Goal: Contribute content: Add original content to the website for others to see

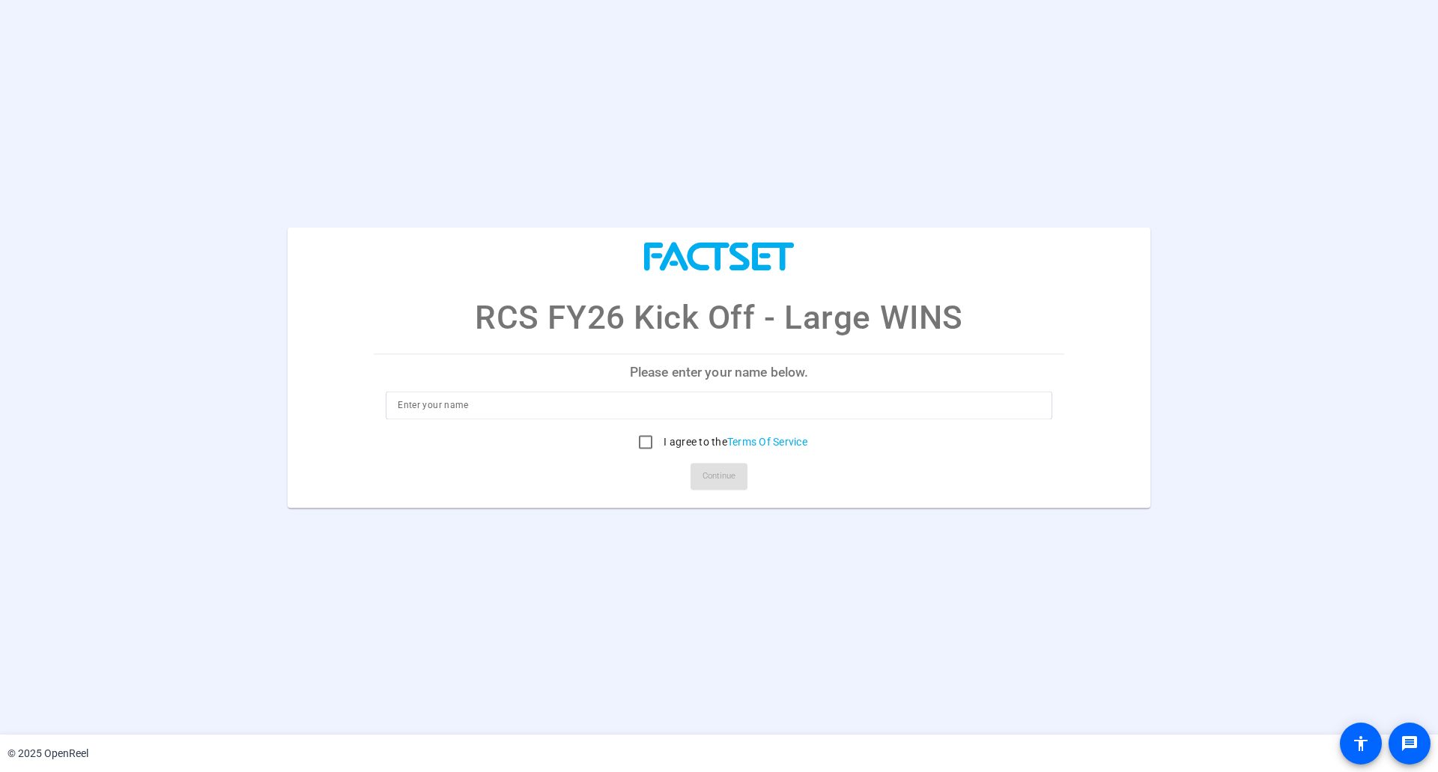
click at [729, 367] on p "Please enter your name below." at bounding box center [719, 373] width 690 height 36
click at [729, 384] on p "Please enter your name below." at bounding box center [719, 373] width 690 height 36
click at [734, 380] on p "Please enter your name below." at bounding box center [719, 373] width 690 height 36
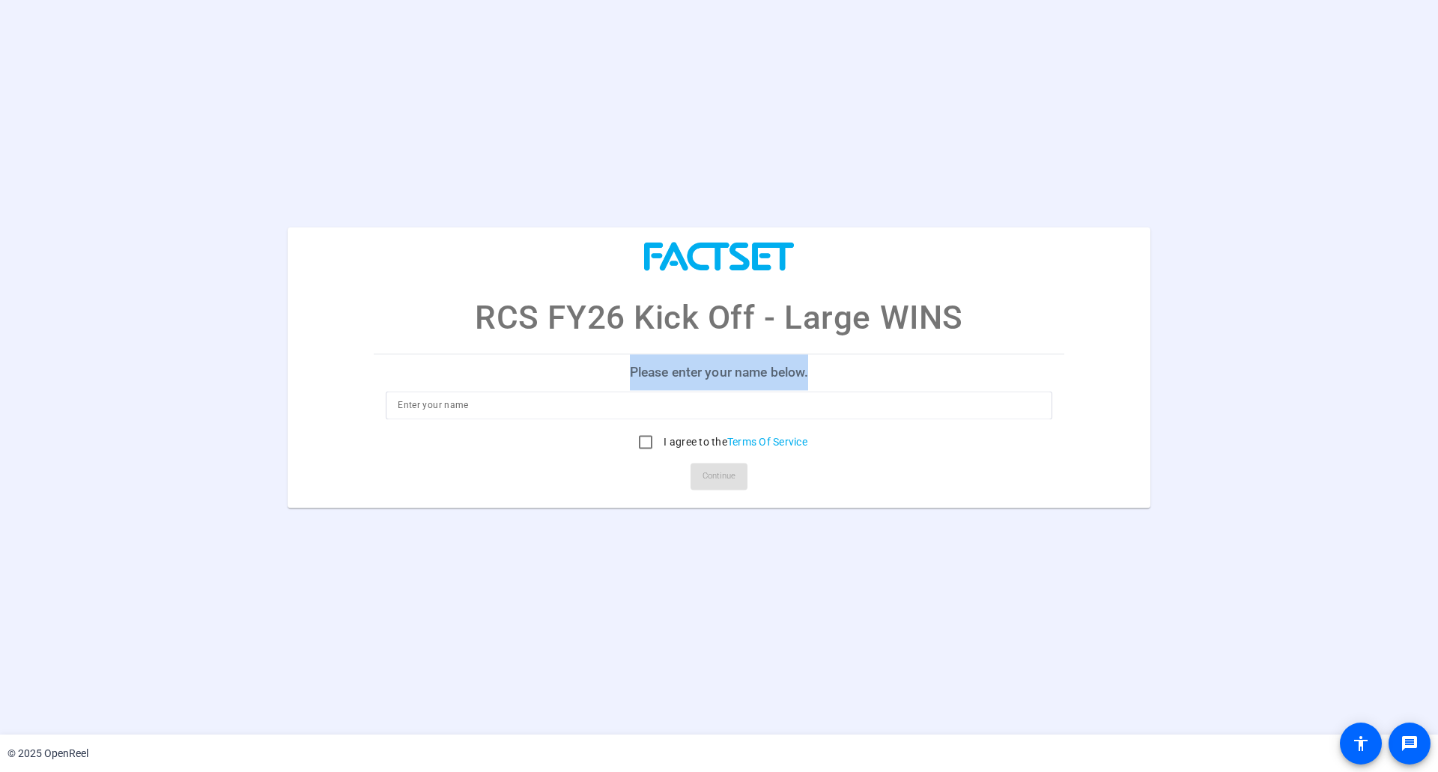
click at [734, 380] on p "Please enter your name below." at bounding box center [719, 373] width 690 height 36
click at [672, 422] on div at bounding box center [719, 427] width 666 height 16
click at [696, 406] on input at bounding box center [719, 405] width 643 height 18
type input "Neil Patel"
click at [642, 436] on input "I agree to the Terms Of Service" at bounding box center [646, 442] width 30 height 30
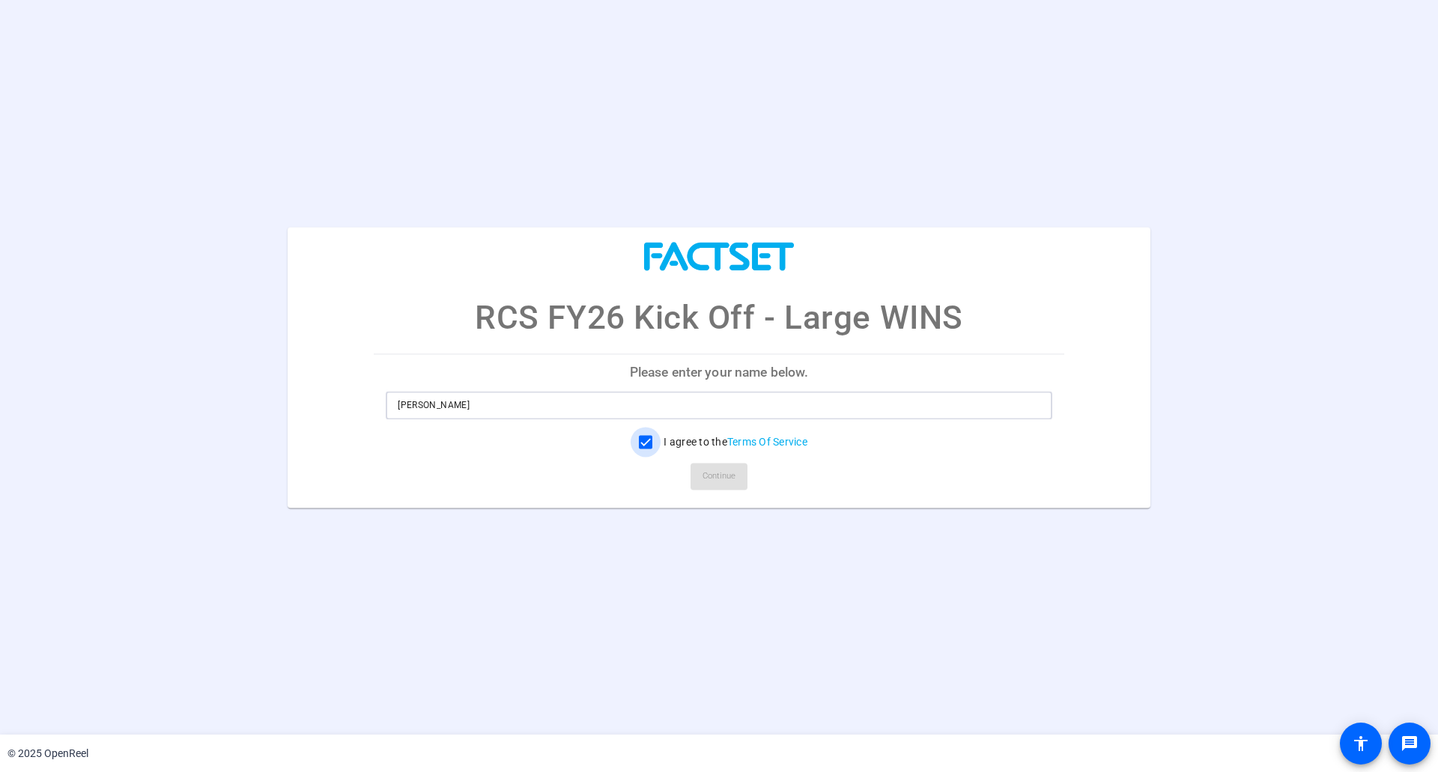
checkbox input "true"
click at [726, 482] on span "Continue" at bounding box center [718, 476] width 33 height 22
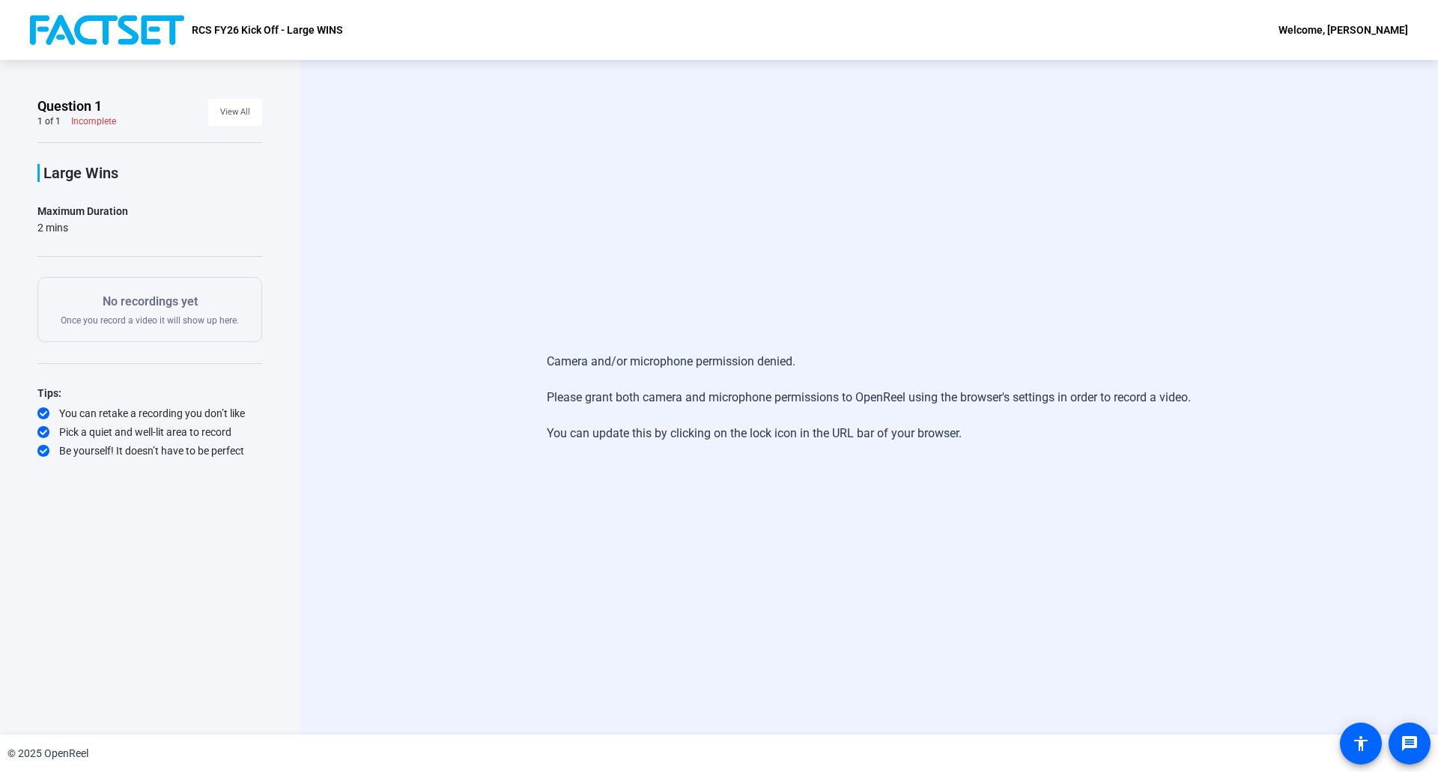
click at [88, 131] on openreel-ugc-question-details "Question 1 1 of 1 Incomplete View All Large Wins Maximum Duration 2 mins Start …" at bounding box center [149, 277] width 225 height 361
click at [95, 127] on openreel-ugc-question-details "Question 1 1 of 1 Incomplete View All Large Wins Maximum Duration 2 mins Start …" at bounding box center [149, 277] width 225 height 361
click at [204, 123] on div "Question 1 1 of 1 Incomplete View All" at bounding box center [149, 112] width 225 height 30
click at [232, 115] on span "View All" at bounding box center [235, 112] width 30 height 22
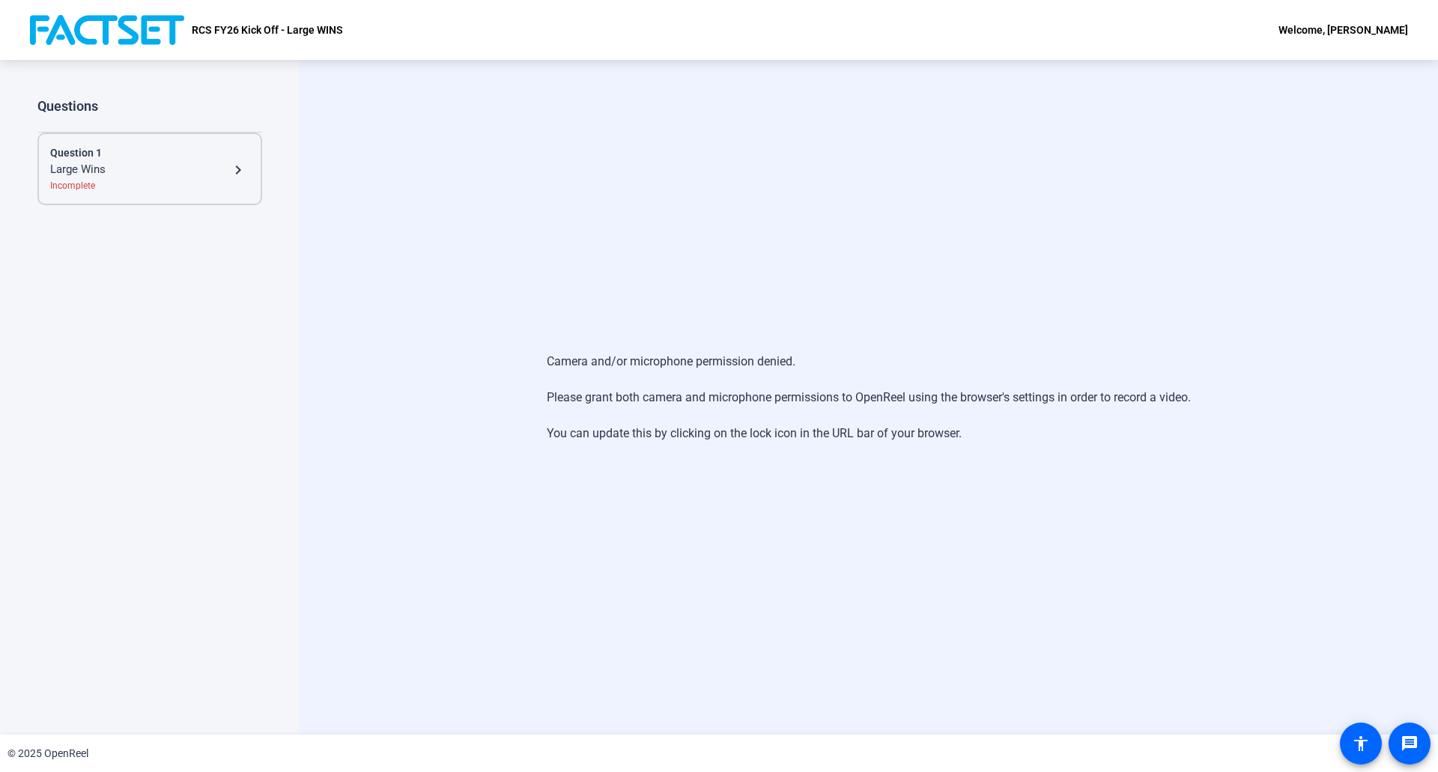
click at [106, 189] on div "Incomplete" at bounding box center [149, 185] width 199 height 13
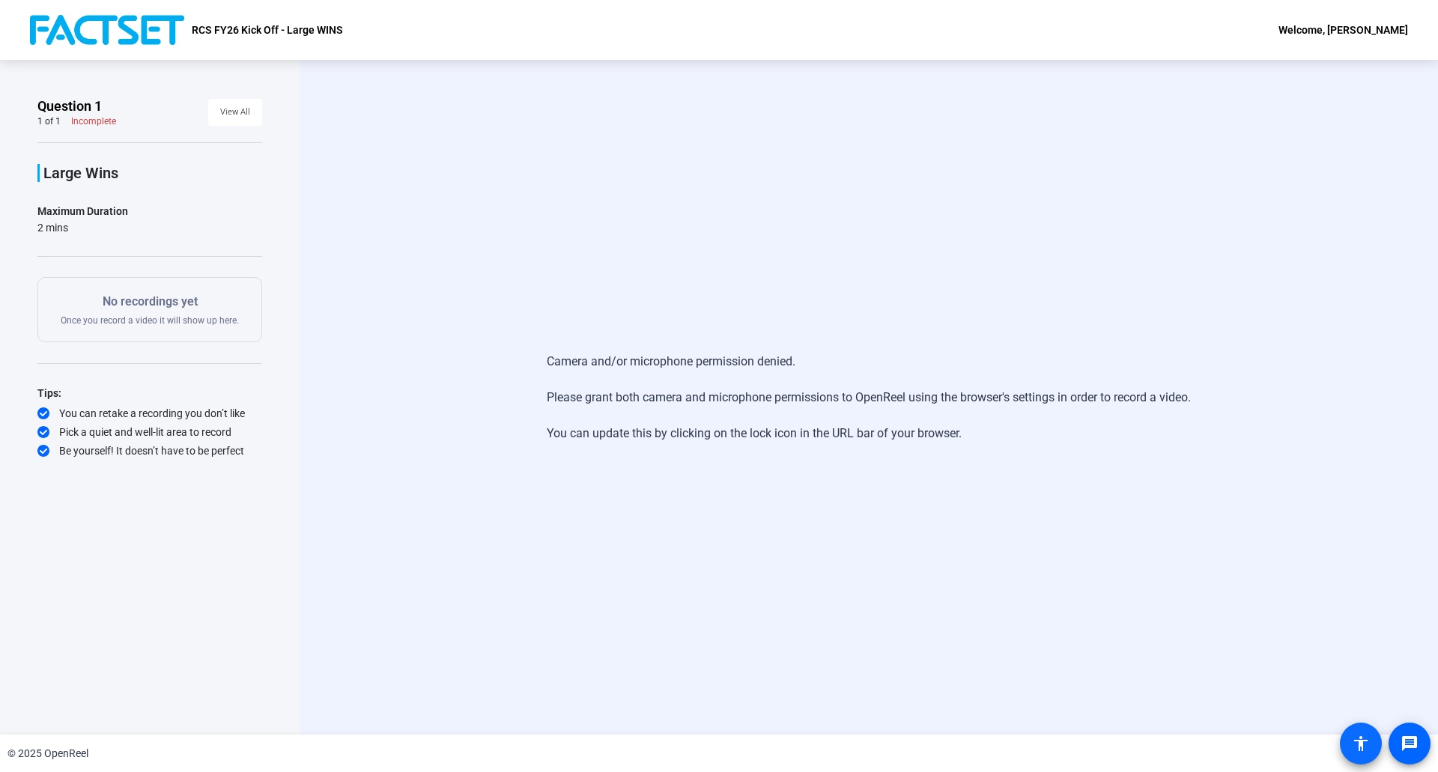
click at [1369, 742] on mat-icon "accessibility" at bounding box center [1361, 744] width 18 height 18
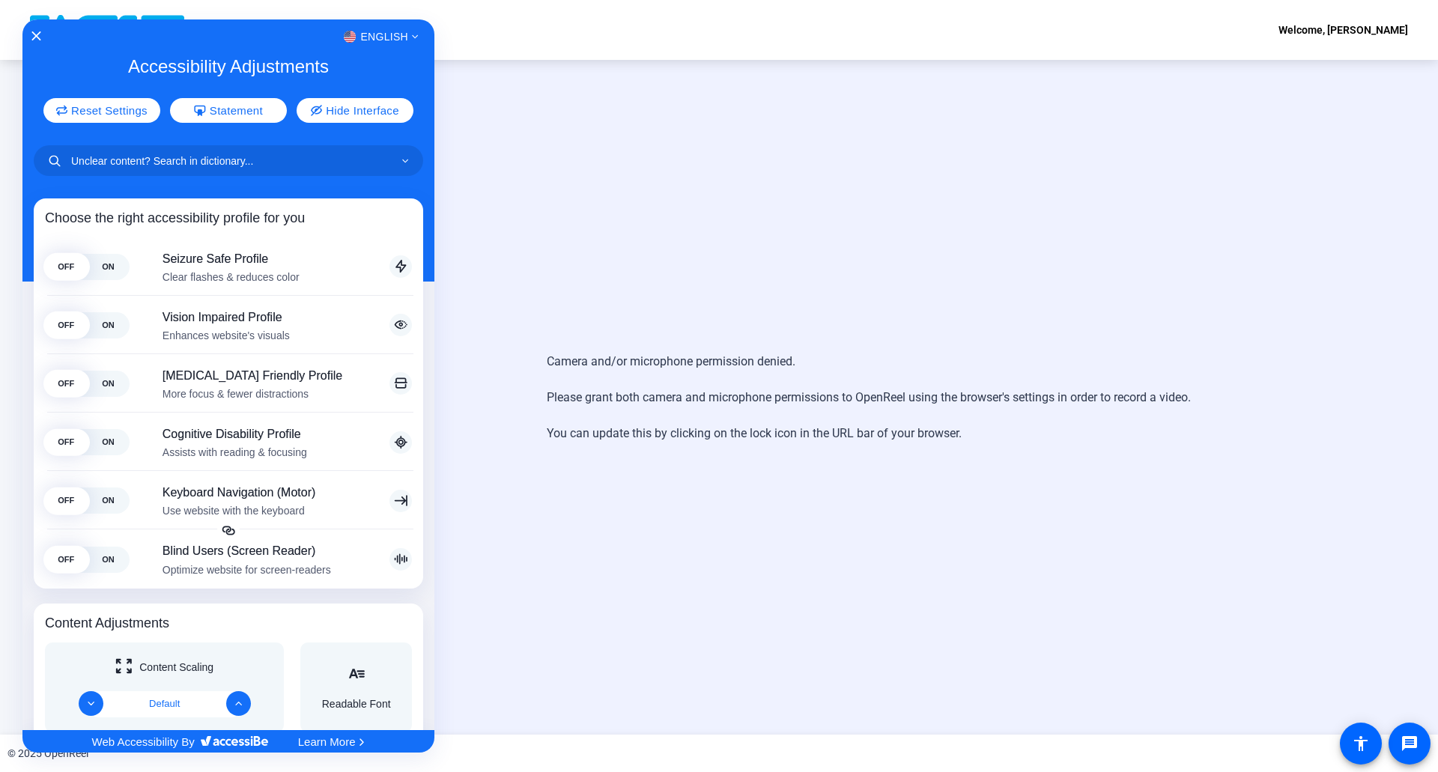
click at [687, 237] on div at bounding box center [719, 386] width 1438 height 772
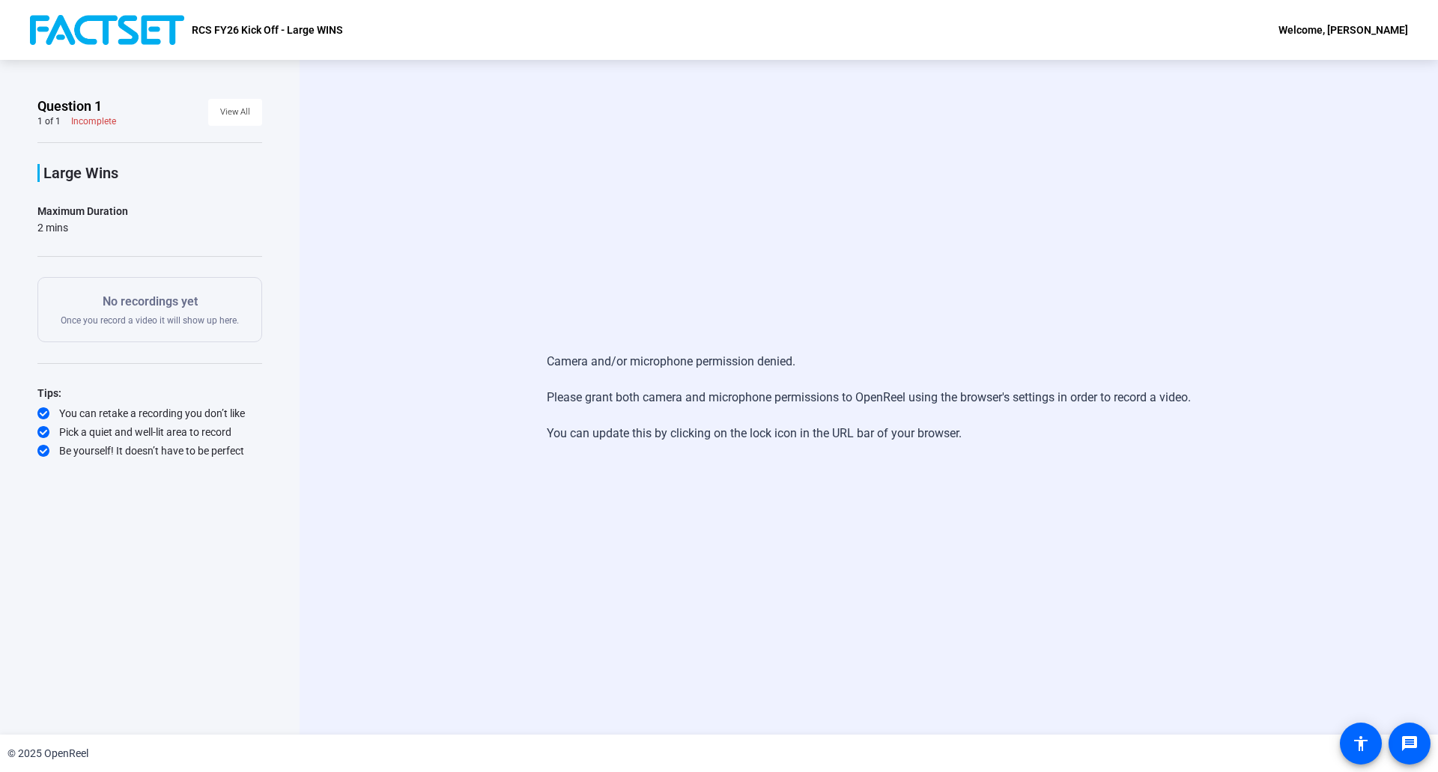
click at [947, 529] on div "Camera and/or microphone permission denied. Please grant both camera and microp…" at bounding box center [869, 397] width 1138 height 675
click at [106, 37] on img at bounding box center [107, 30] width 154 height 30
click at [1343, 29] on div "Welcome, [PERSON_NAME]" at bounding box center [1343, 30] width 130 height 18
click at [1364, 52] on span "Logout" at bounding box center [1356, 52] width 60 height 18
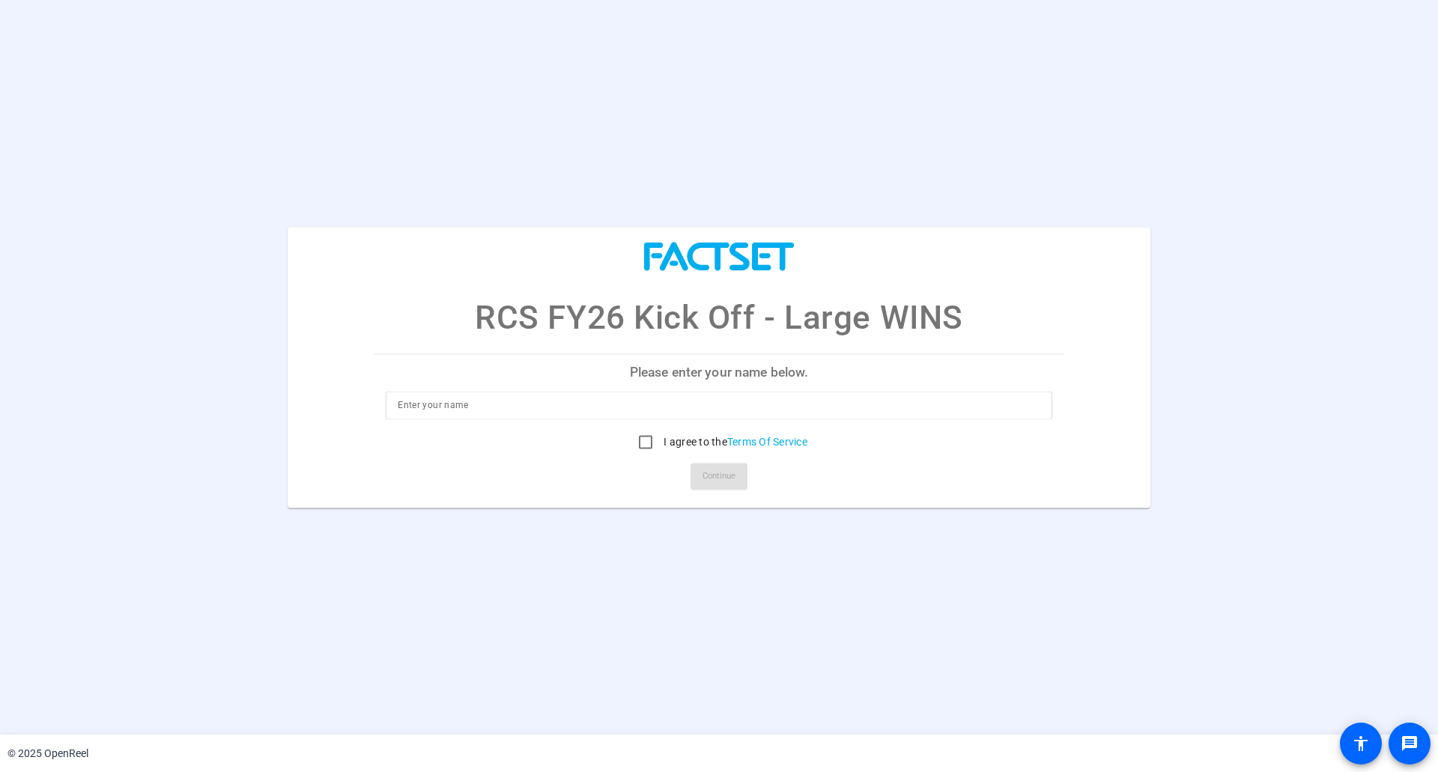
click at [696, 408] on input at bounding box center [719, 405] width 643 height 18
type input "[PERSON_NAME]"
click at [643, 440] on input "I agree to the Terms Of Service" at bounding box center [646, 442] width 30 height 30
checkbox input "true"
click at [718, 476] on span "Continue" at bounding box center [718, 476] width 33 height 22
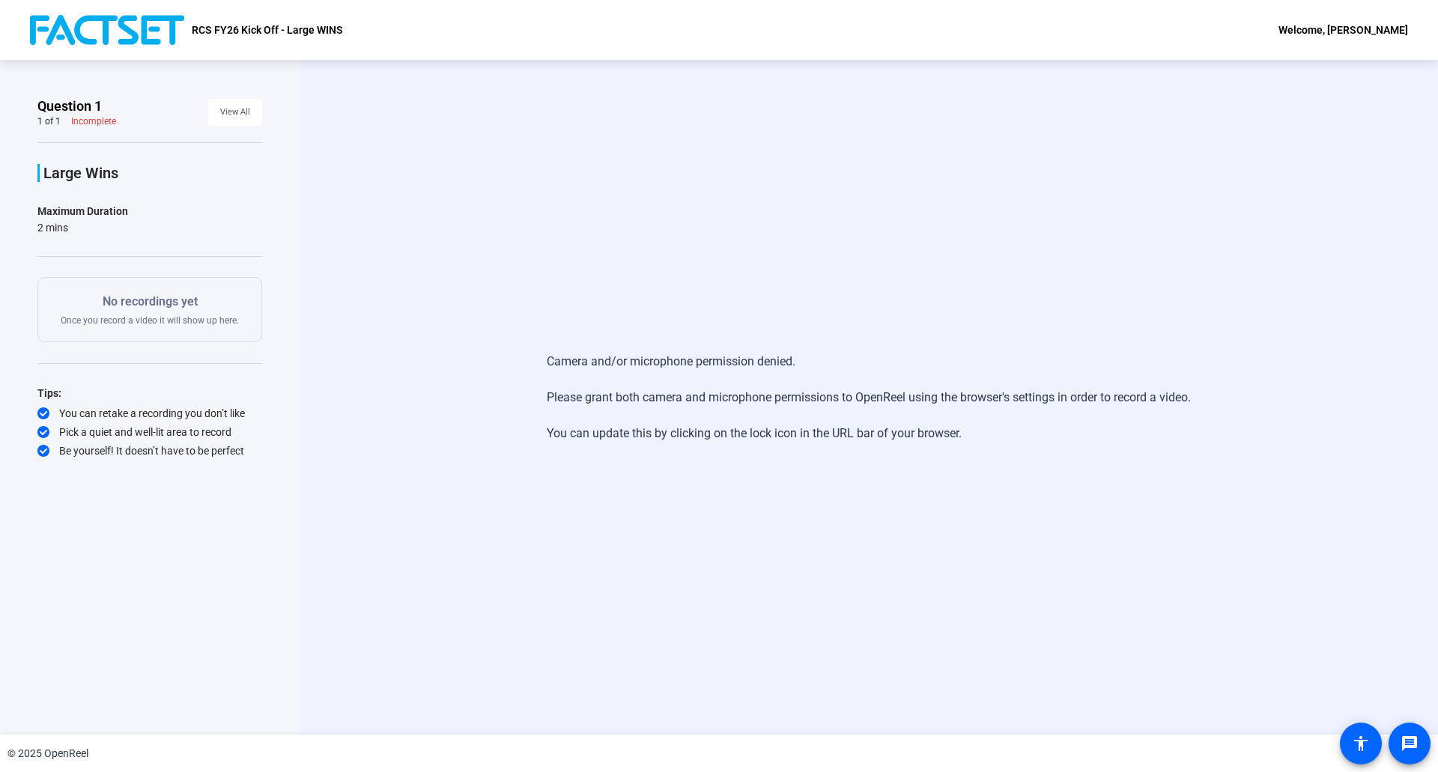
click at [40, 207] on div "Maximum Duration" at bounding box center [82, 211] width 91 height 18
click at [130, 411] on div "You can retake a recording you don’t like" at bounding box center [149, 413] width 225 height 15
click at [1406, 755] on span at bounding box center [1409, 744] width 36 height 36
click at [1353, 734] on span at bounding box center [1361, 744] width 36 height 36
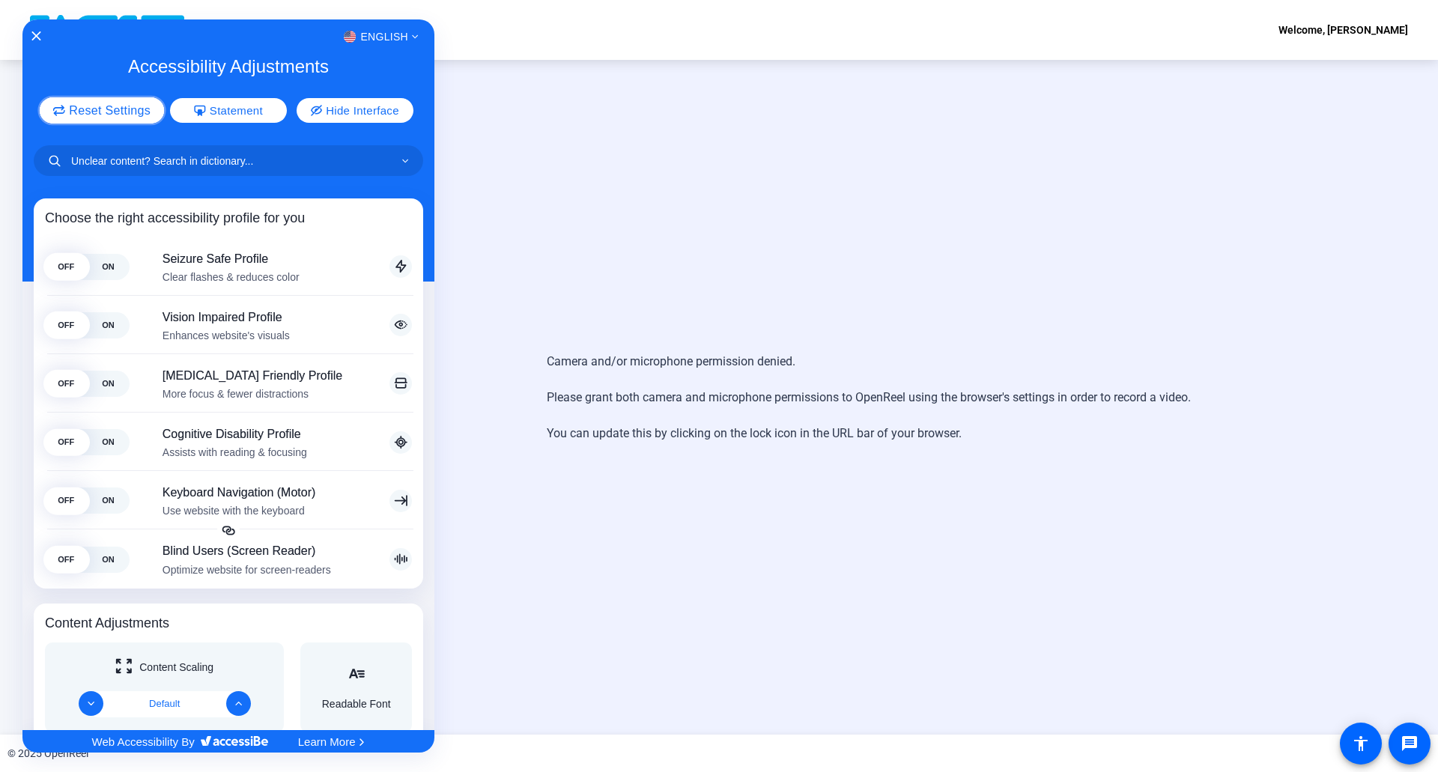
click at [121, 118] on button "Reset Settings" at bounding box center [102, 110] width 125 height 26
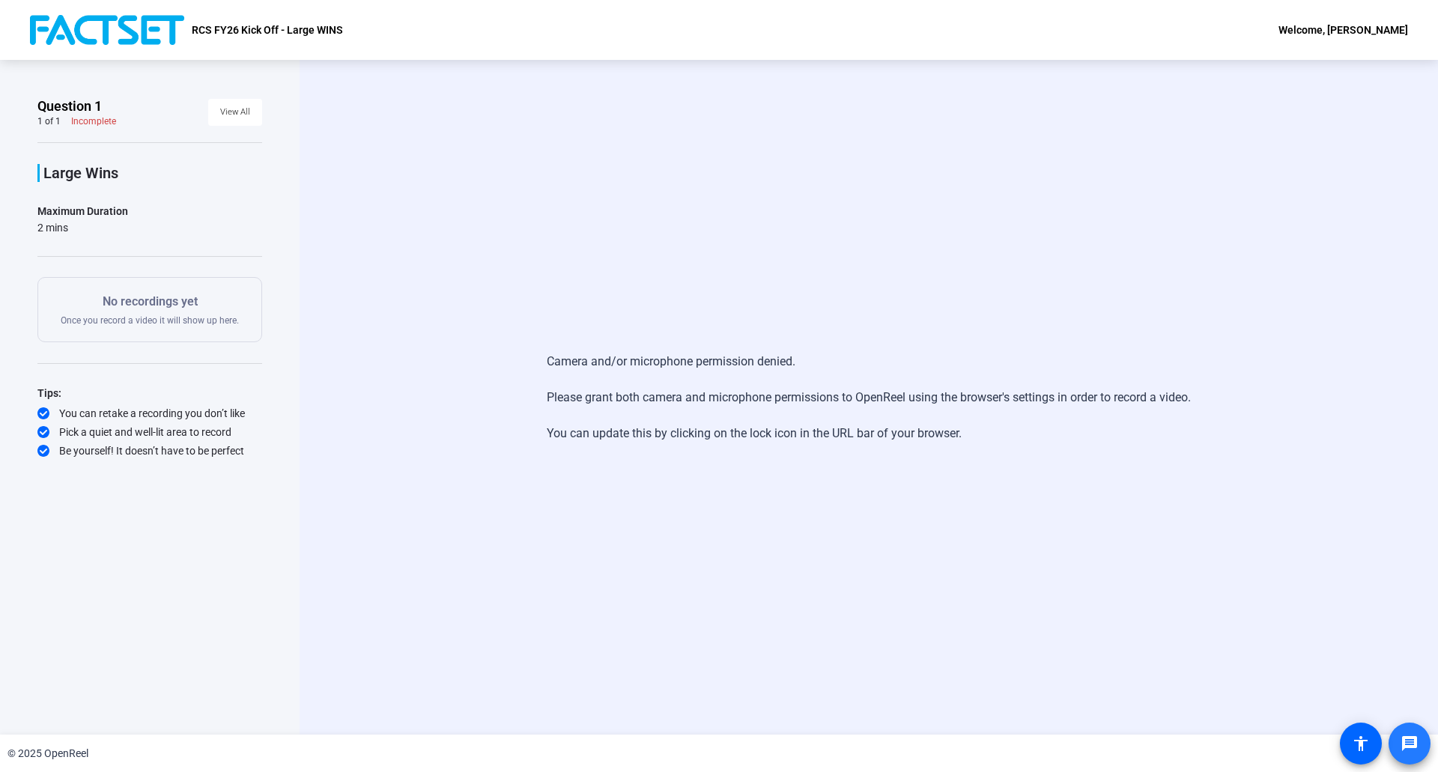
click at [1408, 746] on mat-icon "message" at bounding box center [1409, 744] width 18 height 18
click at [735, 361] on div "Camera and/or microphone permission denied. Please grant both camera and microp…" at bounding box center [869, 398] width 644 height 120
copy div "Camera and/or microphone permission denied."
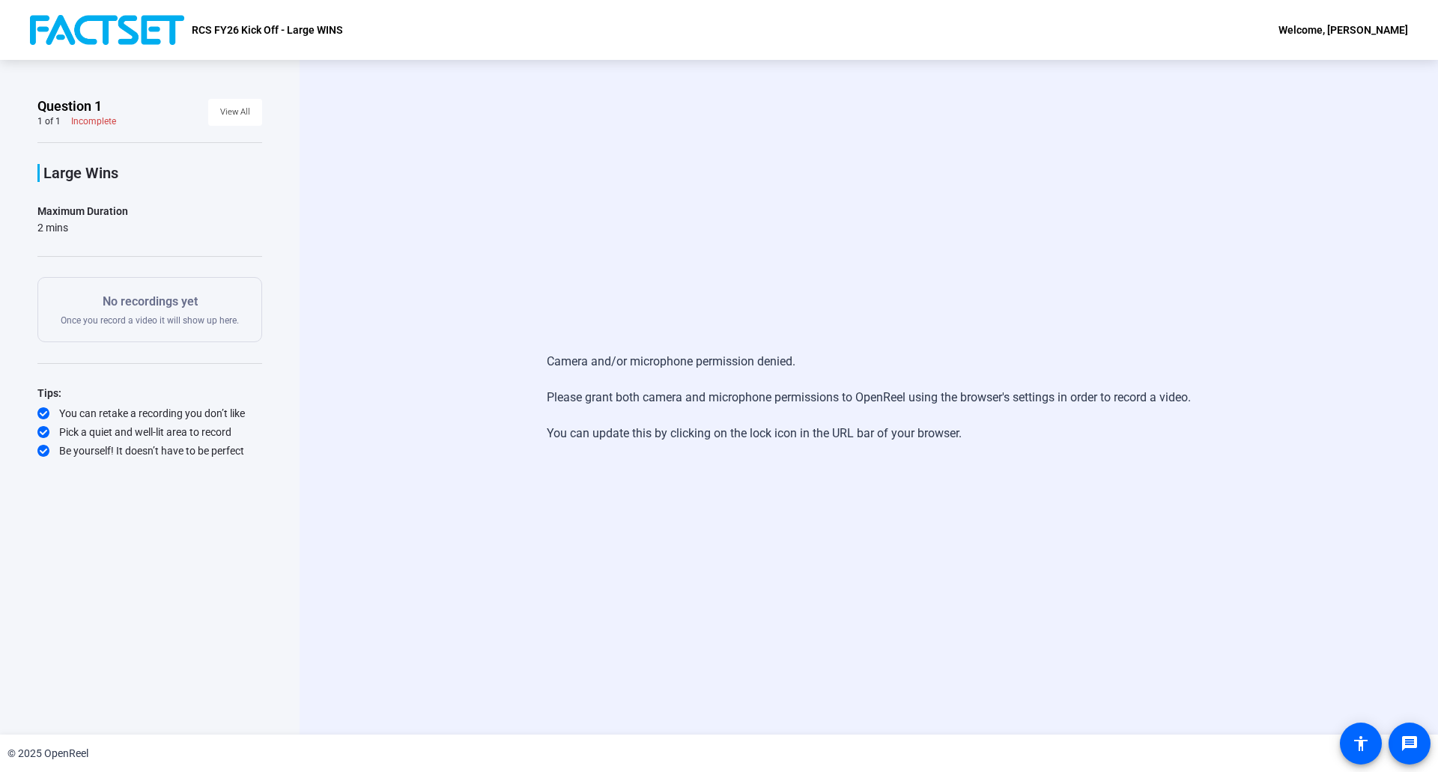
click at [746, 452] on div "Camera and/or microphone permission denied. Please grant both camera and microp…" at bounding box center [869, 398] width 644 height 120
click at [1387, 22] on div "Welcome, [PERSON_NAME]" at bounding box center [1343, 30] width 130 height 18
drag, startPoint x: 1322, startPoint y: 5, endPoint x: 1045, endPoint y: 292, distance: 398.8
click at [1045, 292] on div at bounding box center [719, 386] width 1438 height 772
click at [859, 428] on div "Camera and/or microphone permission denied. Please grant both camera and microp…" at bounding box center [869, 398] width 644 height 120
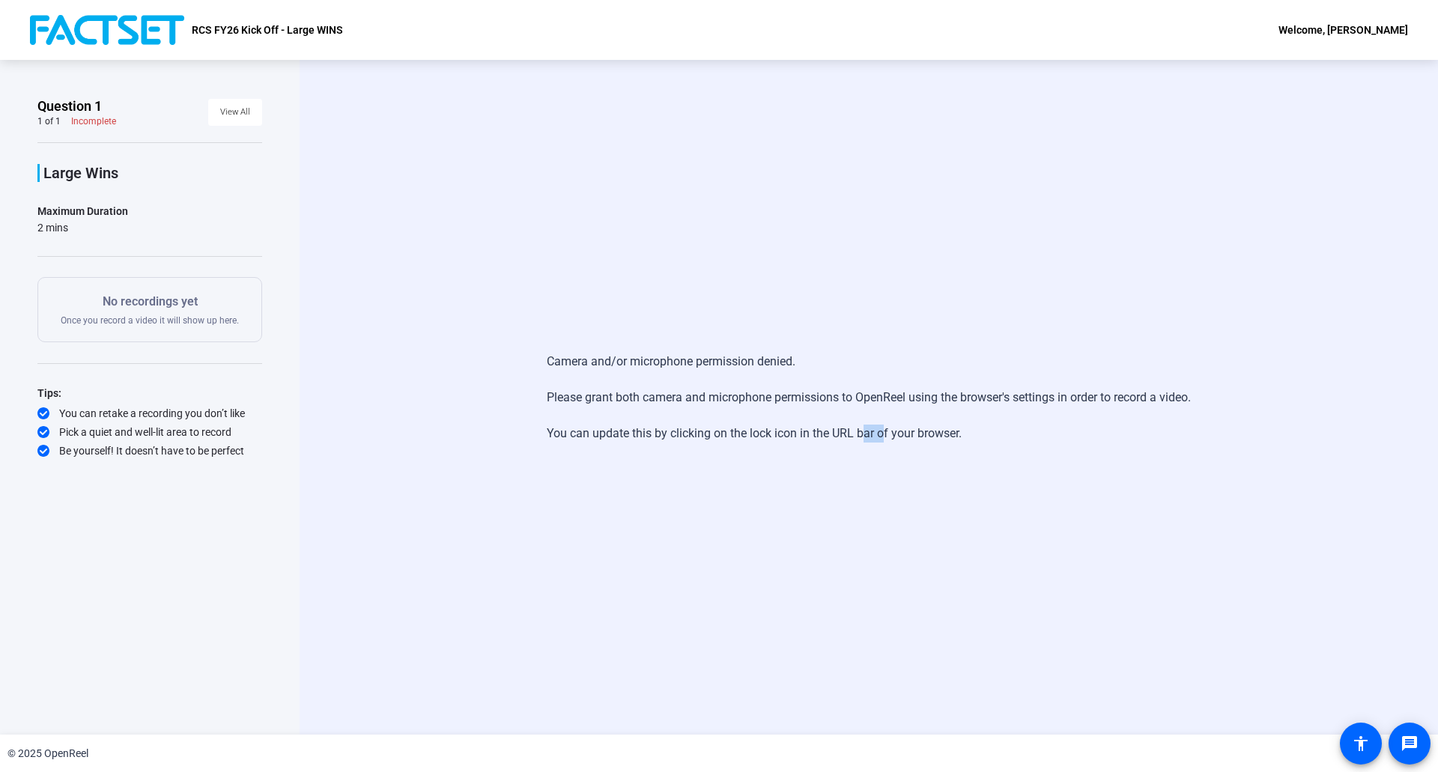
click at [859, 428] on div "Camera and/or microphone permission denied. Please grant both camera and microp…" at bounding box center [869, 398] width 644 height 120
copy div "You can update this by clicking on the lock icon in the URL bar of your browser…"
drag, startPoint x: 1159, startPoint y: 0, endPoint x: 1137, endPoint y: 209, distance: 210.1
click at [1137, 209] on div "Camera and/or microphone permission denied. Please grant both camera and microp…" at bounding box center [869, 397] width 1138 height 675
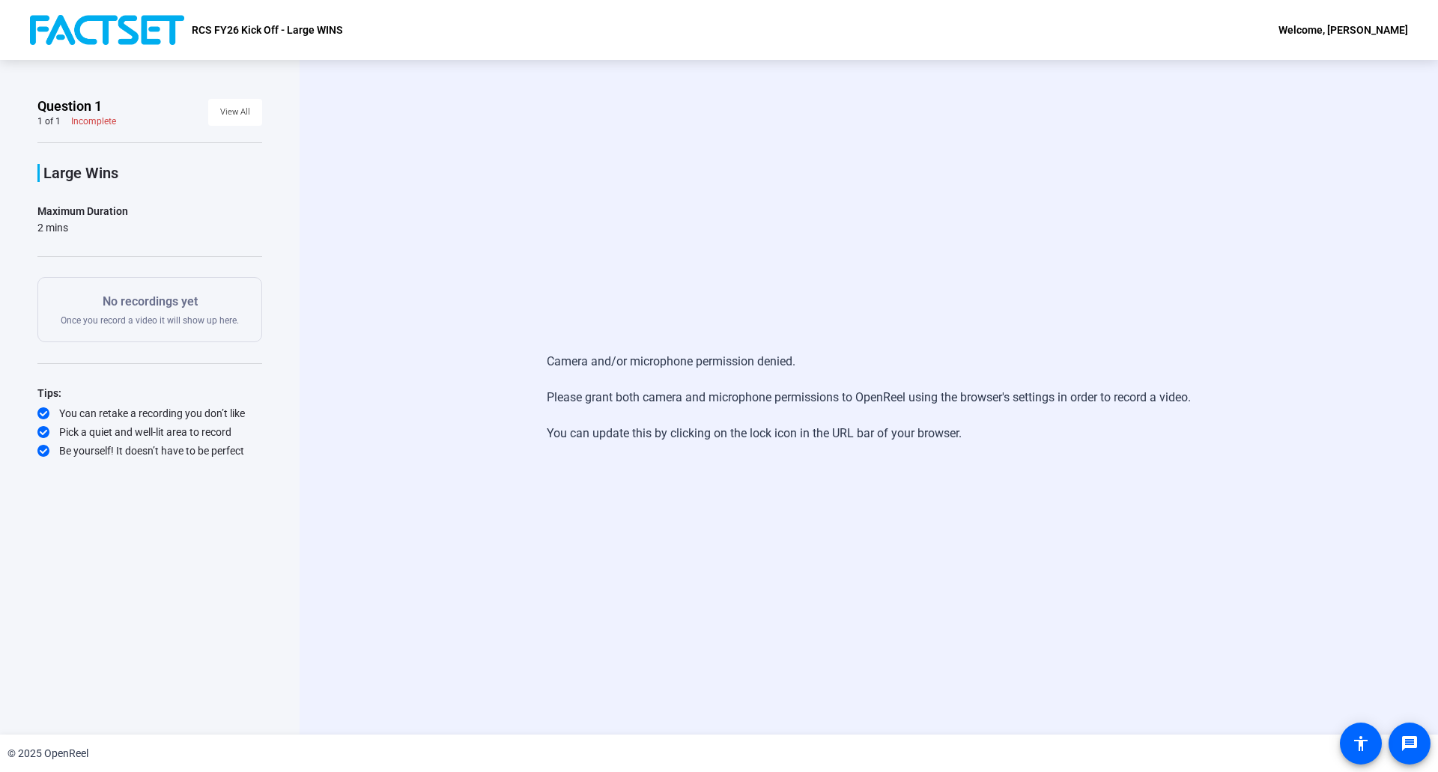
click at [1006, 444] on div "Camera and/or microphone permission denied. Please grant both camera and microp…" at bounding box center [869, 398] width 644 height 120
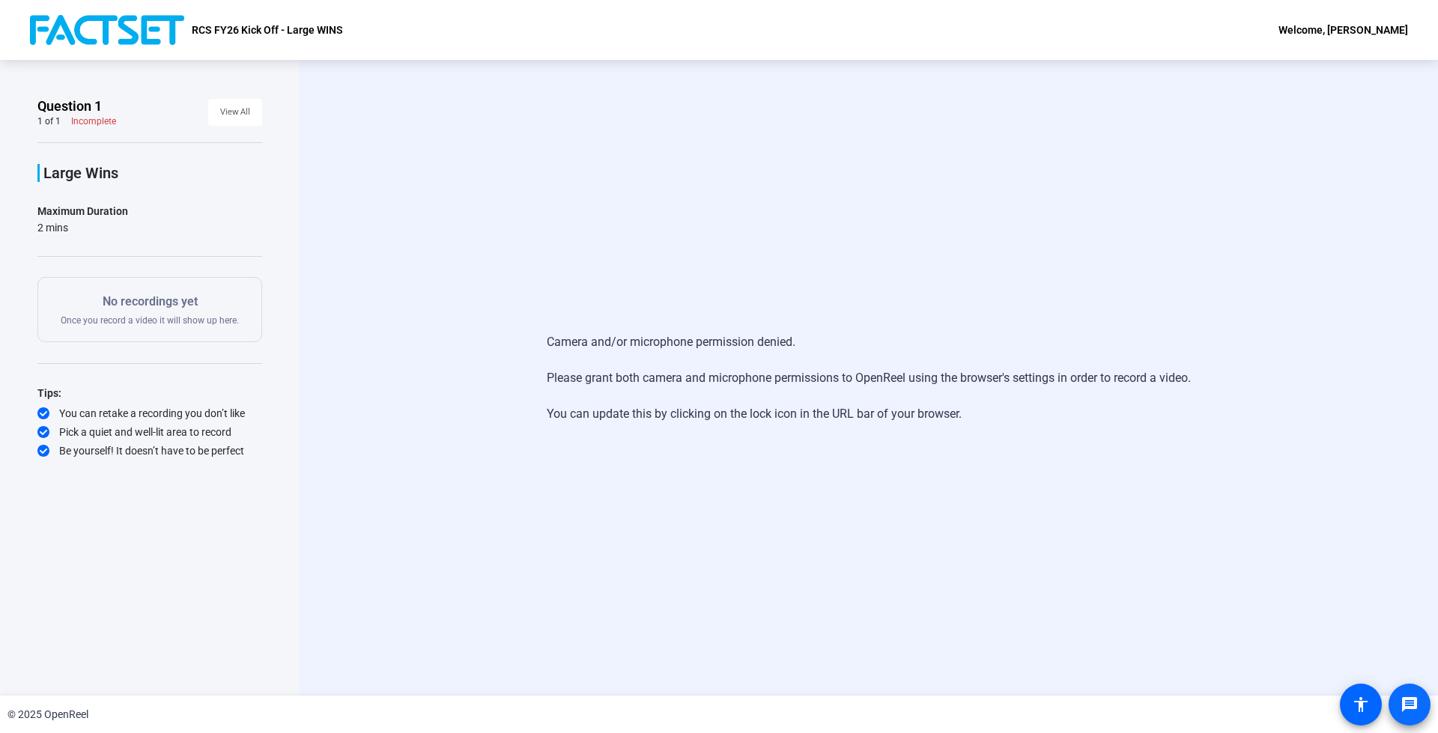
click at [1401, 714] on span at bounding box center [1409, 705] width 36 height 36
drag, startPoint x: 965, startPoint y: 419, endPoint x: 493, endPoint y: 327, distance: 480.7
click at [493, 327] on div "Camera and/or microphone permission denied. Please grant both camera and microp…" at bounding box center [868, 378] width 967 height 120
copy div "Camera and/or microphone permission denied. Please grant both camera and microp…"
click at [1409, 703] on mat-icon "message" at bounding box center [1409, 705] width 18 height 18
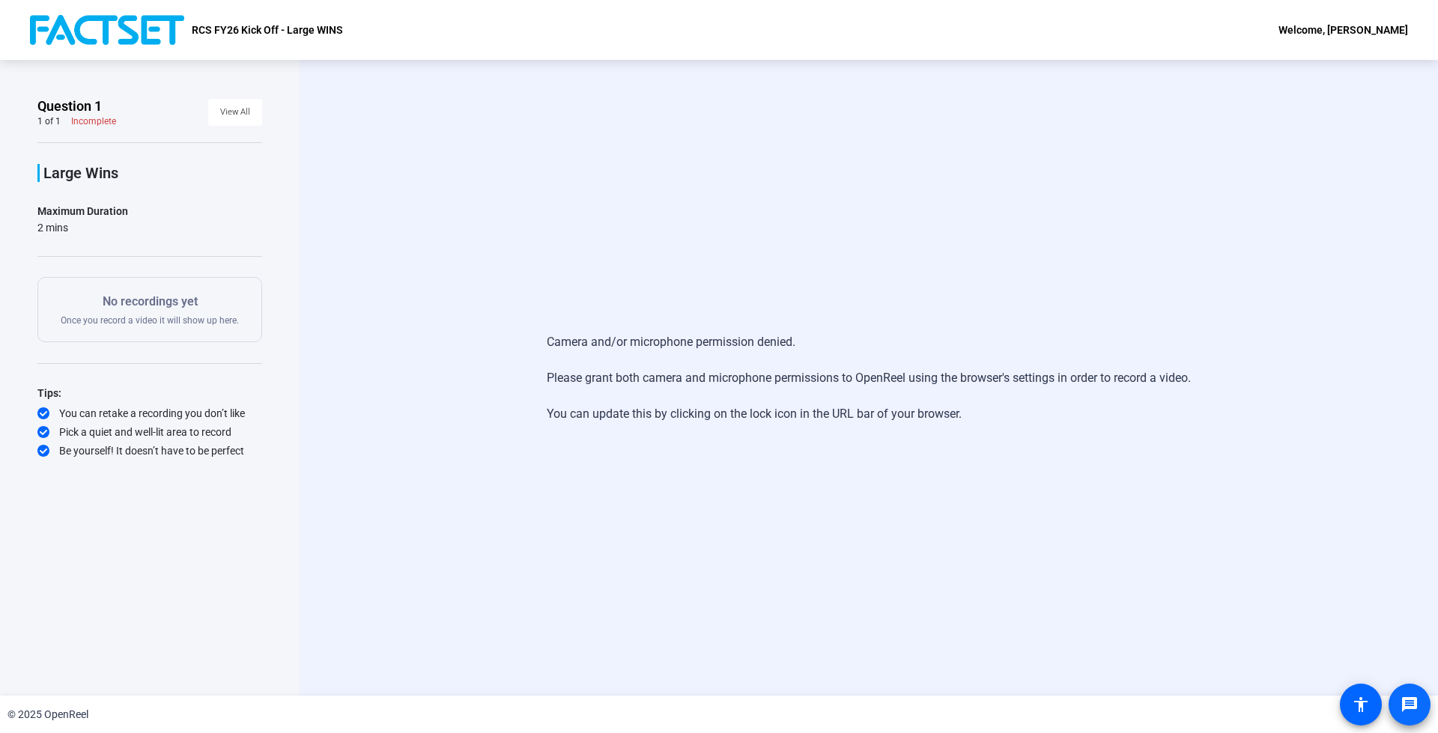
click at [1412, 699] on mat-icon "message" at bounding box center [1409, 705] width 18 height 18
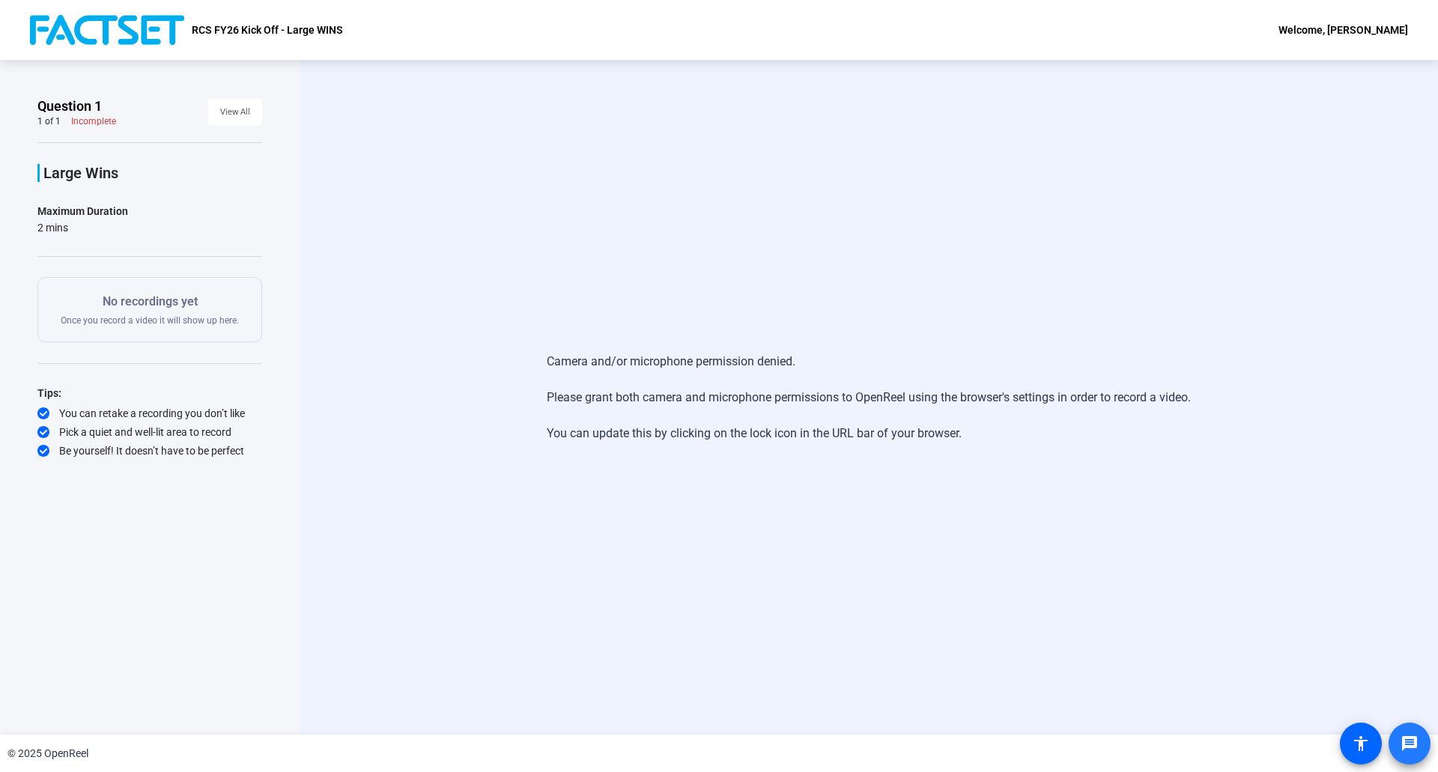
click at [1415, 756] on span at bounding box center [1409, 744] width 36 height 36
click at [1370, 747] on span at bounding box center [1361, 744] width 36 height 36
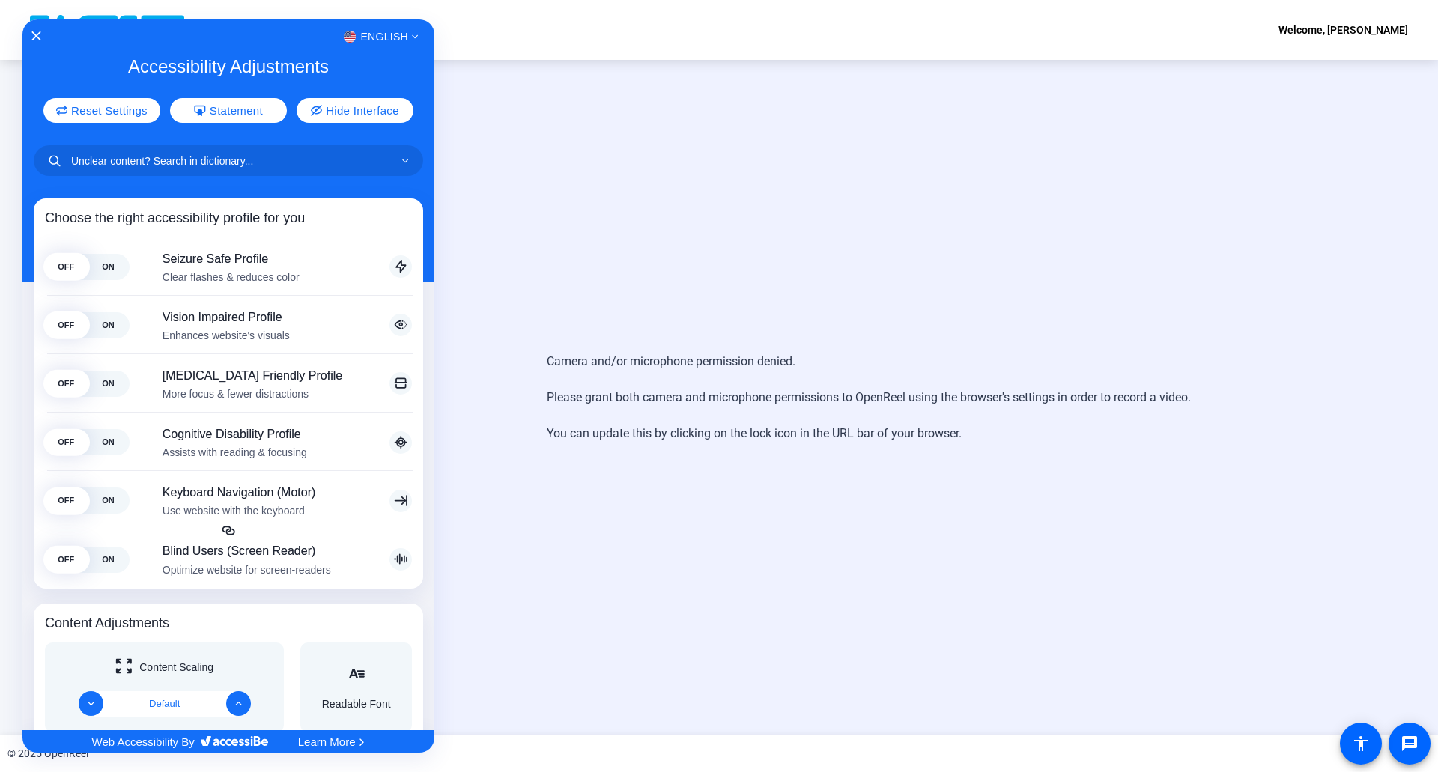
click at [1414, 747] on div at bounding box center [719, 386] width 1438 height 772
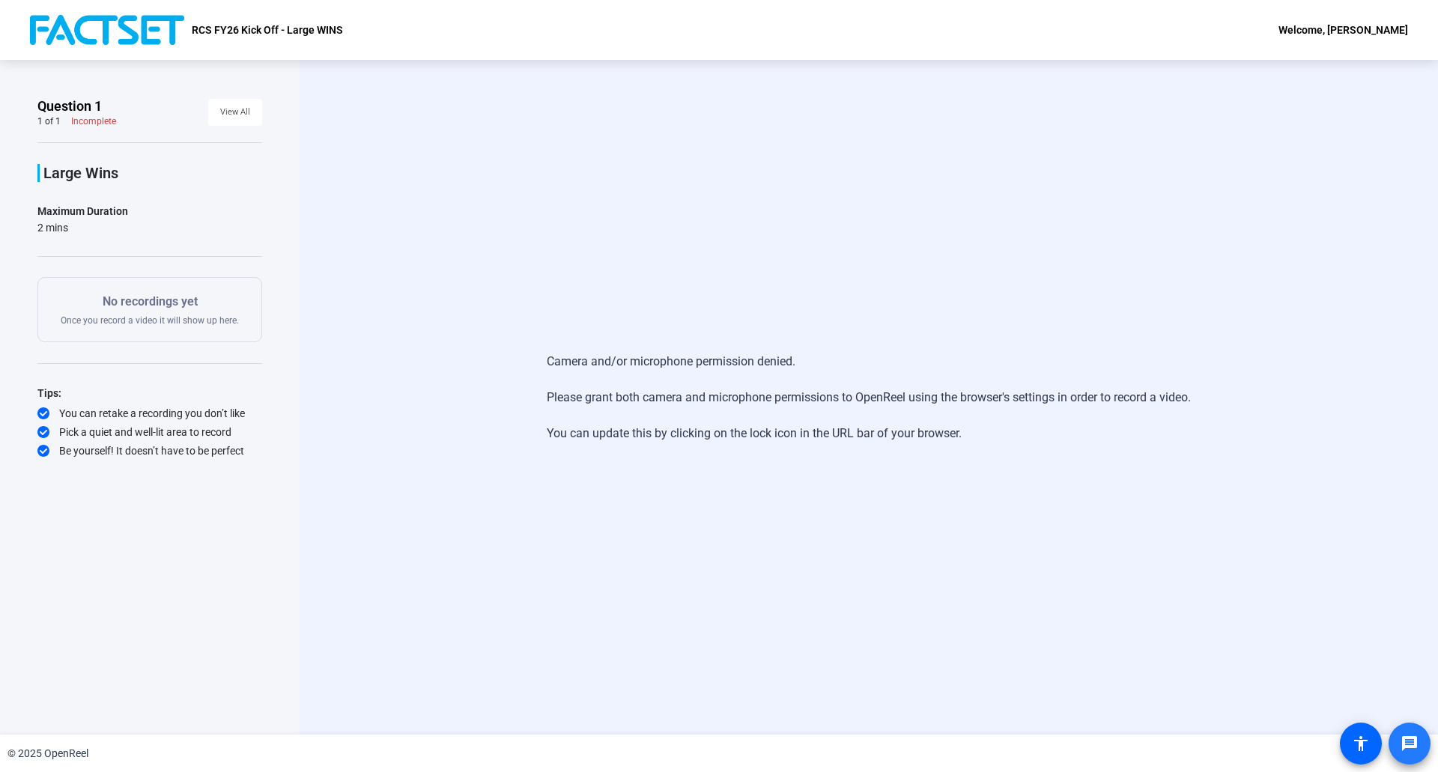
click at [1414, 747] on mat-icon "message" at bounding box center [1409, 744] width 18 height 18
drag, startPoint x: 969, startPoint y: 452, endPoint x: 545, endPoint y: 351, distance: 435.7
click at [547, 351] on div "Camera and/or microphone permission denied. Please grant both camera and microp…" at bounding box center [869, 398] width 644 height 120
copy div "Camera and/or microphone permission denied. Please grant both camera and microp…"
click at [1260, 367] on div "Camera and/or microphone permission denied. Please grant both camera and microp…" at bounding box center [868, 398] width 967 height 120
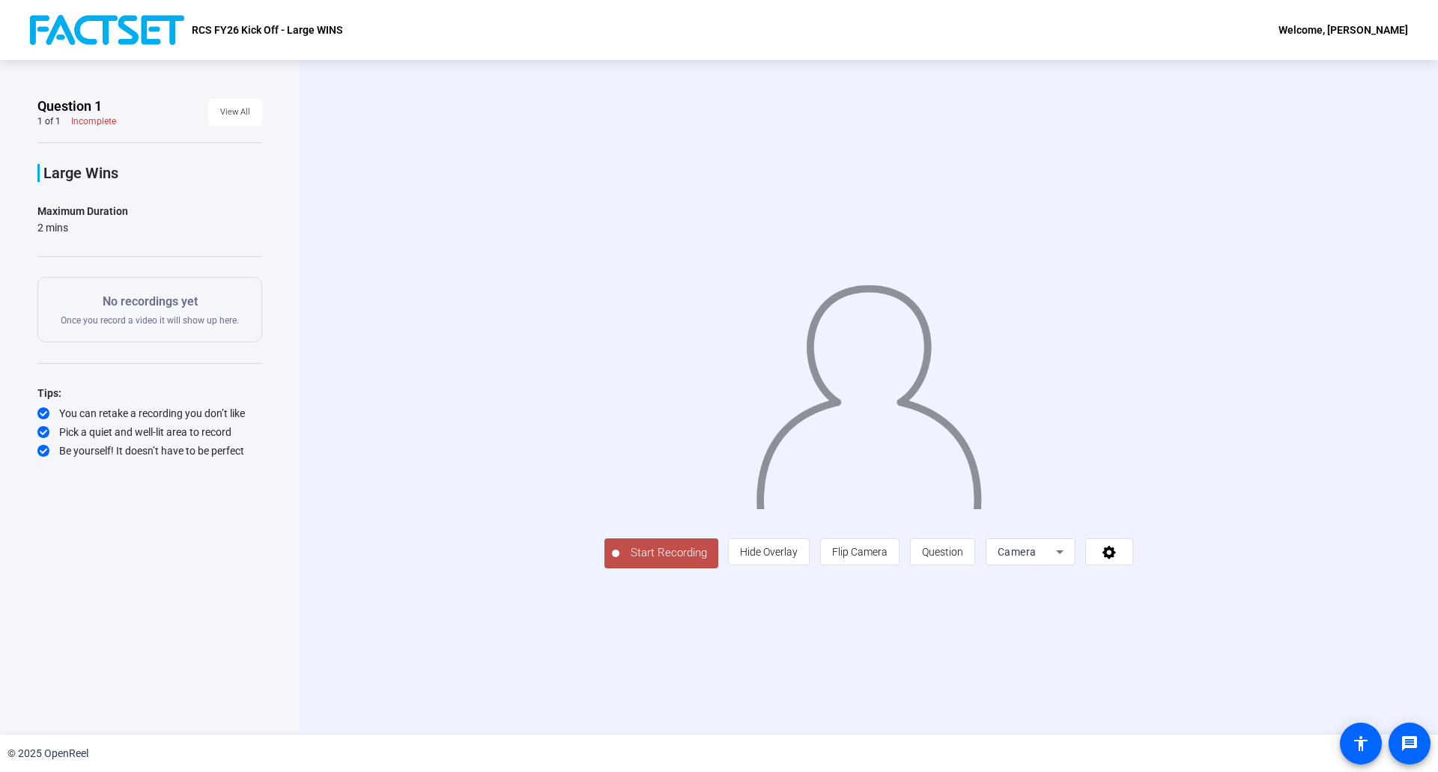
click at [1075, 582] on div at bounding box center [1030, 573] width 90 height 16
click at [1069, 561] on icon at bounding box center [1060, 552] width 18 height 18
click at [1191, 700] on mat-option "Screen" at bounding box center [1182, 695] width 90 height 30
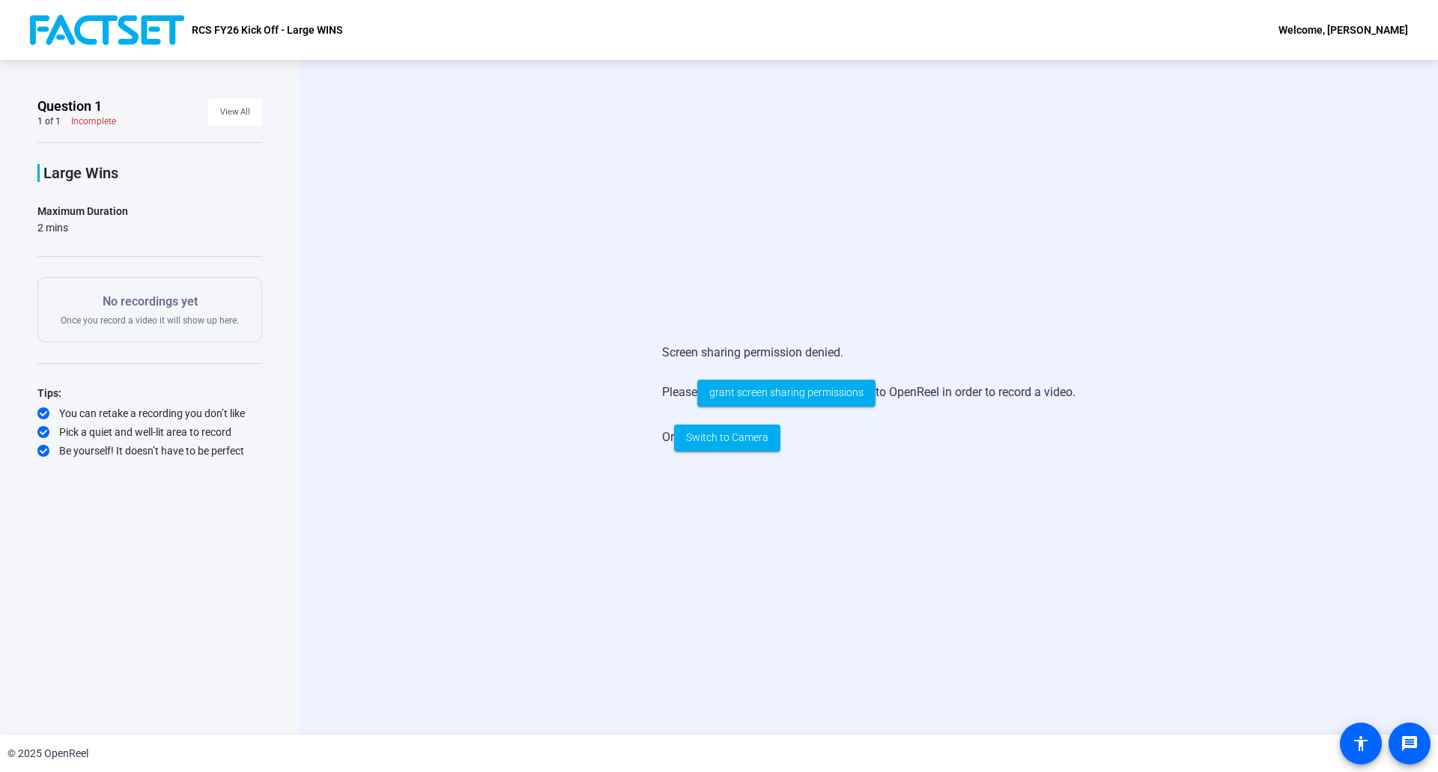
click at [934, 550] on div "Screen sharing permission denied. Please grant screen sharing permissions to Op…" at bounding box center [869, 397] width 1138 height 675
click at [737, 441] on span "Switch to Camera" at bounding box center [727, 438] width 82 height 16
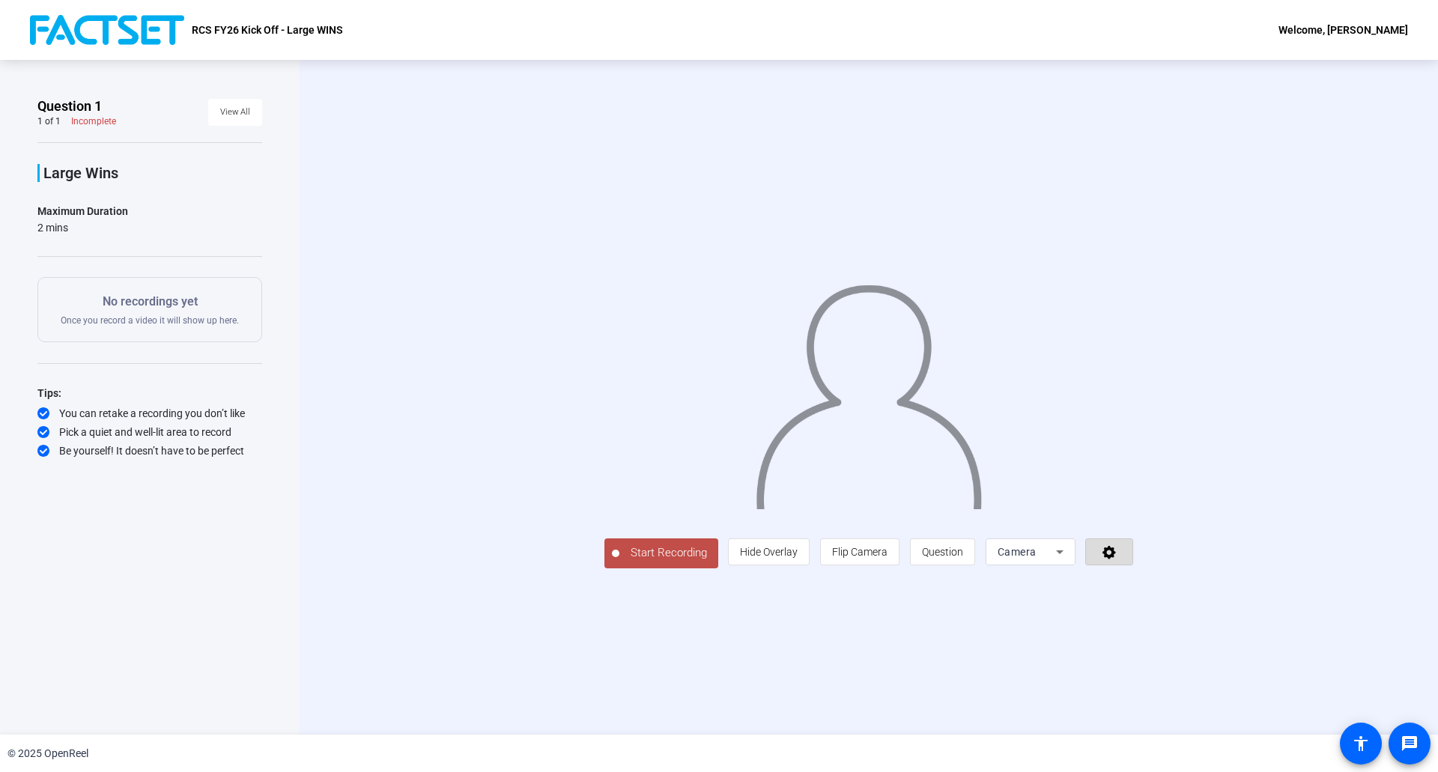
click at [1132, 570] on span at bounding box center [1109, 552] width 46 height 36
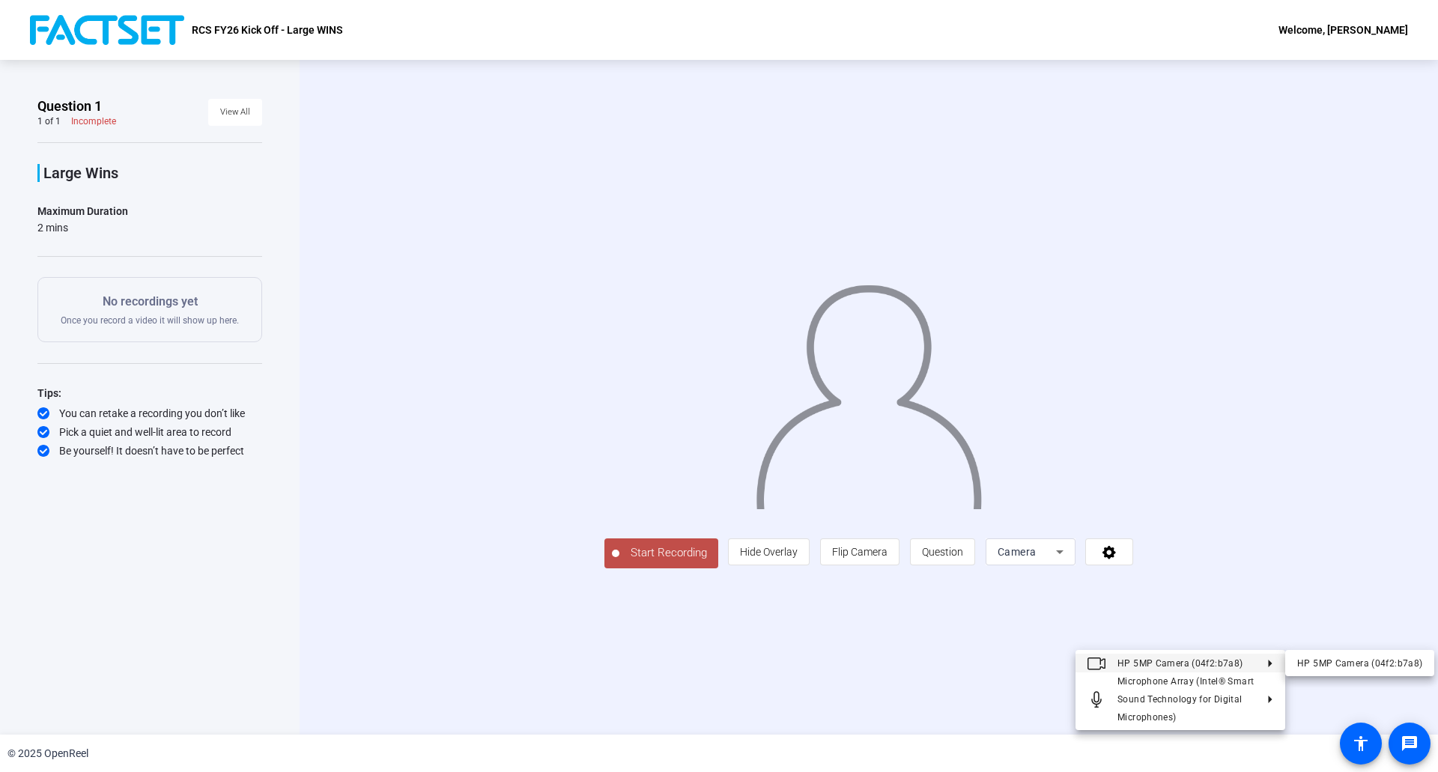
click at [1348, 589] on div at bounding box center [719, 386] width 1438 height 772
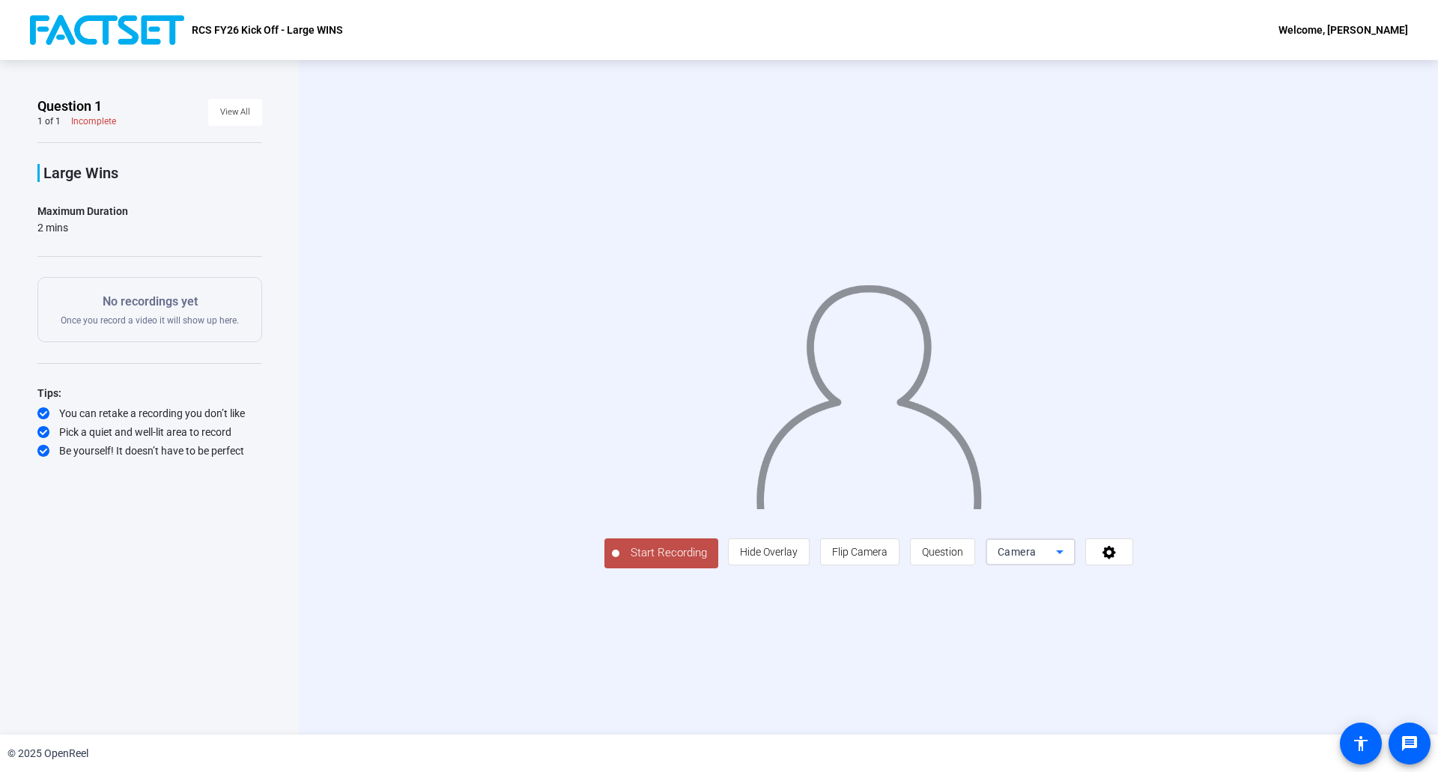
click at [1069, 561] on icon at bounding box center [1060, 552] width 18 height 18
click at [1197, 736] on span "Screen And Camera" at bounding box center [1182, 734] width 78 height 36
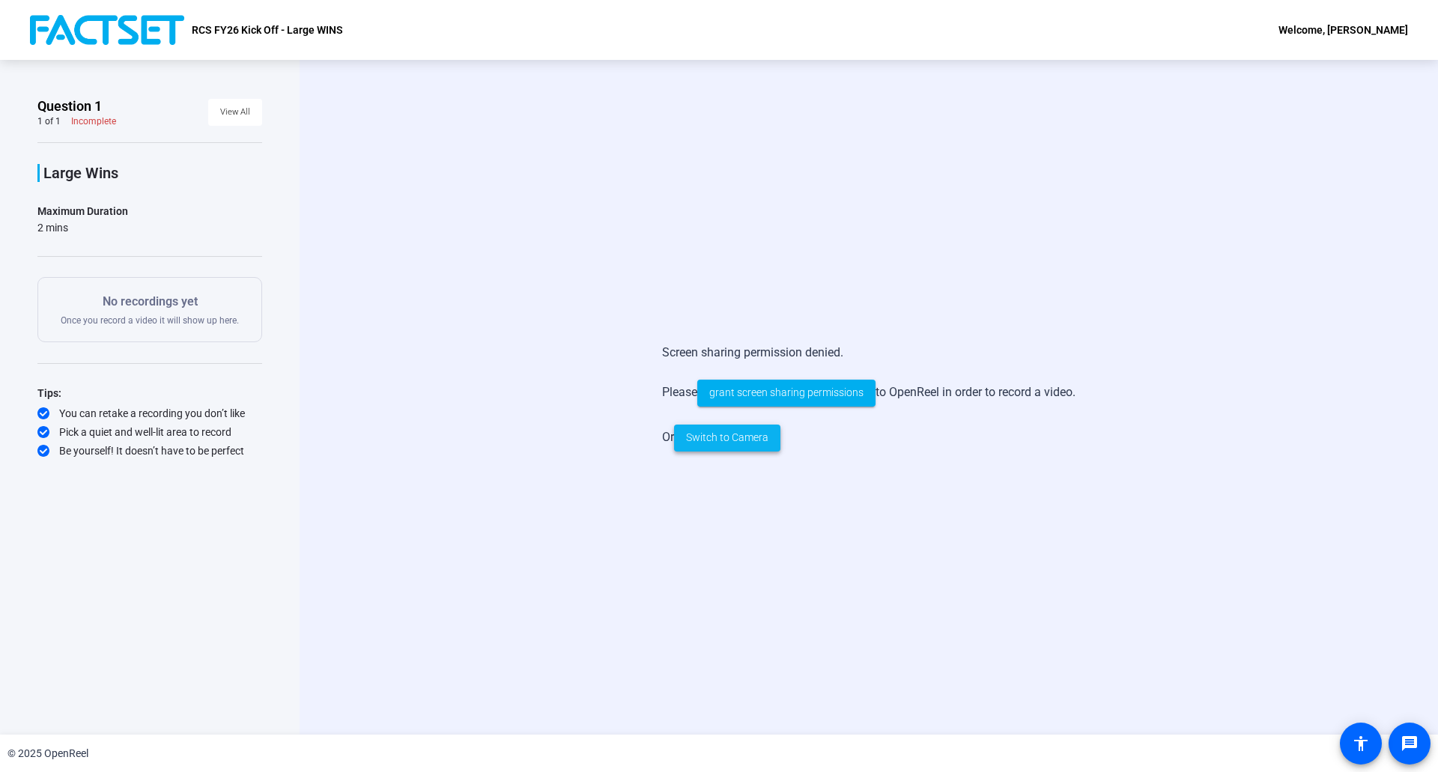
click at [744, 437] on span "Switch to Camera" at bounding box center [727, 438] width 82 height 16
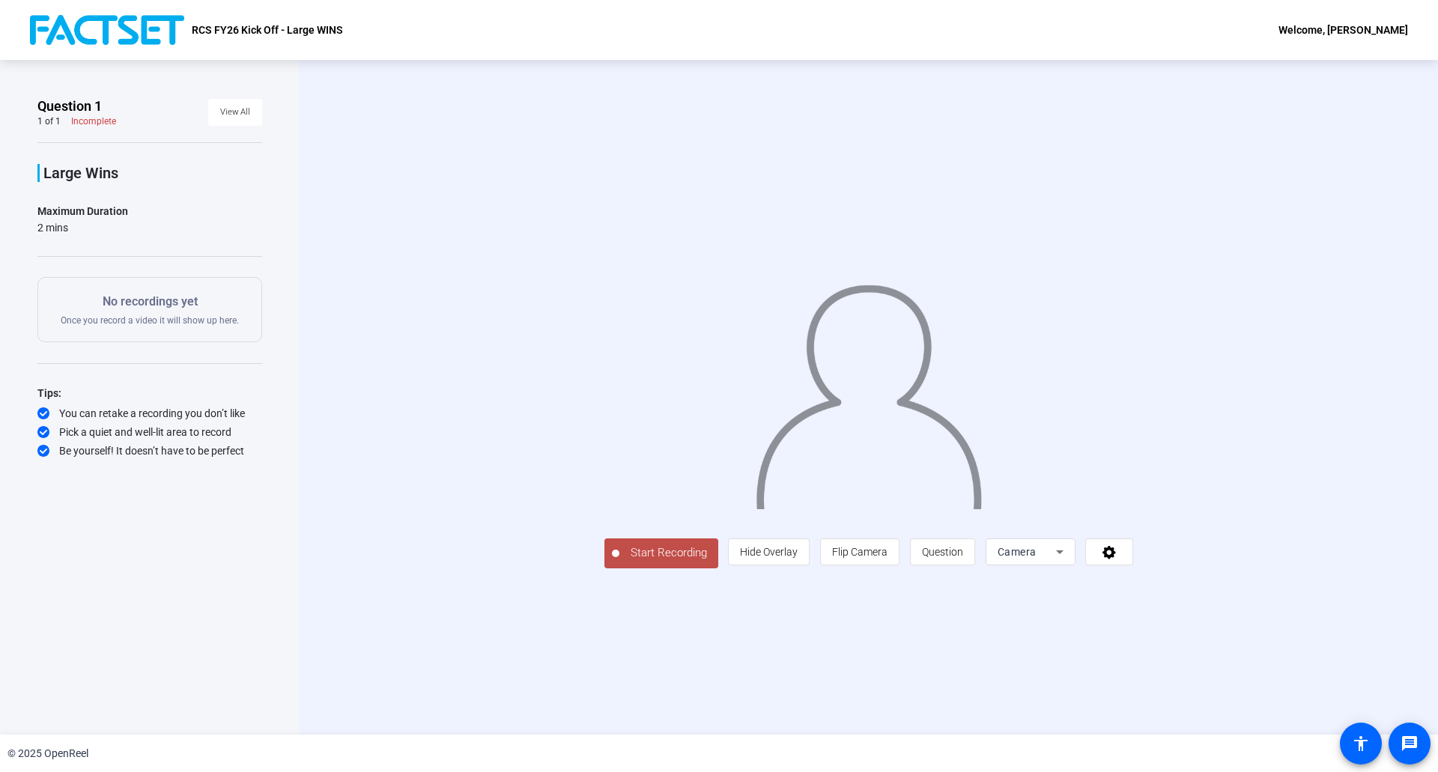
click at [604, 568] on button "Start Recording" at bounding box center [661, 553] width 114 height 30
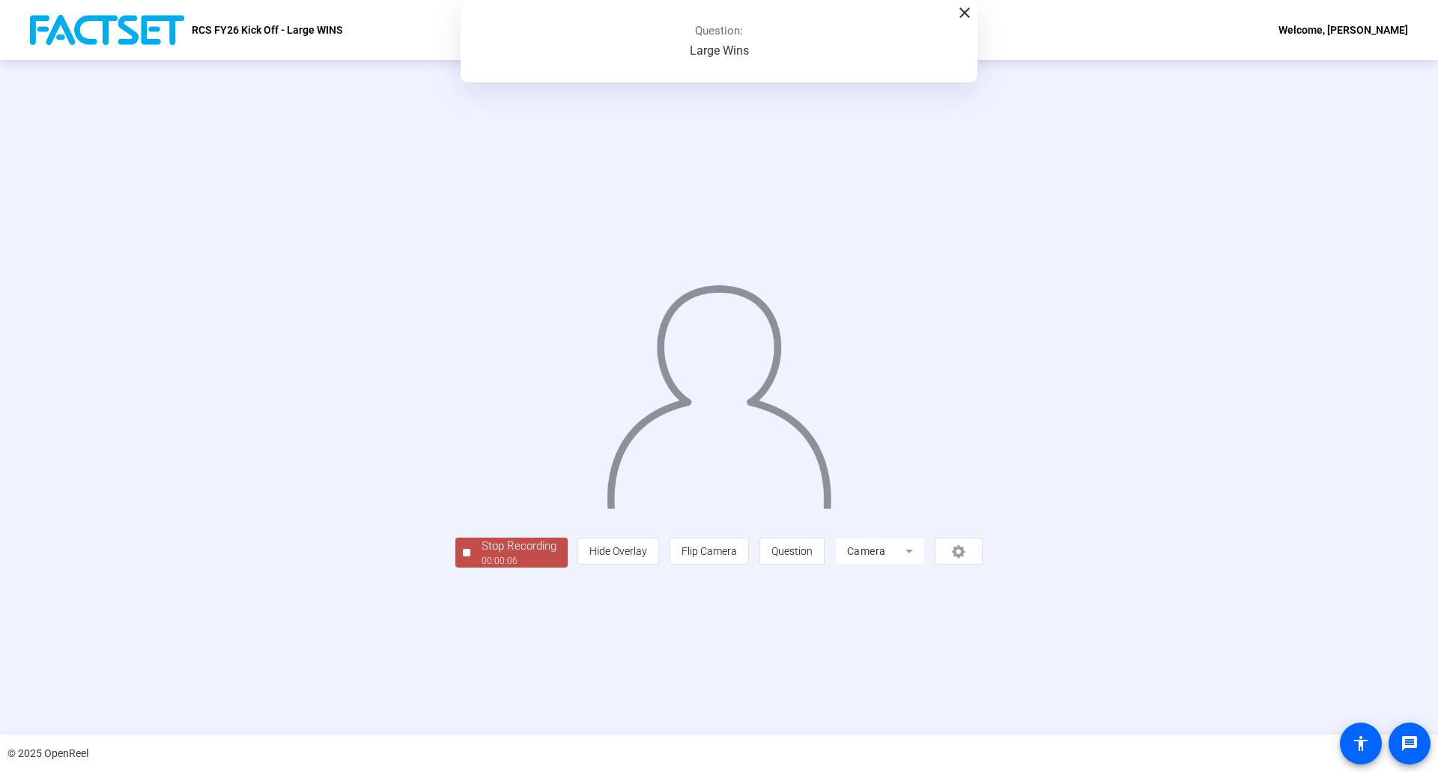
click at [970, 16] on mat-icon "close" at bounding box center [965, 13] width 18 height 18
click at [482, 555] on div "Stop Recording" at bounding box center [519, 546] width 75 height 17
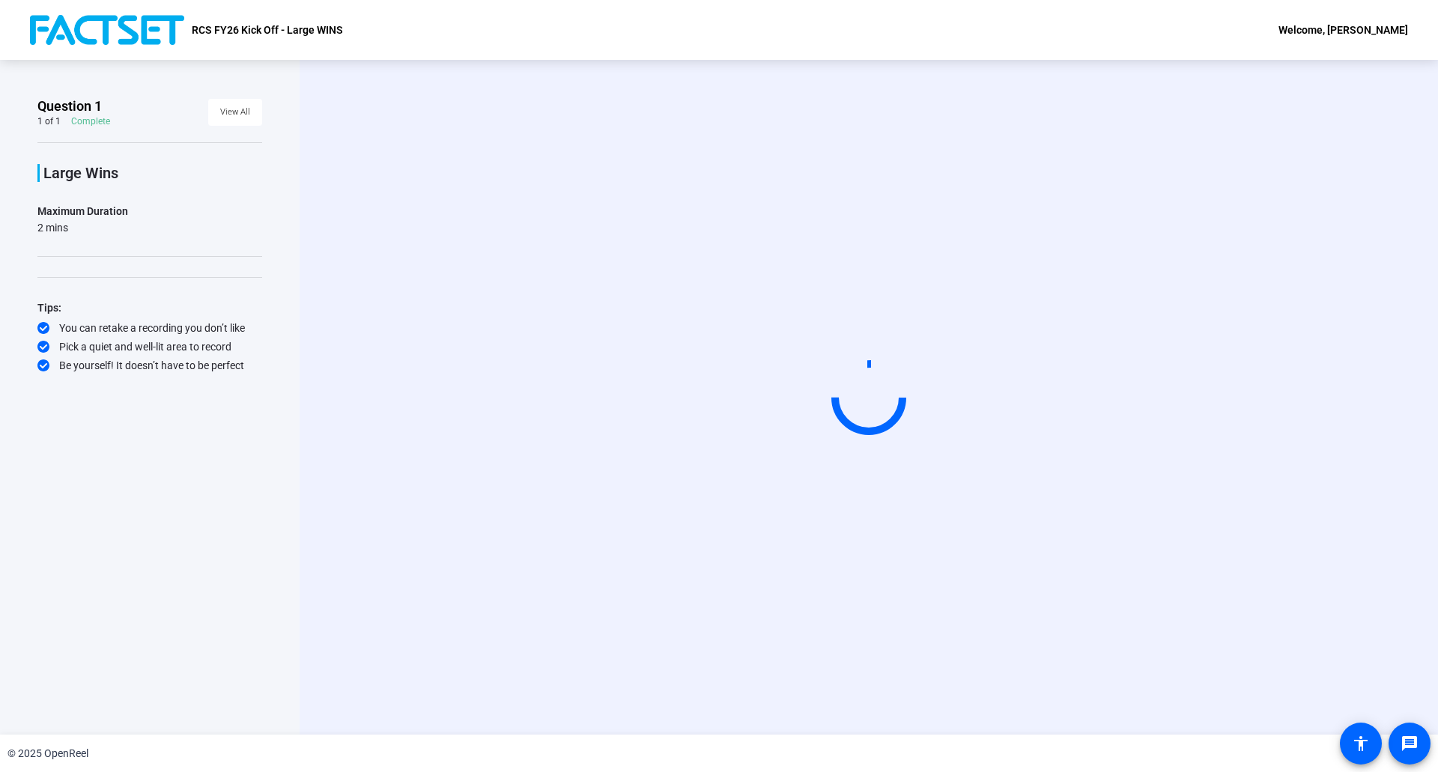
click at [860, 403] on div at bounding box center [868, 397] width 85 height 85
drag, startPoint x: 860, startPoint y: 403, endPoint x: 864, endPoint y: 392, distance: 11.8
click at [864, 392] on circle at bounding box center [868, 397] width 70 height 70
click at [883, 347] on video at bounding box center [868, 397] width 225 height 127
drag, startPoint x: 681, startPoint y: 318, endPoint x: 487, endPoint y: 306, distance: 194.3
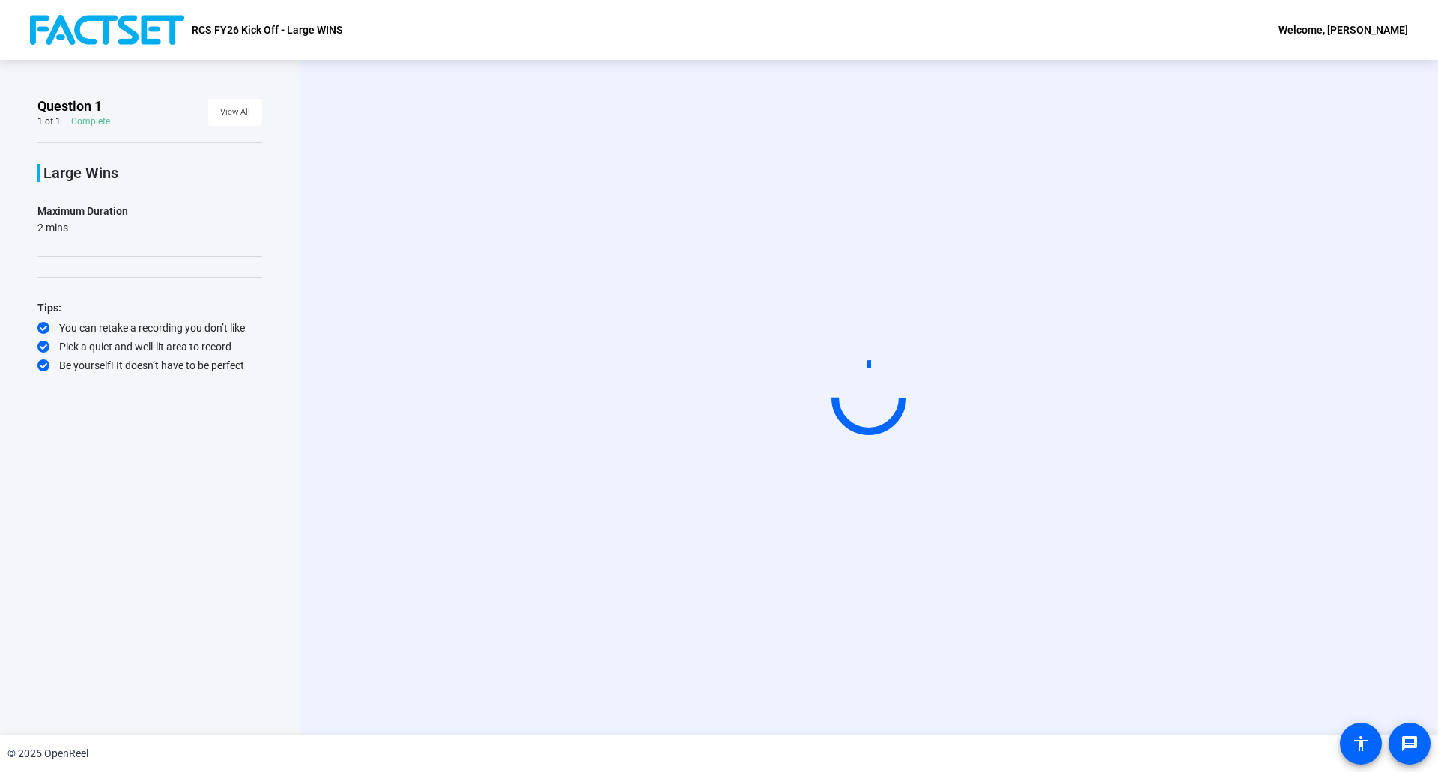
click at [756, 334] on video at bounding box center [868, 397] width 225 height 127
click at [233, 115] on span "View All" at bounding box center [235, 112] width 30 height 22
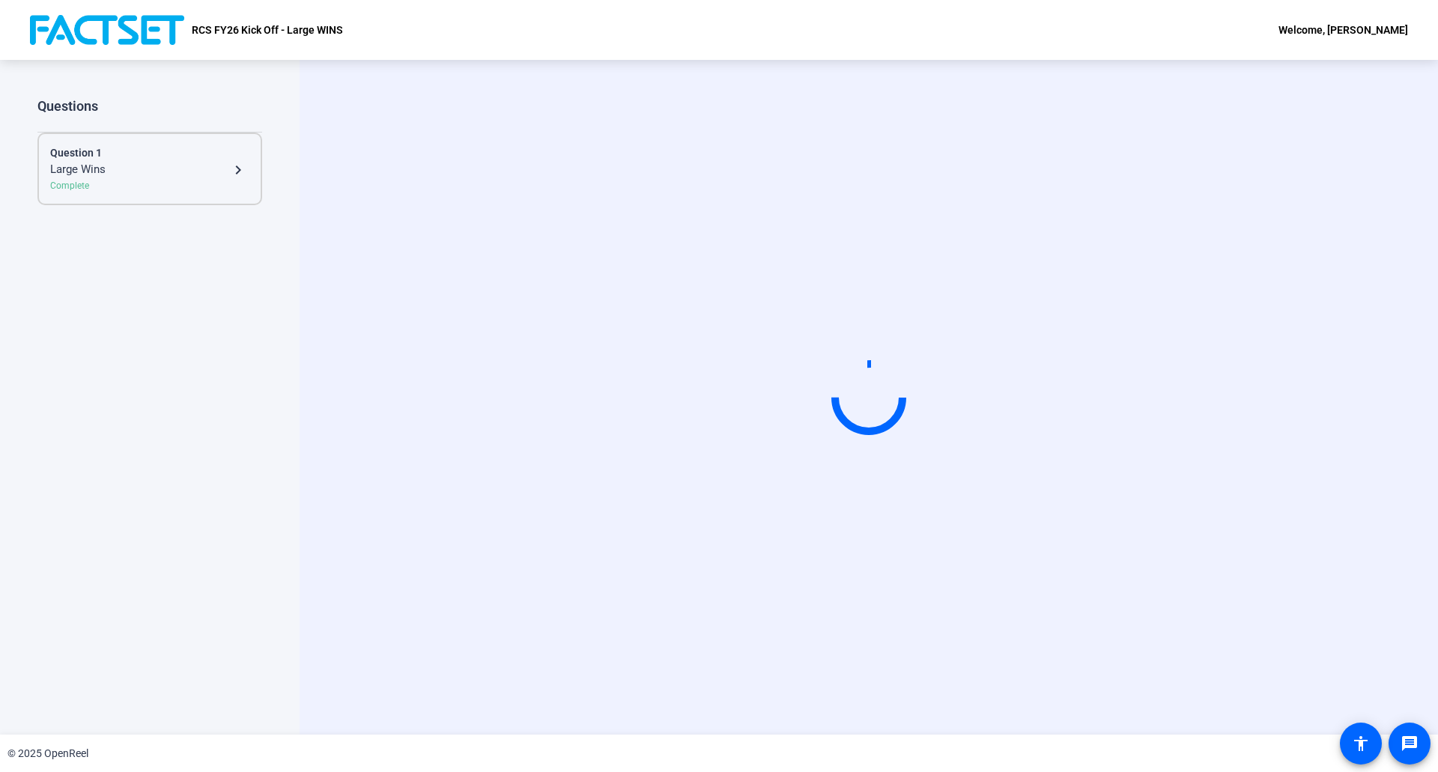
click at [170, 180] on div "Complete" at bounding box center [149, 185] width 199 height 13
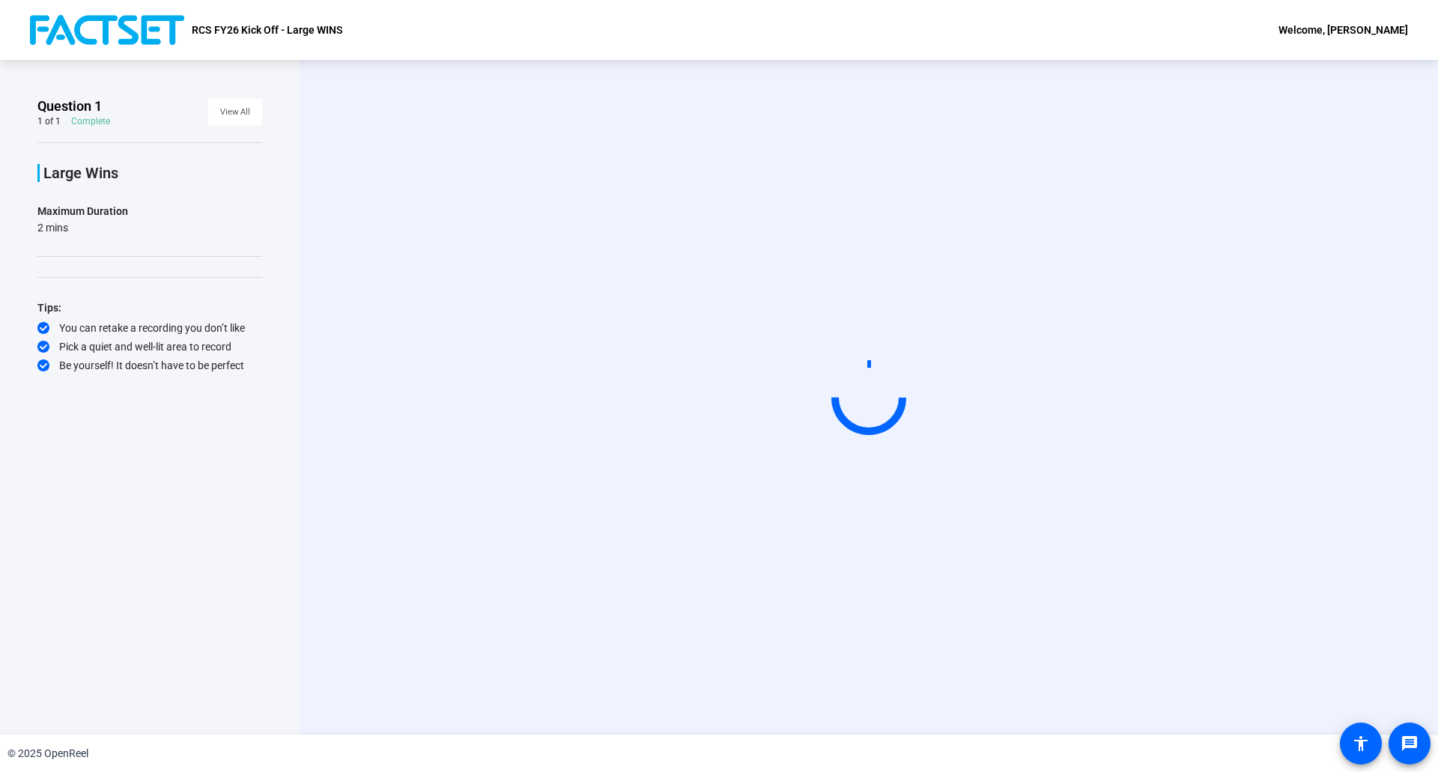
click at [79, 222] on div "2 mins" at bounding box center [82, 227] width 91 height 15
click at [77, 180] on p "Large Wins" at bounding box center [152, 173] width 219 height 18
click at [82, 34] on img at bounding box center [107, 30] width 154 height 30
click at [162, 28] on img at bounding box center [107, 30] width 154 height 30
click at [198, 28] on p "RCS FY26 Kick Off - Large WINS" at bounding box center [267, 30] width 151 height 18
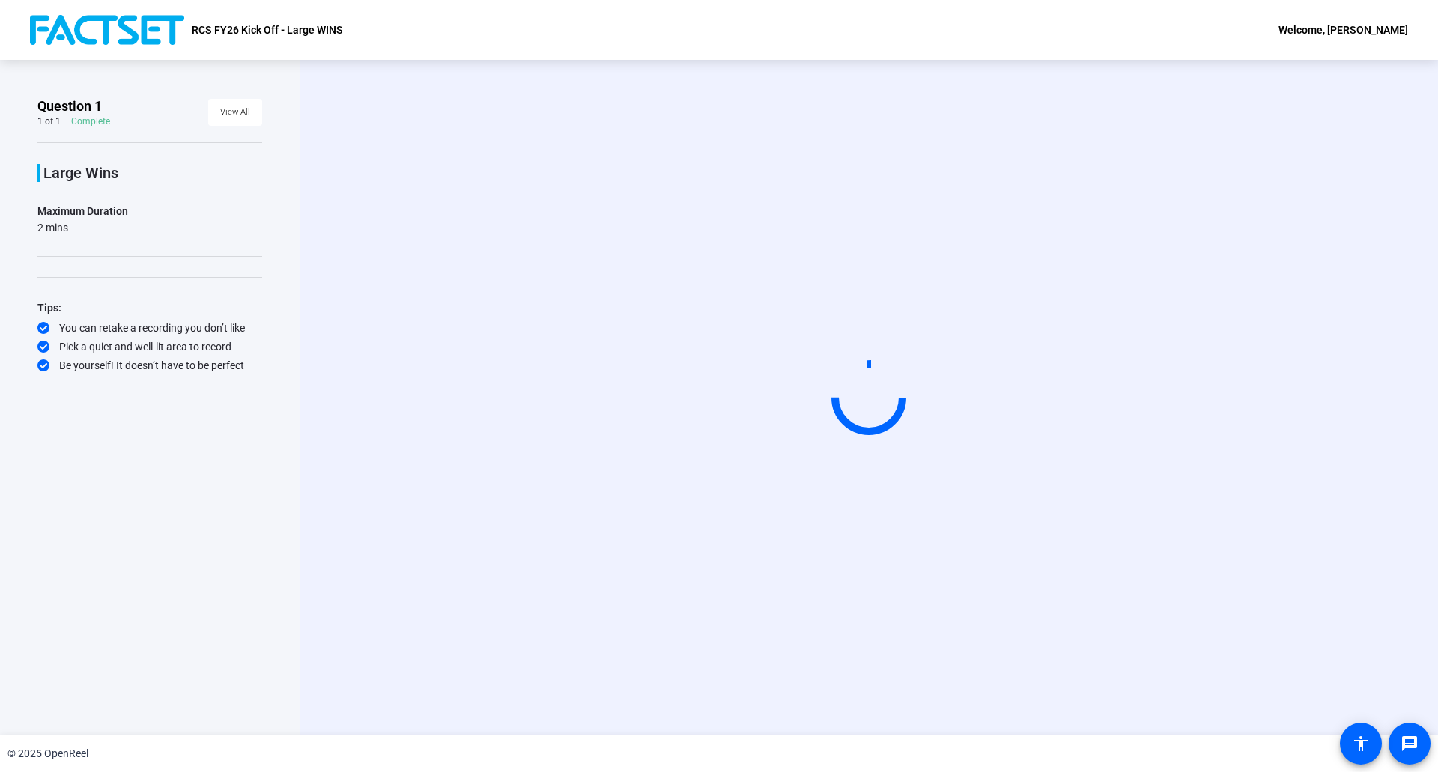
click at [256, 34] on p "RCS FY26 Kick Off - Large WINS" at bounding box center [267, 30] width 151 height 18
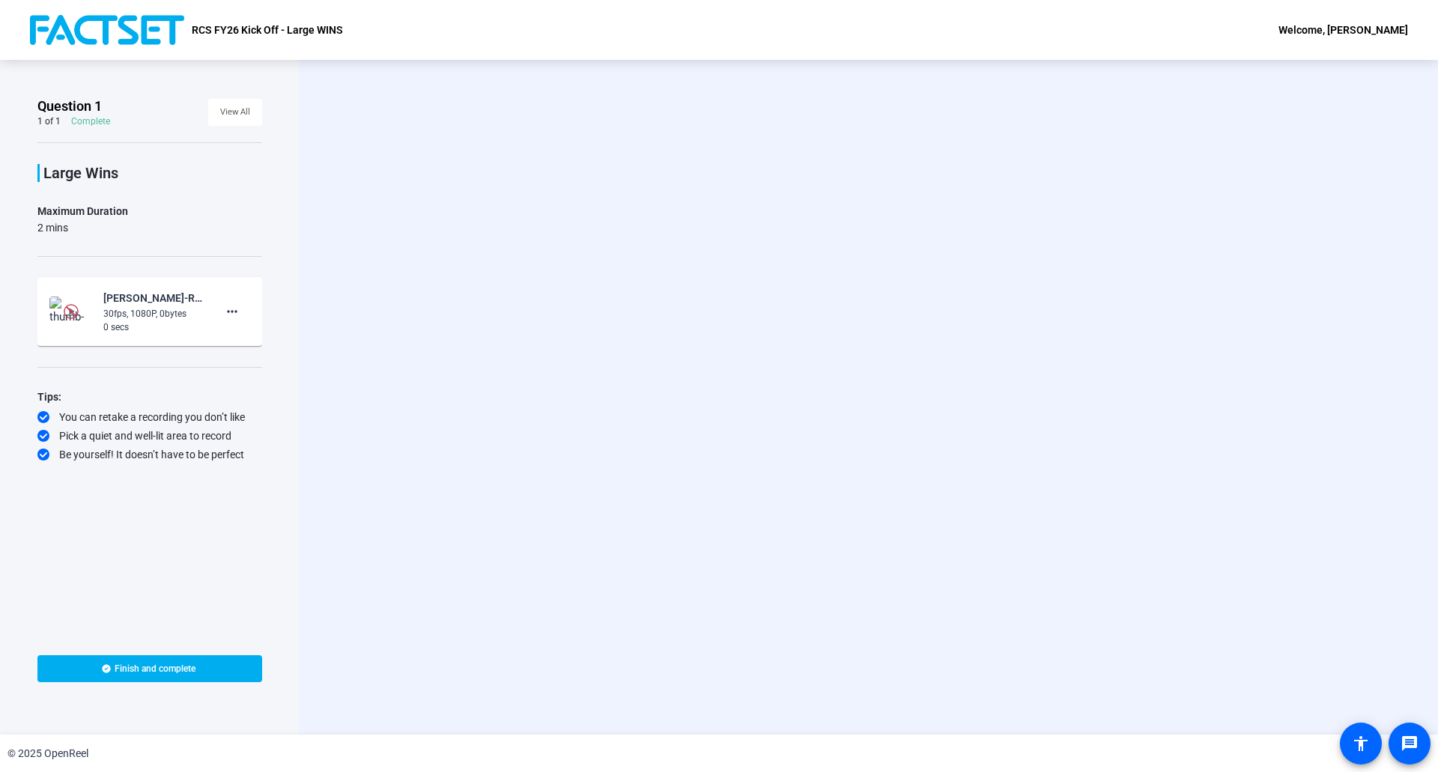
click at [176, 312] on div "30fps, 1080P, 0bytes" at bounding box center [153, 313] width 100 height 13
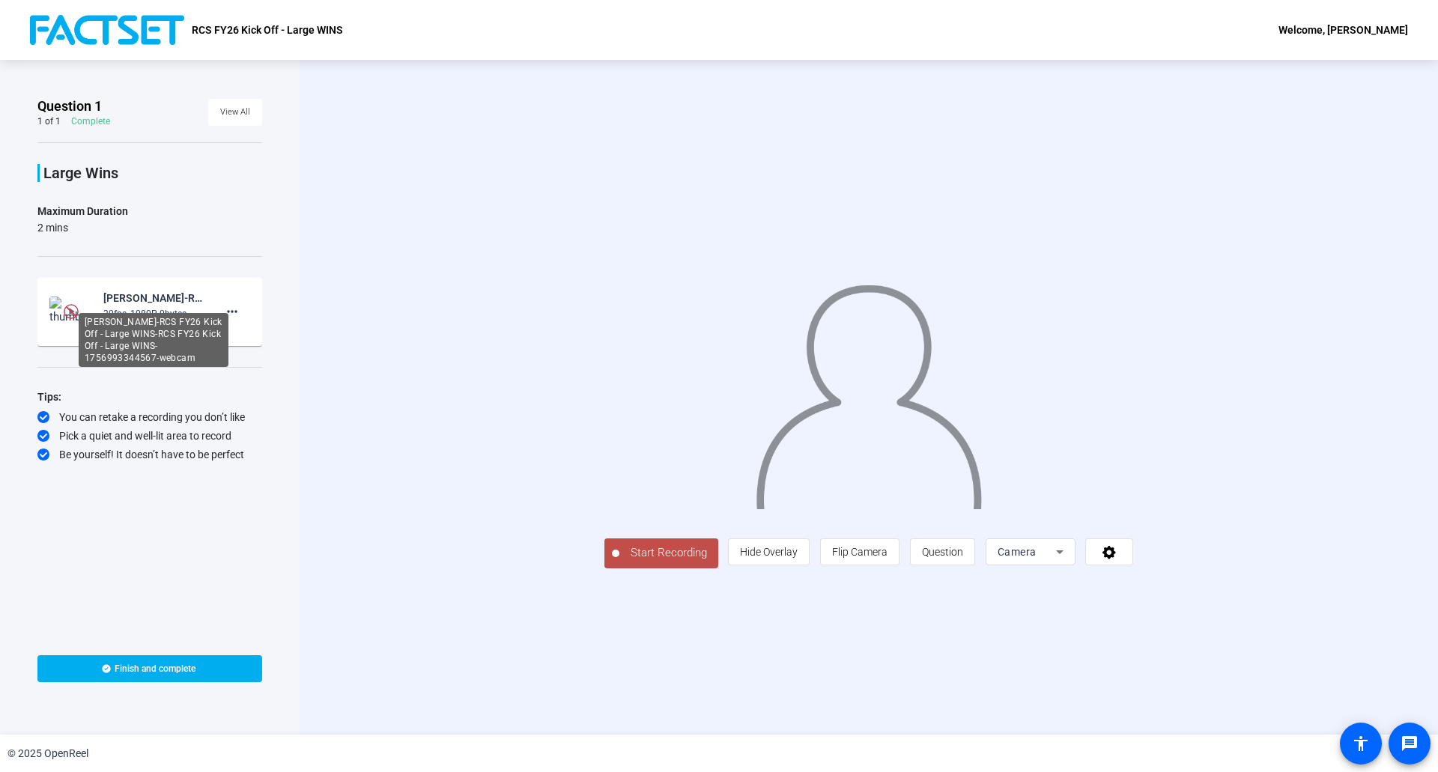
click at [155, 303] on div "[PERSON_NAME]-RCS FY26 Kick Off - Large WINS-RCS FY26 Kick Off - Large WINS-175…" at bounding box center [153, 298] width 100 height 18
click at [227, 306] on mat-icon "more_horiz" at bounding box center [232, 312] width 18 height 18
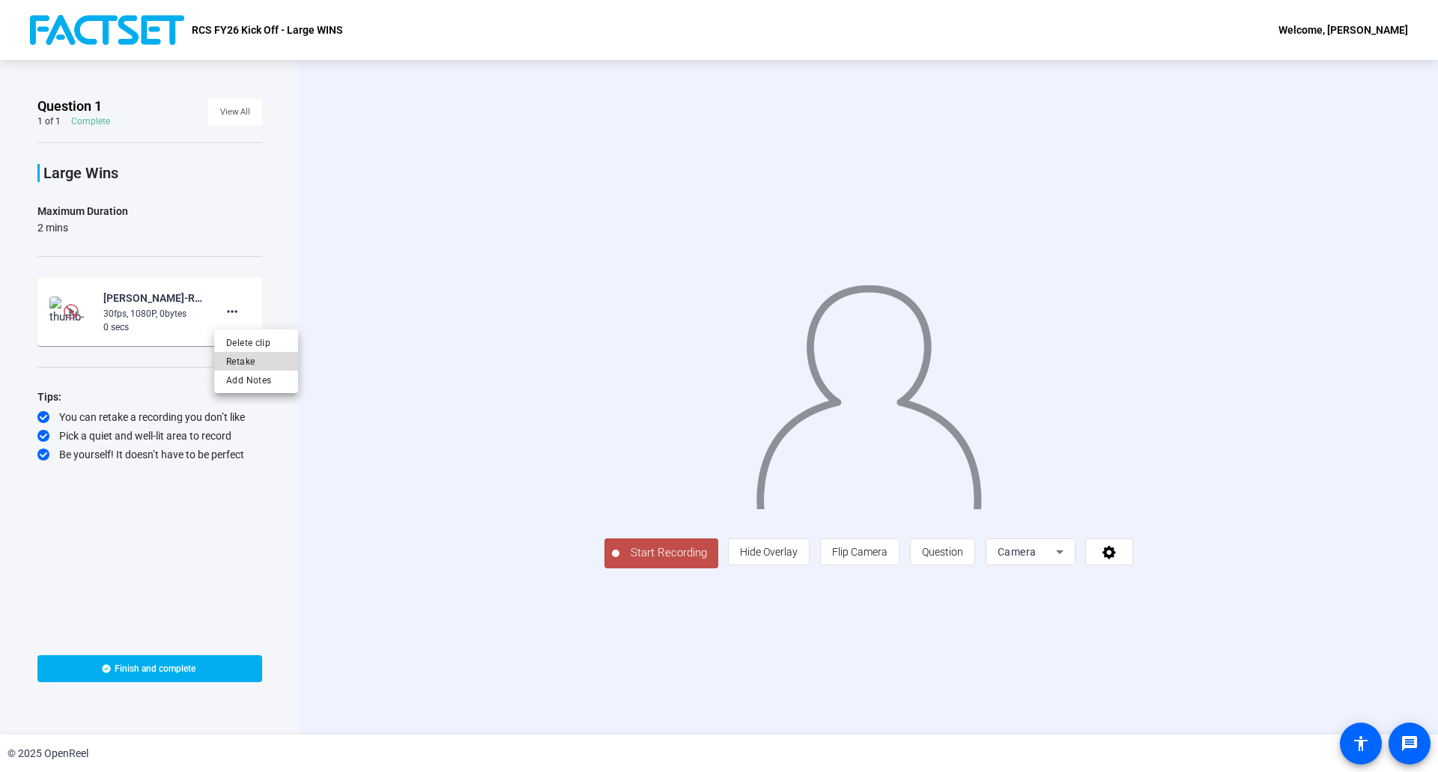
click at [239, 365] on span "Retake" at bounding box center [256, 362] width 60 height 18
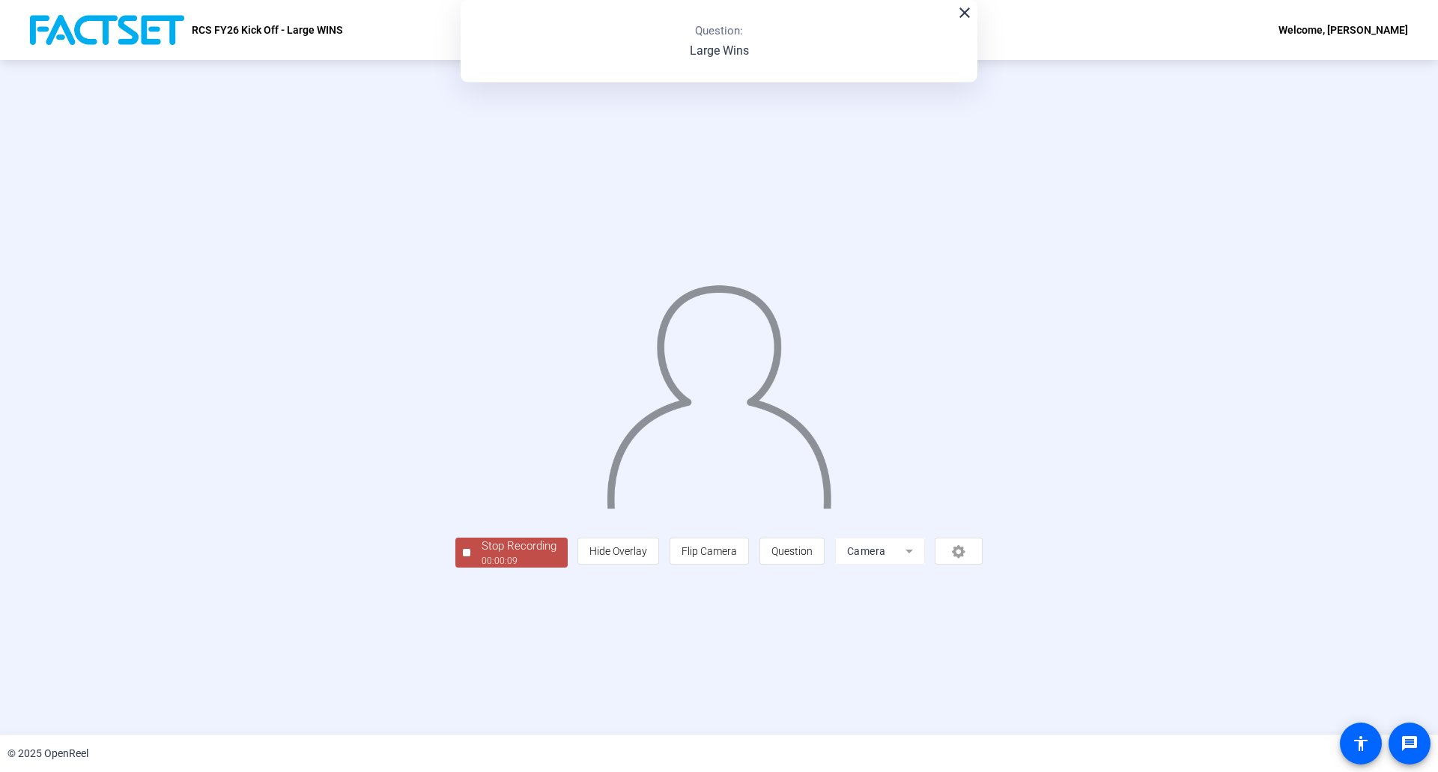
click at [470, 568] on span "Stop Recording 00:00:09" at bounding box center [518, 553] width 97 height 31
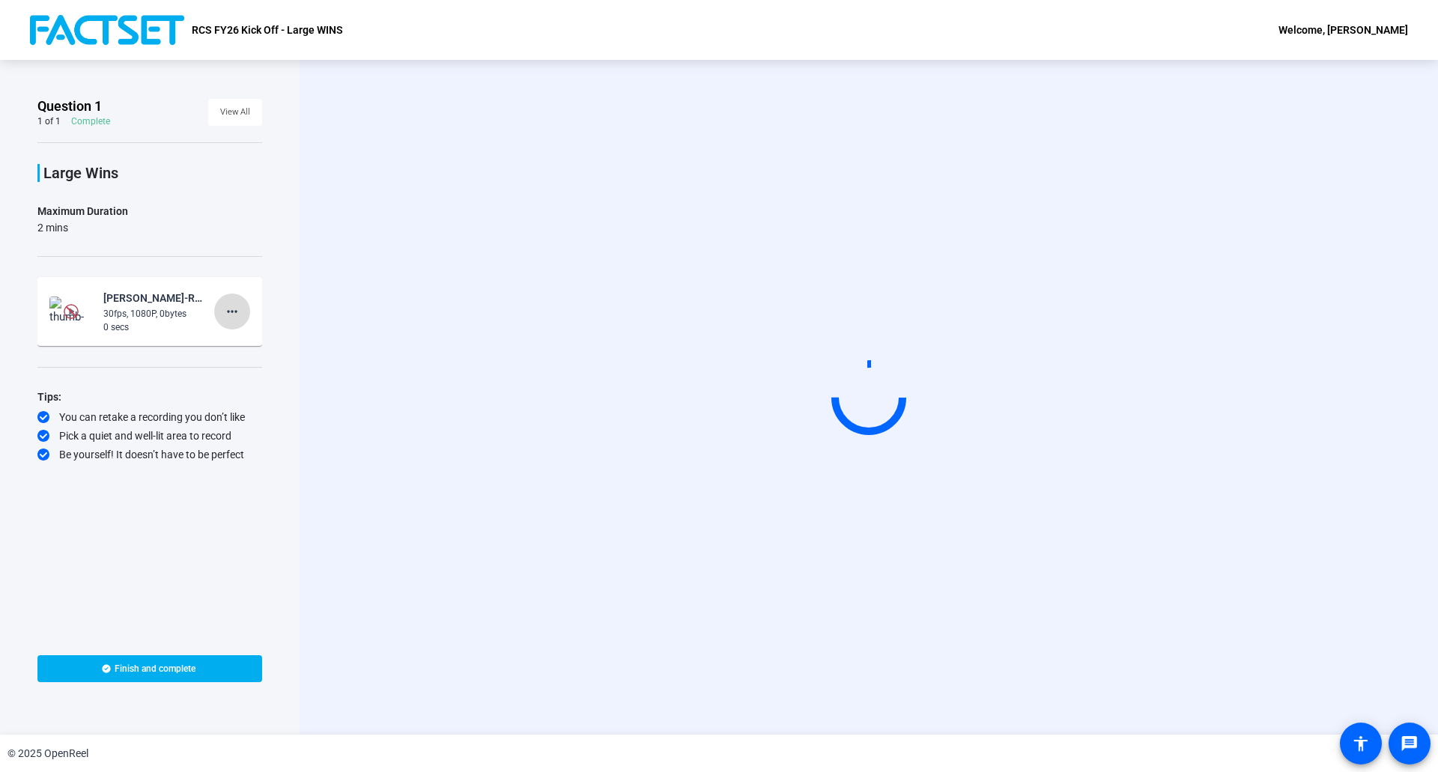
click at [234, 312] on mat-icon "more_horiz" at bounding box center [232, 312] width 18 height 18
click at [260, 343] on span "Delete clip" at bounding box center [256, 343] width 60 height 18
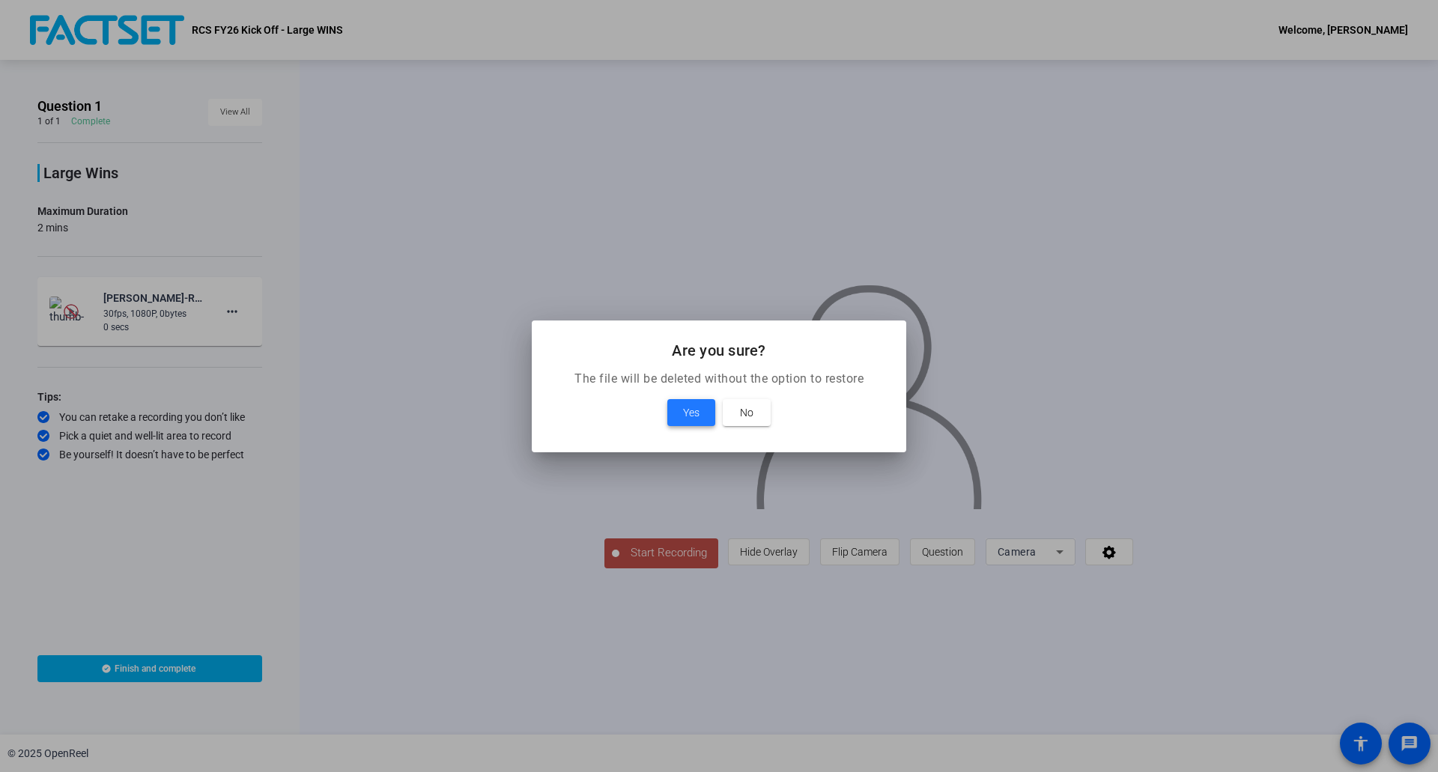
click at [696, 424] on span at bounding box center [691, 413] width 48 height 36
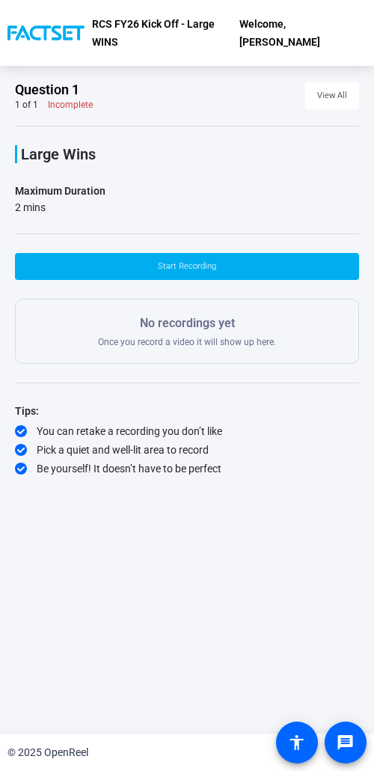
drag, startPoint x: 163, startPoint y: 539, endPoint x: 302, endPoint y: 510, distance: 141.6
click at [141, 733] on div "Question 1 1 of 1 Incomplete View All Large Wins Maximum Duration 2 mins Start …" at bounding box center [187, 400] width 374 height 668
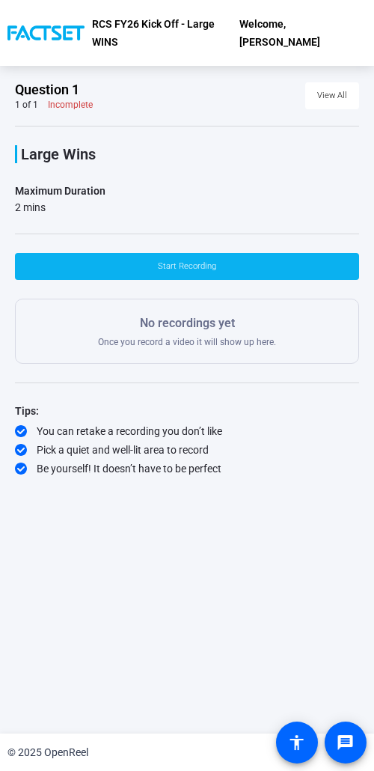
click at [207, 255] on span "Start Recording" at bounding box center [187, 266] width 58 height 22
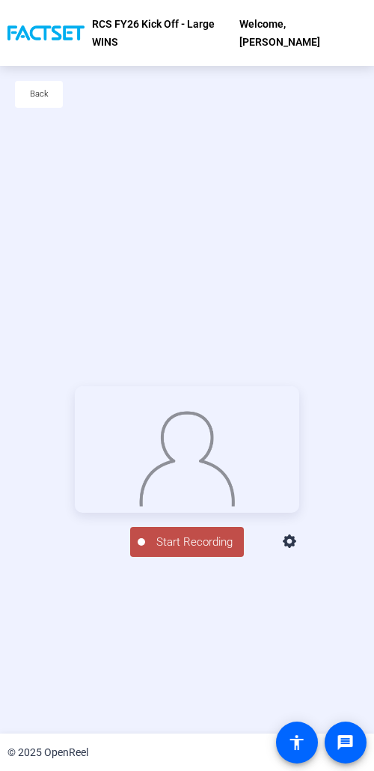
click at [178, 726] on div "Start Recording person Hide Overlay flip Flip Camera question_mark Question Cam…" at bounding box center [187, 472] width 374 height 668
click at [184, 551] on span "Start Recording" at bounding box center [194, 542] width 99 height 17
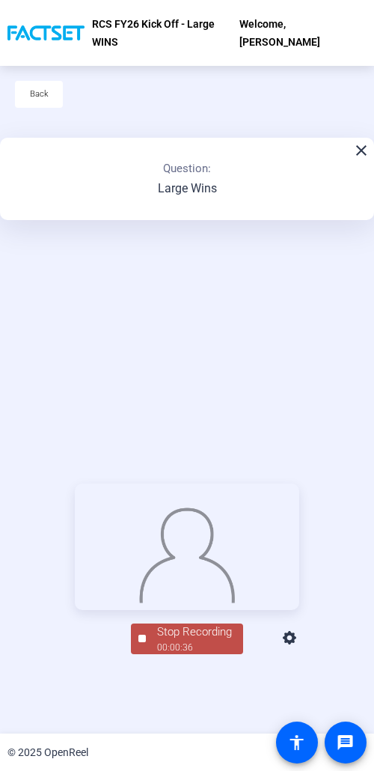
click at [160, 717] on div "Stop Recording 00:00:36 person Hide Overlay flip Flip Camera question_mark Ques…" at bounding box center [187, 569] width 374 height 668
click at [180, 654] on div "00:00:37" at bounding box center [194, 647] width 75 height 13
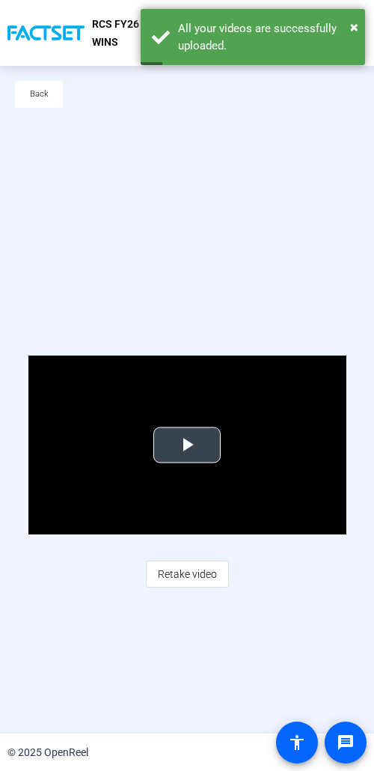
click at [187, 445] on span "Video Player" at bounding box center [187, 445] width 0 height 0
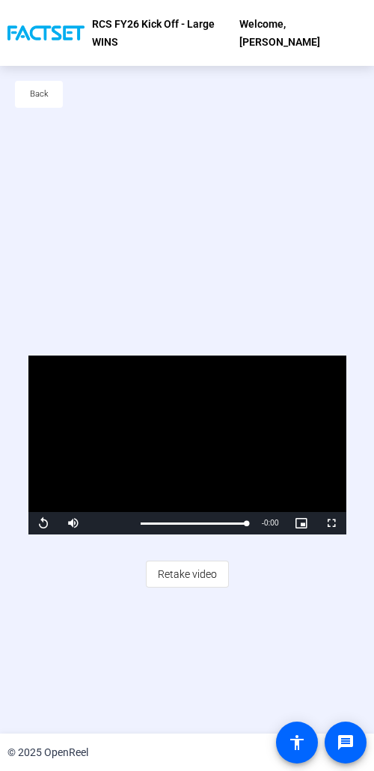
drag, startPoint x: 198, startPoint y: 704, endPoint x: 198, endPoint y: 670, distance: 33.7
click at [198, 704] on div "Video Player is loading. Play Video Replay Mute 71% Current Time 0:37 / Duratio…" at bounding box center [187, 472] width 374 height 668
click at [47, 523] on span "Video Player" at bounding box center [43, 523] width 30 height 0
click at [273, 287] on div "Video Player is loading. Play Video Pause Mute 71% Current Time 0:04 / Duration…" at bounding box center [187, 472] width 374 height 668
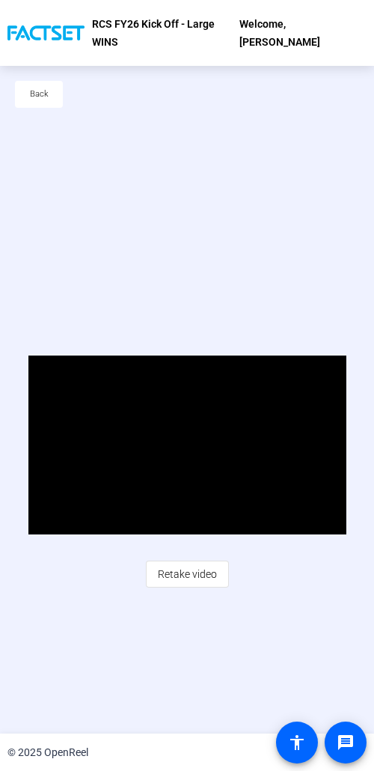
click at [118, 253] on div "Video Player is loading. Play Video Pause Mute 71% Current Time 0:35 / Duration…" at bounding box center [187, 472] width 374 height 668
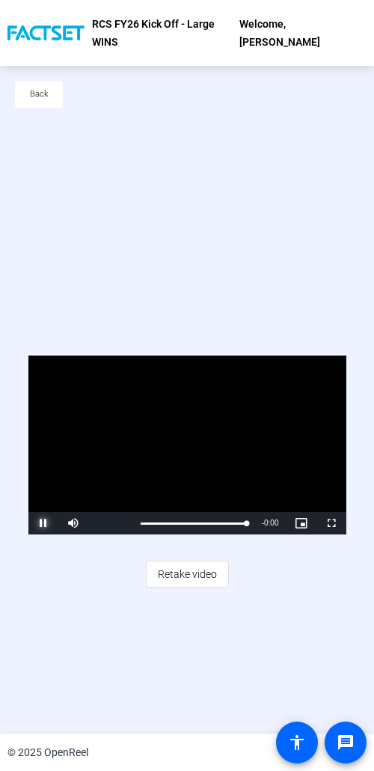
click at [37, 523] on span "Video Player" at bounding box center [43, 523] width 30 height 0
click at [48, 523] on span "Video Player" at bounding box center [43, 523] width 30 height 0
click at [55, 80] on span at bounding box center [39, 94] width 48 height 36
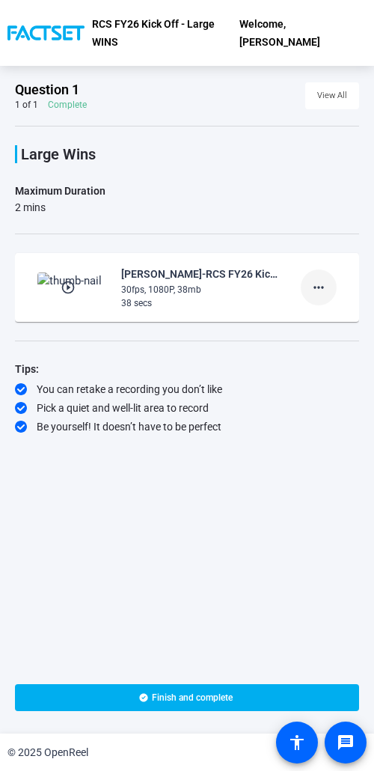
click at [321, 279] on mat-icon "more_horiz" at bounding box center [319, 288] width 18 height 18
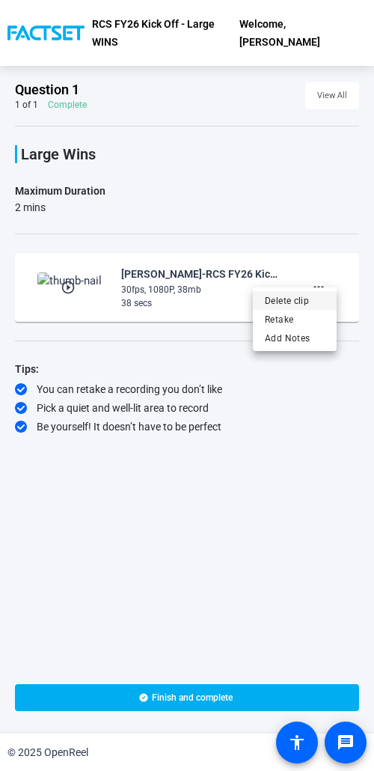
click at [309, 305] on span "Delete clip" at bounding box center [295, 301] width 60 height 18
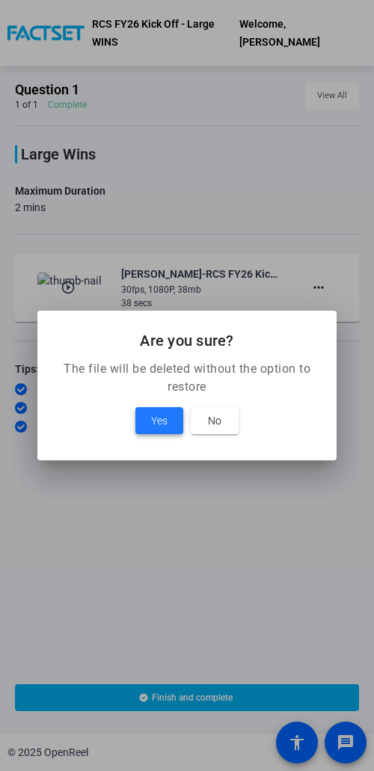
click at [136, 427] on span at bounding box center [160, 421] width 48 height 36
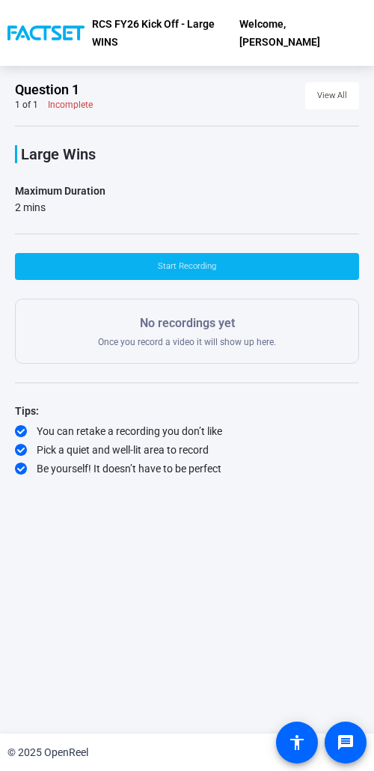
click at [216, 249] on span at bounding box center [187, 267] width 344 height 36
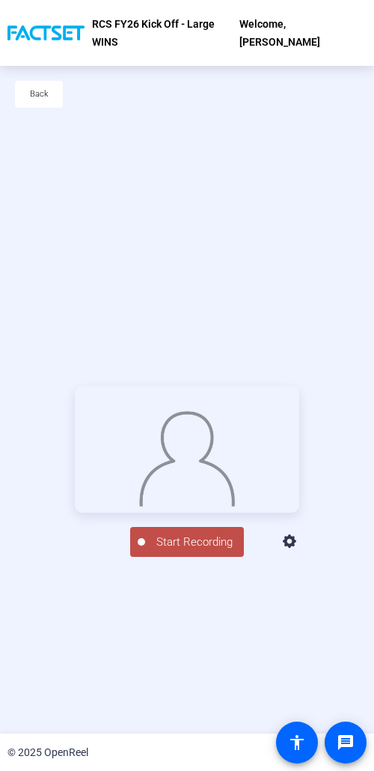
click at [200, 551] on span "Start Recording" at bounding box center [194, 542] width 99 height 17
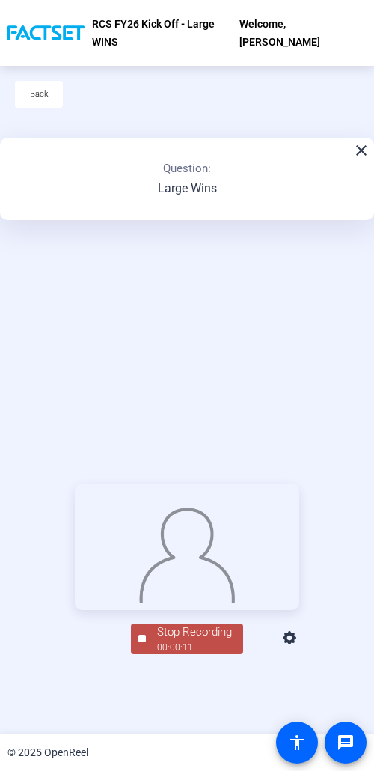
click at [176, 641] on div "Stop Recording" at bounding box center [194, 632] width 75 height 17
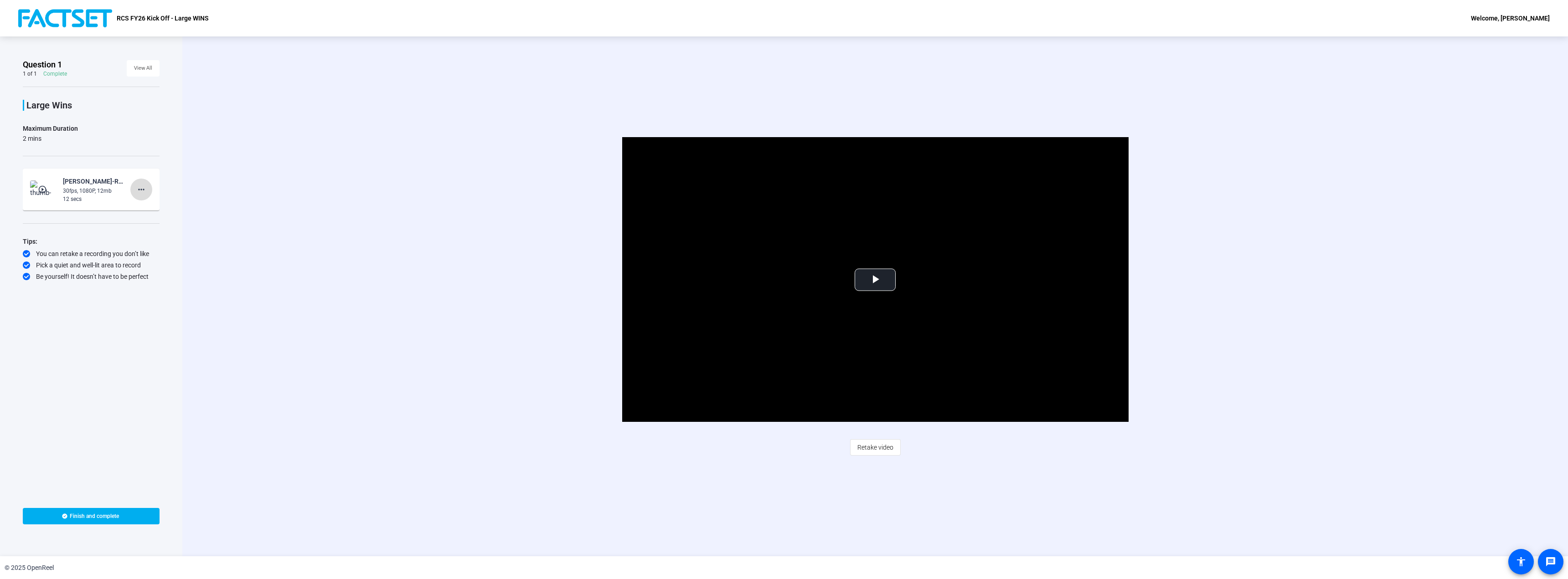
click at [137, 192] on mat-icon "more_horiz" at bounding box center [141, 190] width 11 height 11
click at [153, 209] on span "Delete clip" at bounding box center [156, 209] width 37 height 11
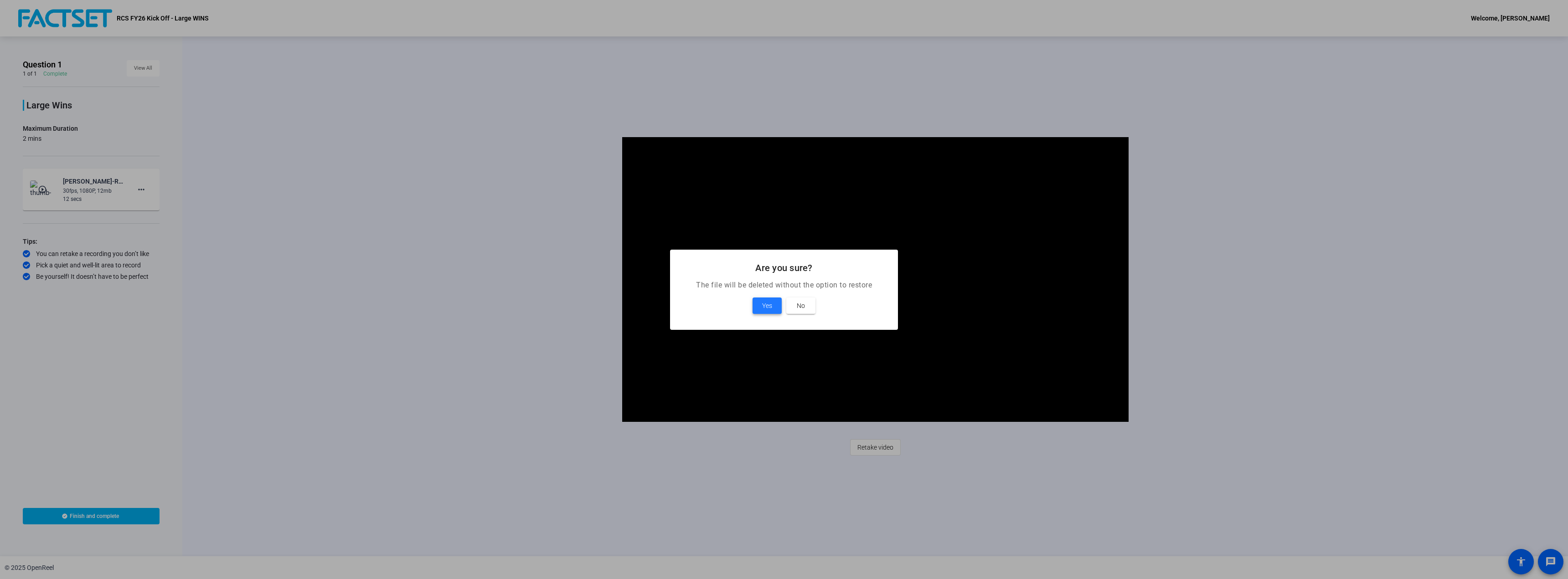
click at [765, 303] on span "Yes" at bounding box center [767, 305] width 10 height 11
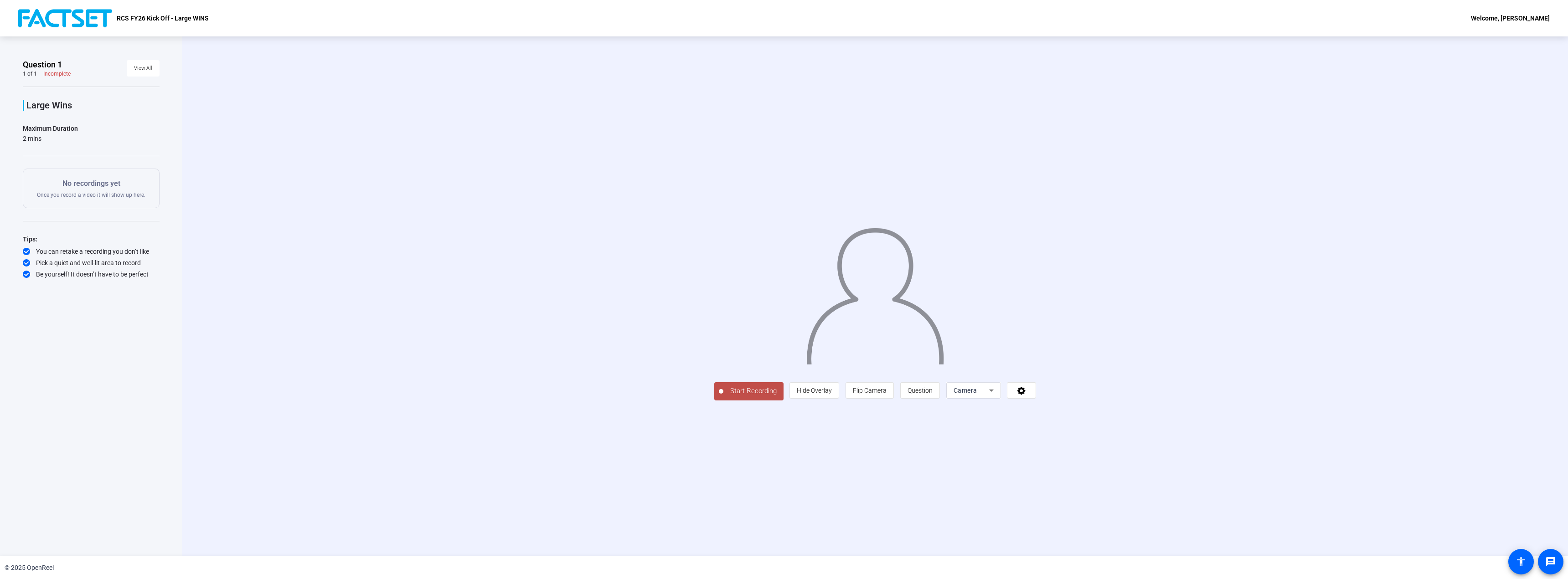
click at [433, 192] on div "Start Recording person Hide Overlay flip Flip Camera question_mark Question Cam…" at bounding box center [875, 296] width 1178 height 207
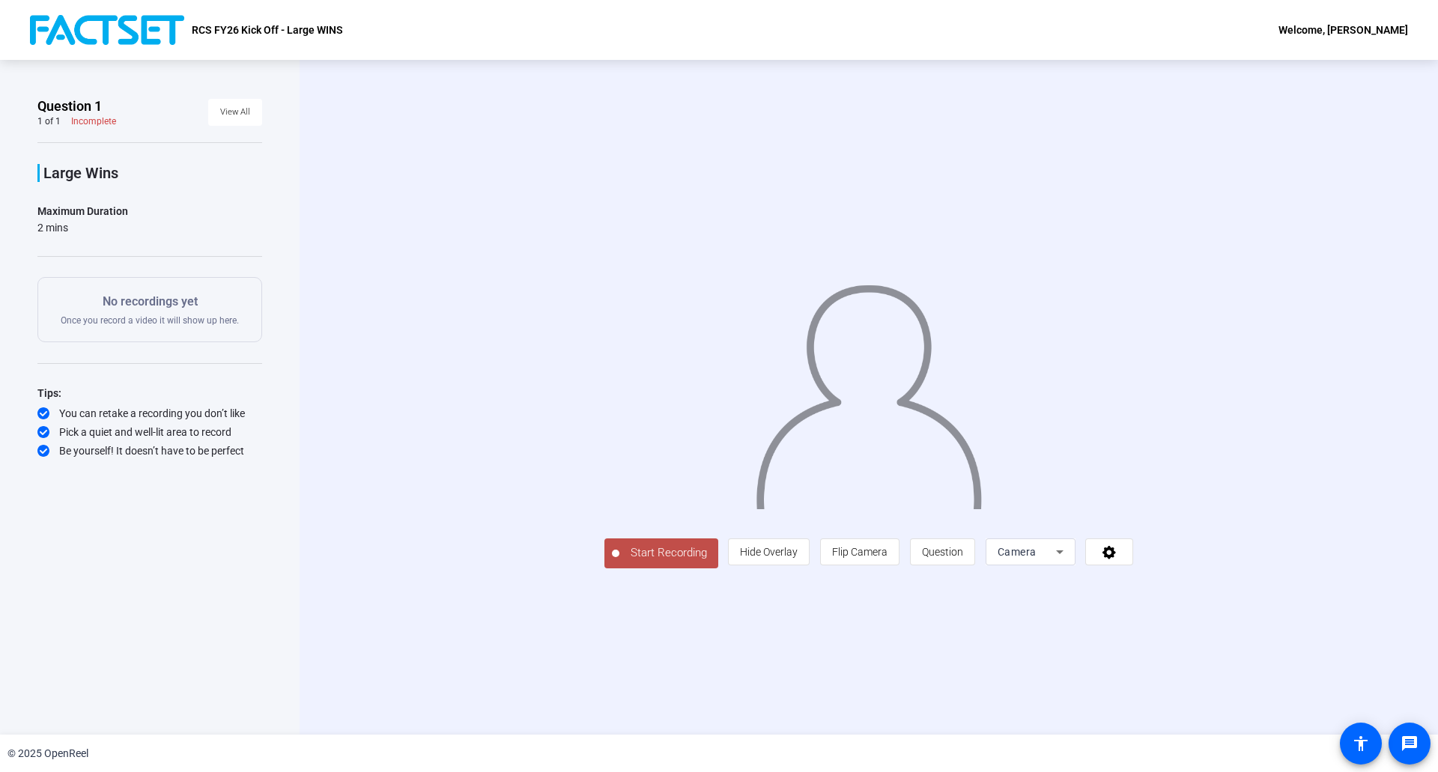
click at [1352, 414] on div "Start Recording person Hide Overlay flip Flip Camera question_mark Question Cam…" at bounding box center [869, 397] width 1138 height 675
click at [925, 420] on img at bounding box center [868, 390] width 229 height 238
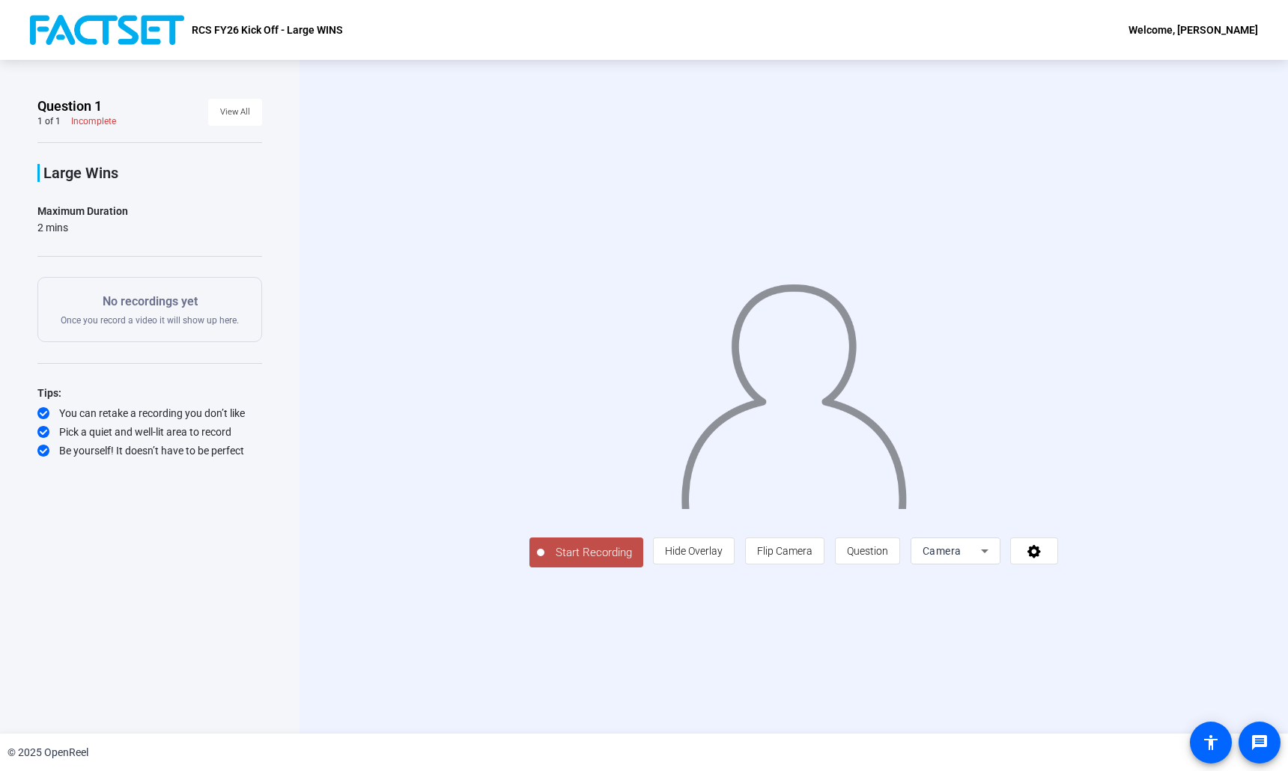
drag, startPoint x: 1245, startPoint y: 419, endPoint x: 1236, endPoint y: 422, distance: 8.5
click at [1245, 419] on div "Start Recording person Hide Overlay flip Flip Camera question_mark Question Cam…" at bounding box center [794, 397] width 988 height 674
drag, startPoint x: 1200, startPoint y: 687, endPoint x: 1192, endPoint y: 671, distance: 18.4
drag, startPoint x: 1192, startPoint y: 671, endPoint x: 1287, endPoint y: 753, distance: 125.3
click at [870, 112] on div "Start Recording person Hide Overlay flip Flip Camera question_mark Question Cam…" at bounding box center [794, 397] width 988 height 674
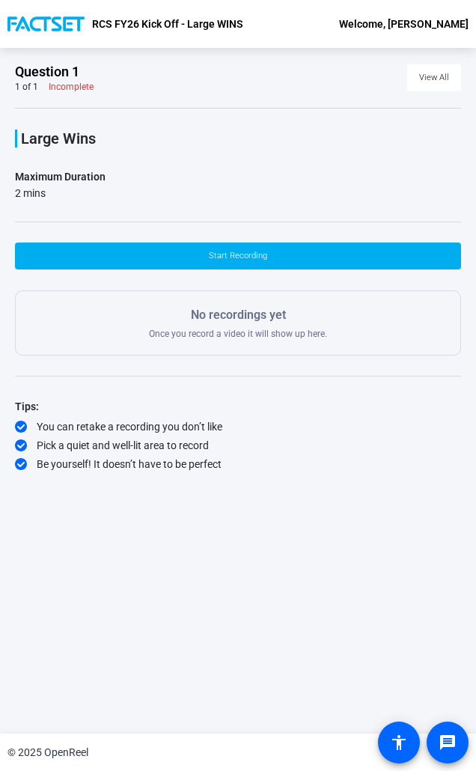
drag, startPoint x: 330, startPoint y: 527, endPoint x: 288, endPoint y: 430, distance: 106.0
click at [330, 527] on div "Question 1 1 of 1 Incomplete View All Large Wins Maximum Duration 2 mins Start …" at bounding box center [238, 379] width 446 height 632
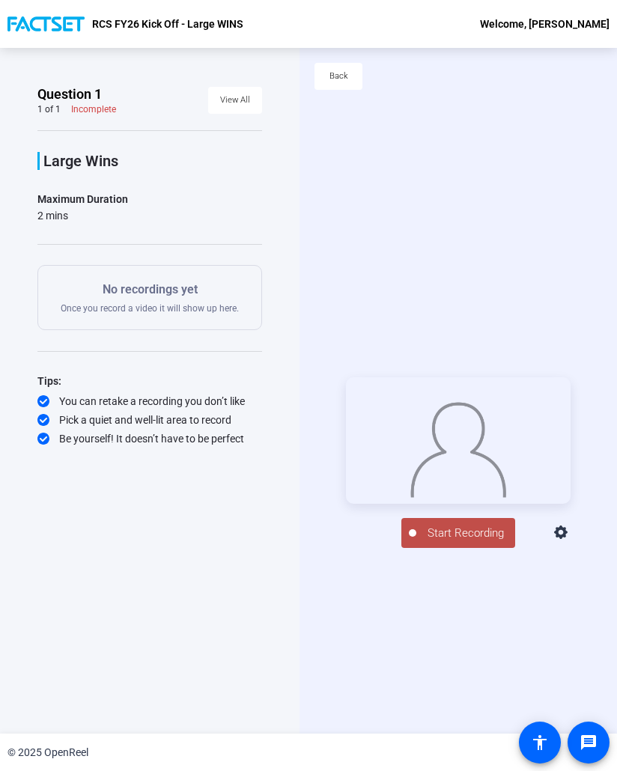
click at [333, 631] on div "Start Recording person Hide Overlay flip Flip Camera question_mark Question Cam…" at bounding box center [459, 463] width 318 height 686
click at [486, 548] on button "Start Recording" at bounding box center [458, 533] width 114 height 30
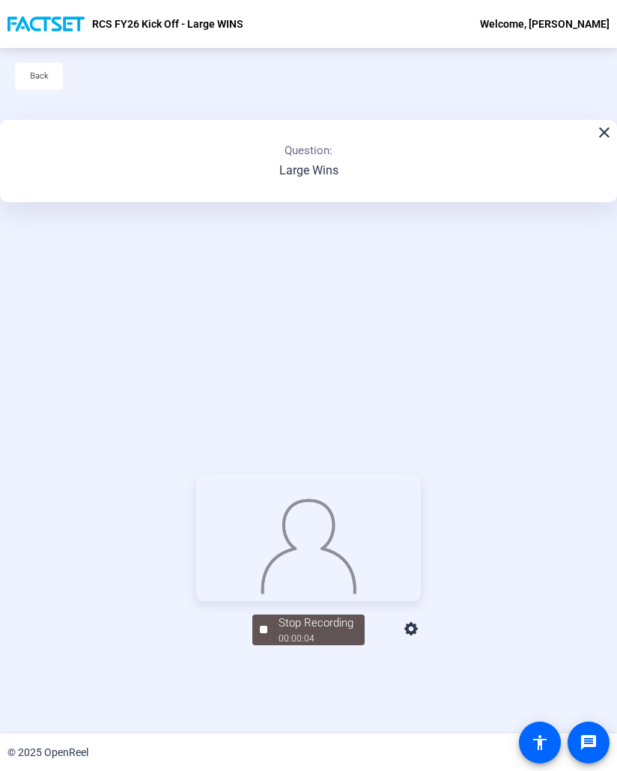
click at [343, 322] on div "Stop Recording 00:00:04 person Hide Overlay flip Flip Camera question_mark Ques…" at bounding box center [308, 560] width 617 height 686
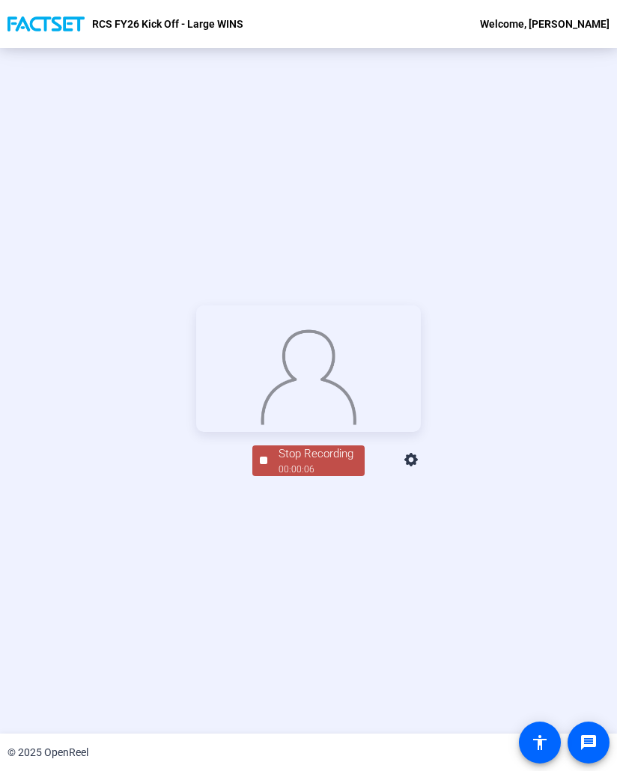
click at [295, 463] on div "Stop Recording" at bounding box center [316, 454] width 75 height 17
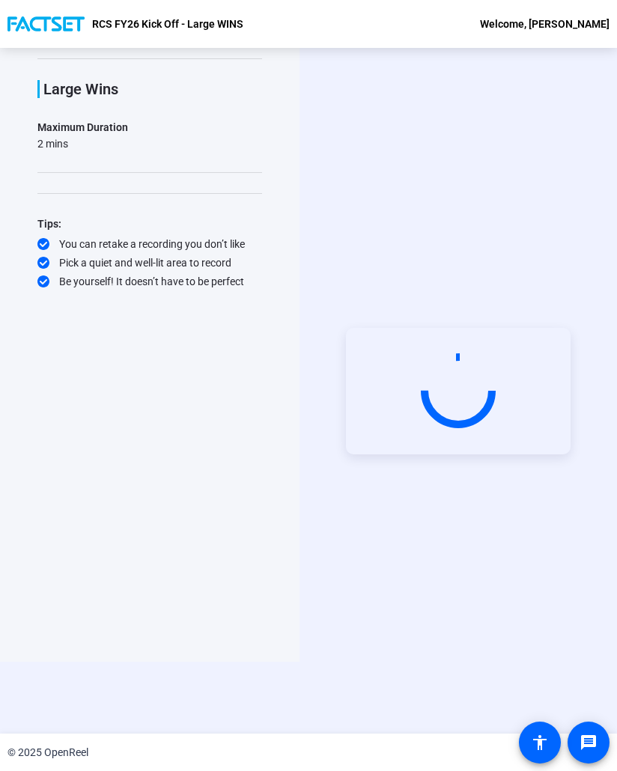
scroll to position [72, 0]
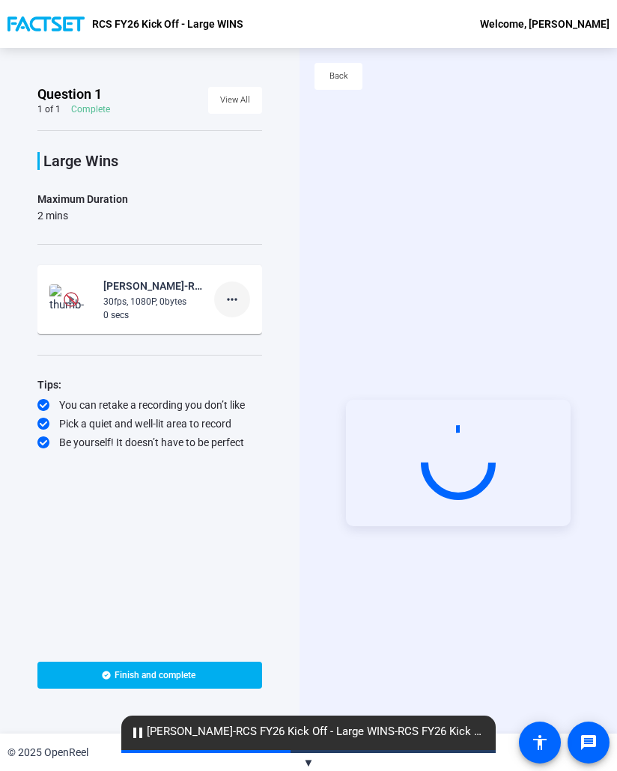
click at [233, 305] on mat-icon "more_horiz" at bounding box center [232, 300] width 18 height 18
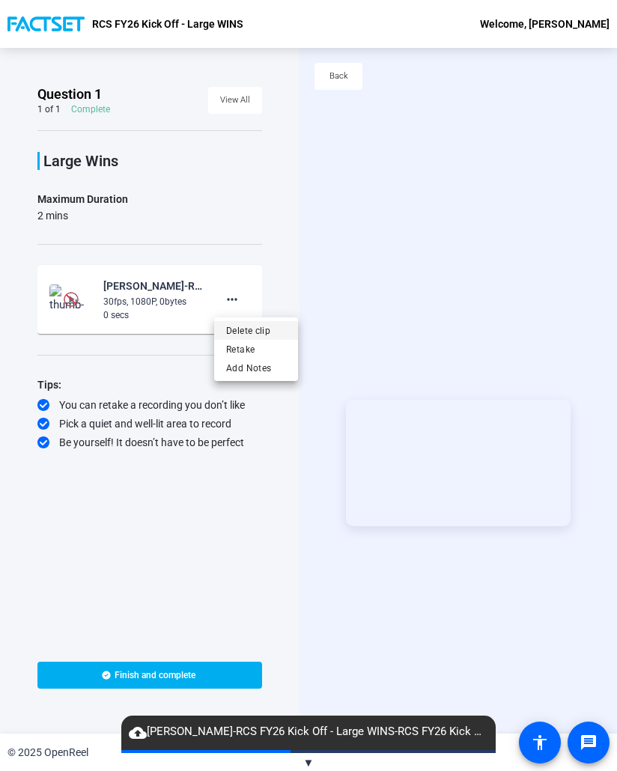
click at [264, 332] on span "Delete clip" at bounding box center [256, 331] width 60 height 18
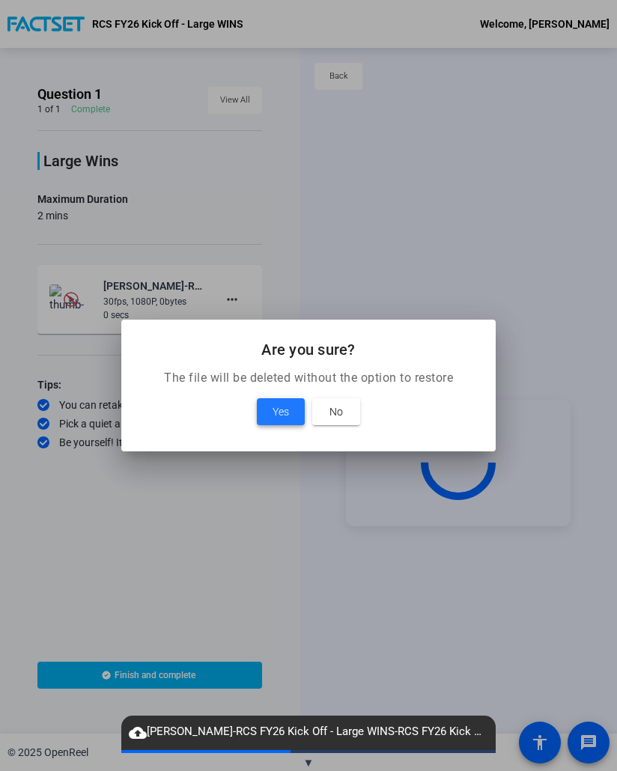
click at [291, 416] on span at bounding box center [281, 412] width 48 height 36
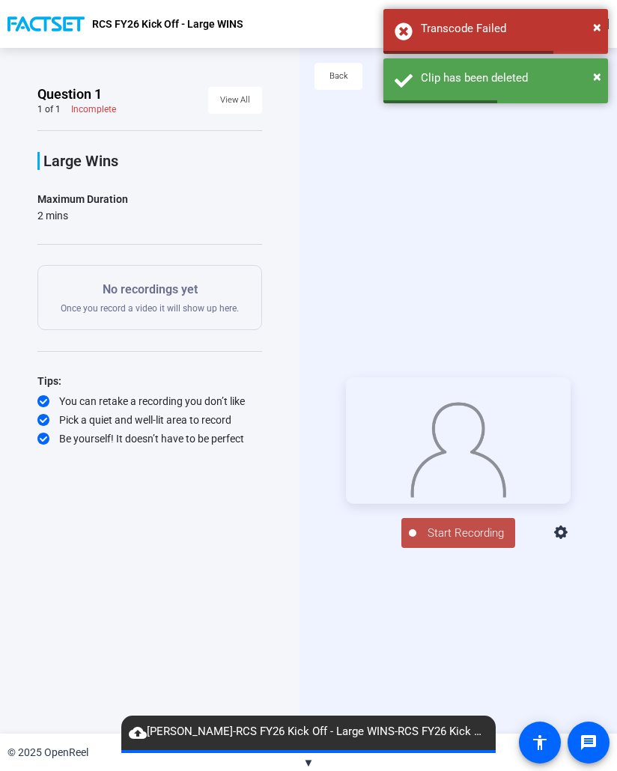
click at [496, 542] on span "Start Recording" at bounding box center [465, 533] width 99 height 17
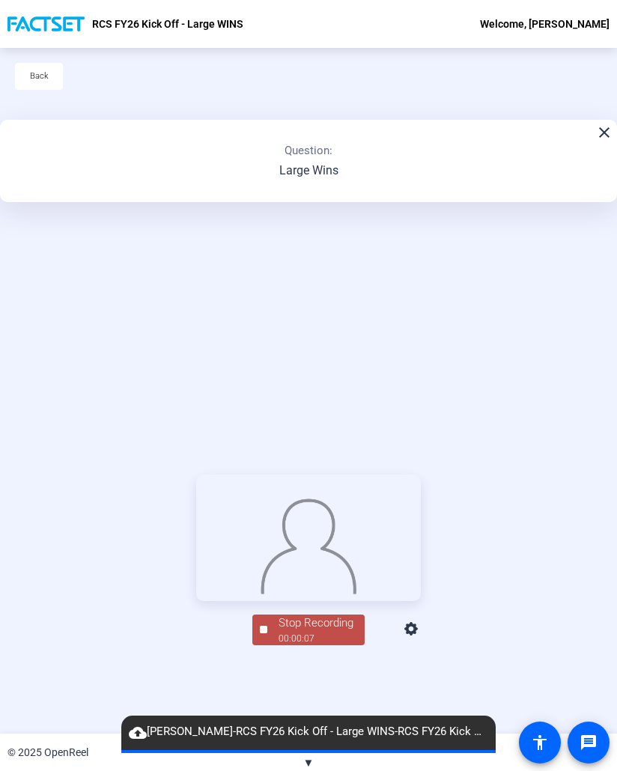
click at [315, 632] on div "Stop Recording" at bounding box center [316, 623] width 75 height 17
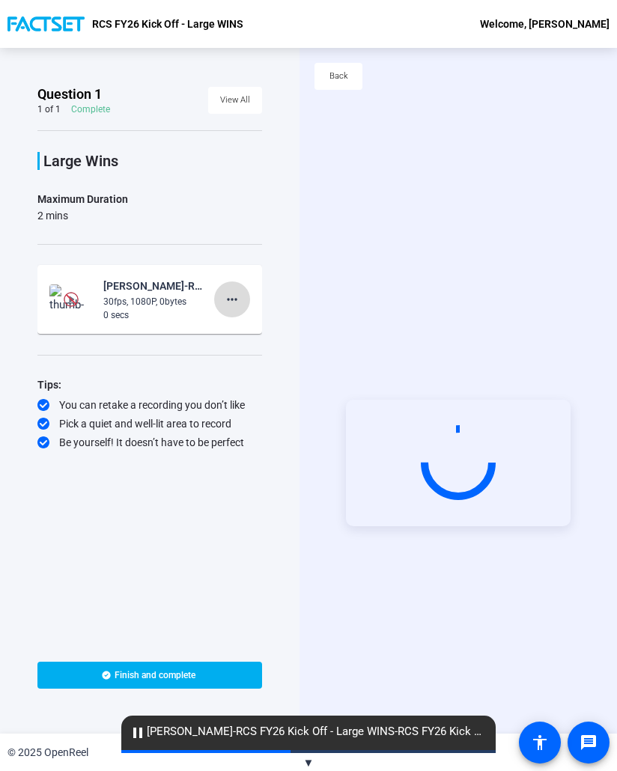
click at [240, 295] on mat-icon "more_horiz" at bounding box center [232, 300] width 18 height 18
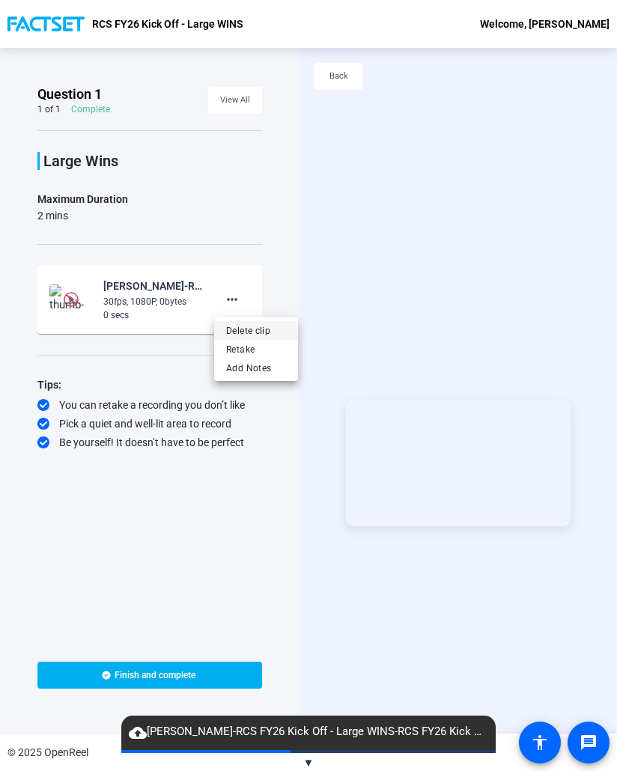
click at [249, 333] on span "Delete clip" at bounding box center [256, 331] width 60 height 18
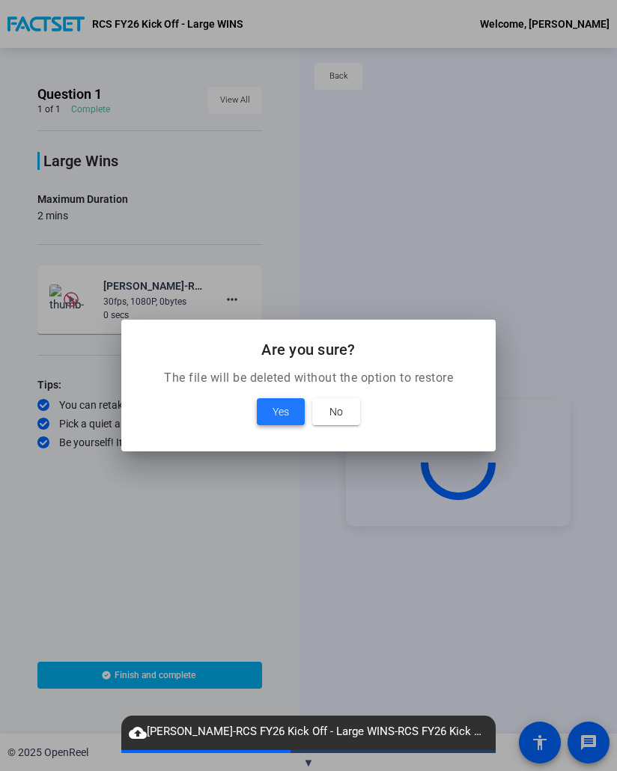
click at [275, 411] on span "Yes" at bounding box center [281, 412] width 16 height 18
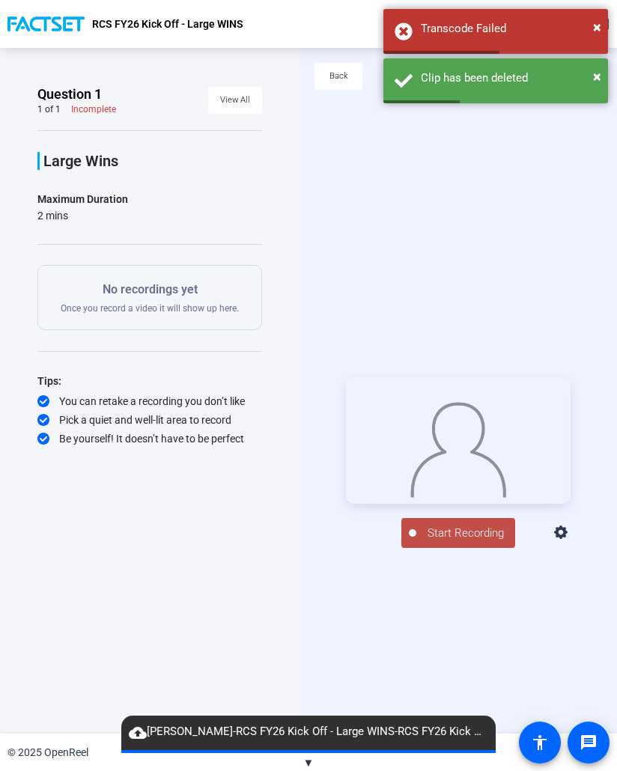
click at [463, 540] on span "Start Recording" at bounding box center [465, 533] width 99 height 17
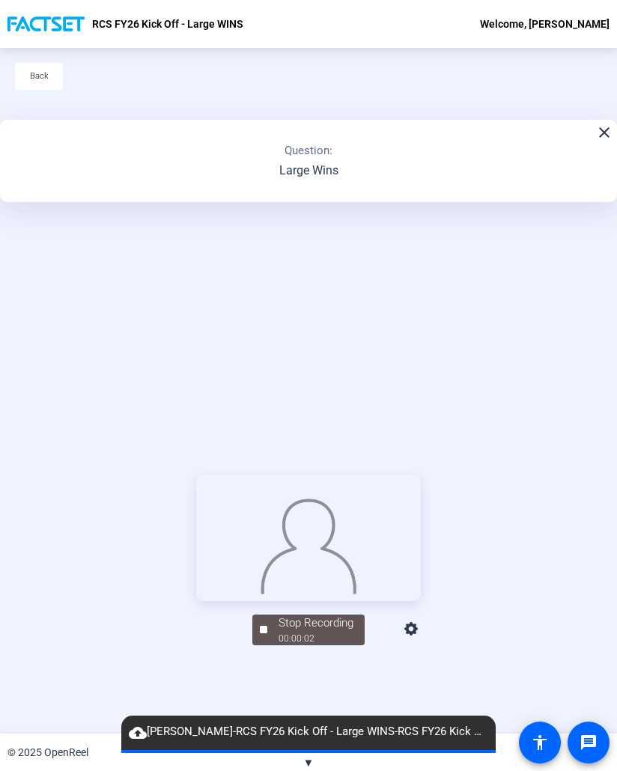
click at [357, 524] on img at bounding box center [308, 543] width 97 height 101
click at [596, 134] on mat-icon "close" at bounding box center [604, 133] width 18 height 18
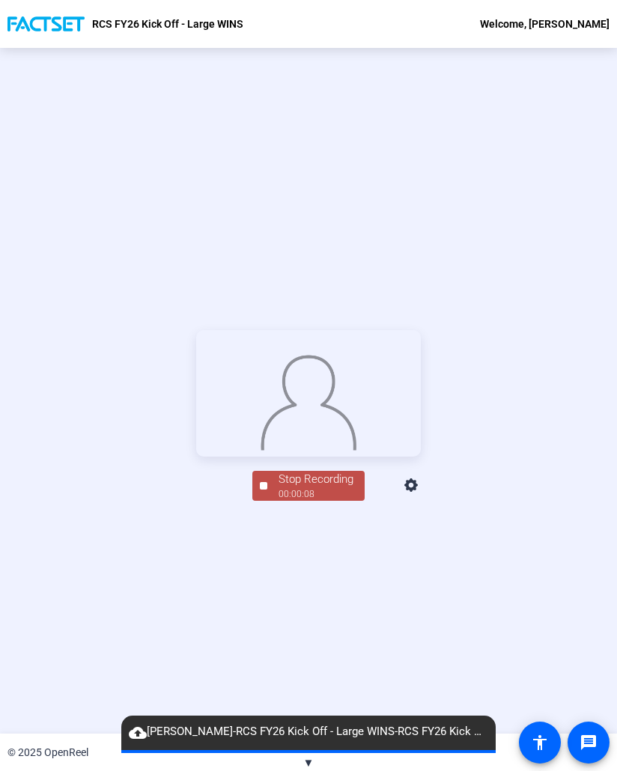
scroll to position [72, 0]
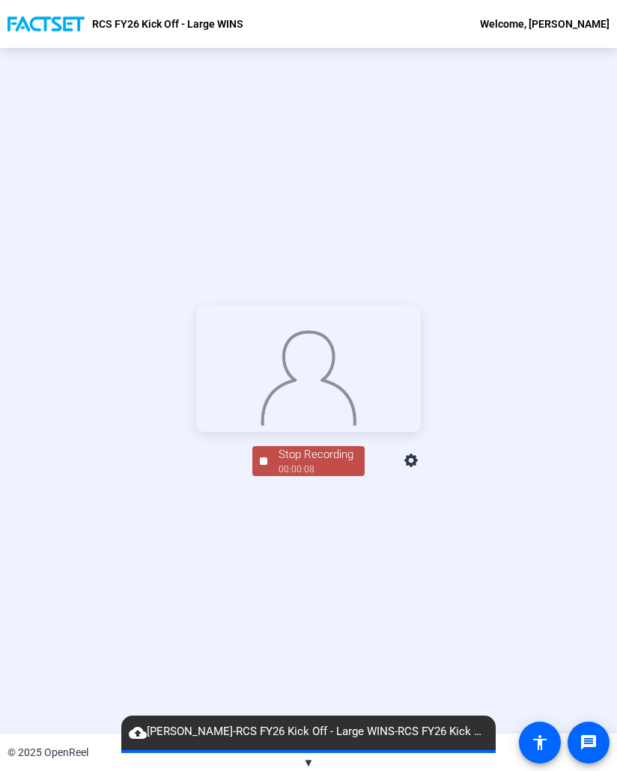
click at [260, 465] on div at bounding box center [263, 461] width 7 height 7
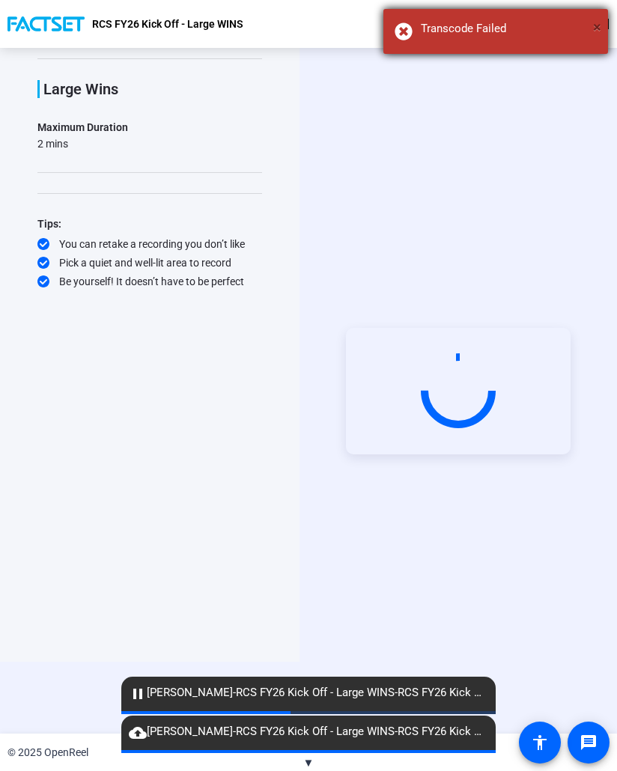
click at [600, 33] on span "×" at bounding box center [597, 27] width 8 height 18
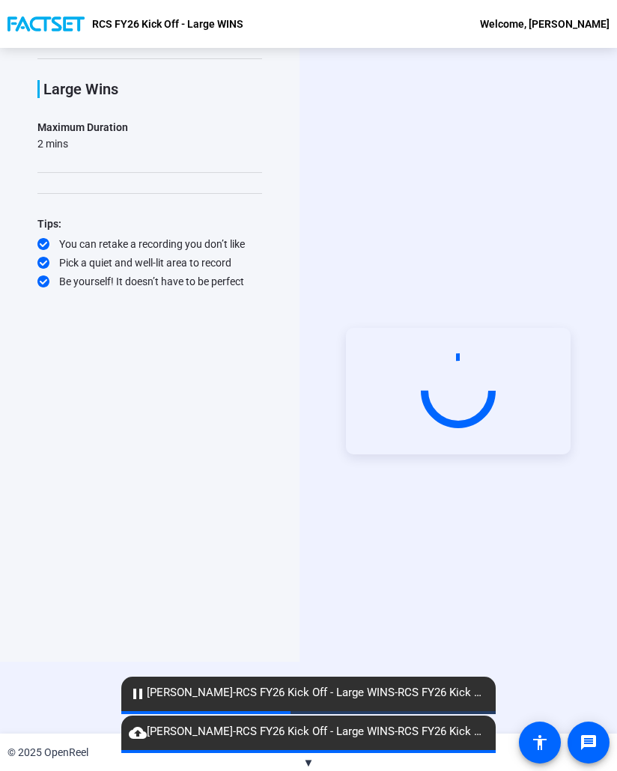
click at [136, 697] on mat-icon "pause" at bounding box center [138, 694] width 18 height 18
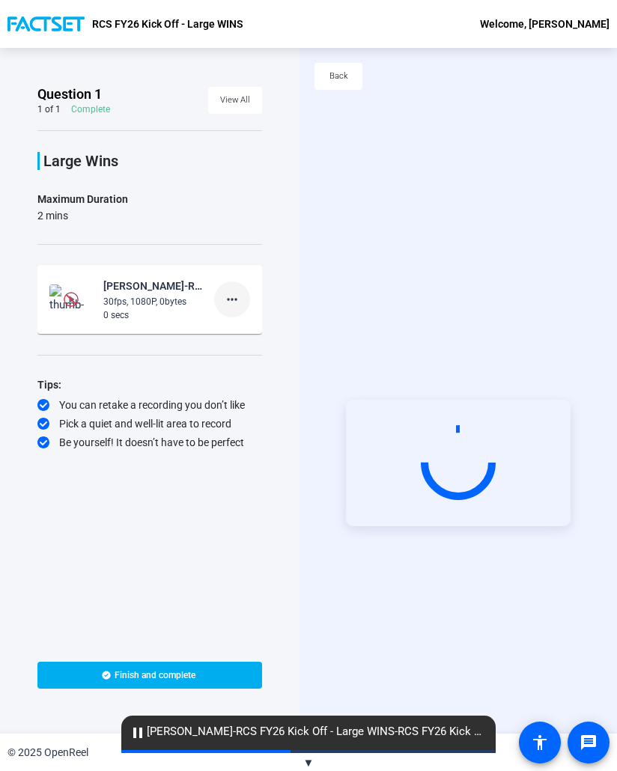
click at [240, 305] on mat-icon "more_horiz" at bounding box center [232, 300] width 18 height 18
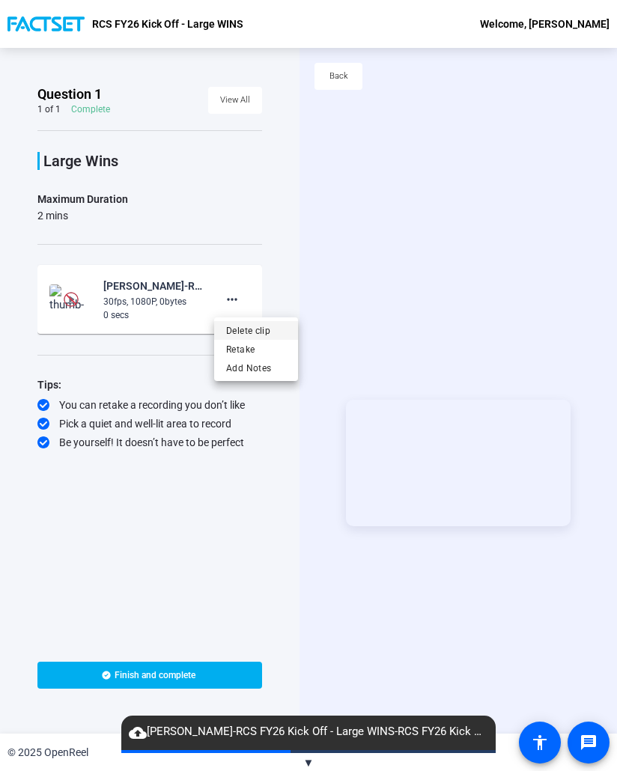
click at [257, 329] on span "Delete clip" at bounding box center [256, 331] width 60 height 18
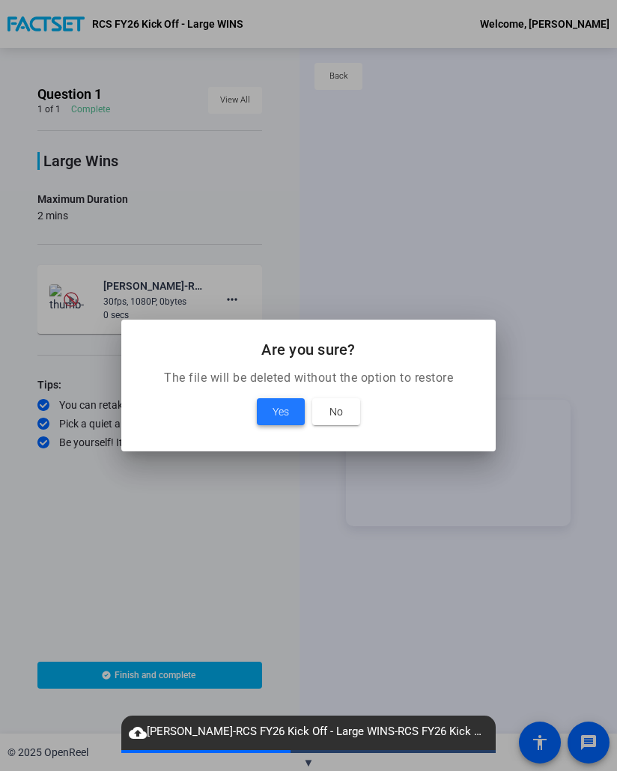
click at [286, 416] on span "Yes" at bounding box center [281, 412] width 16 height 18
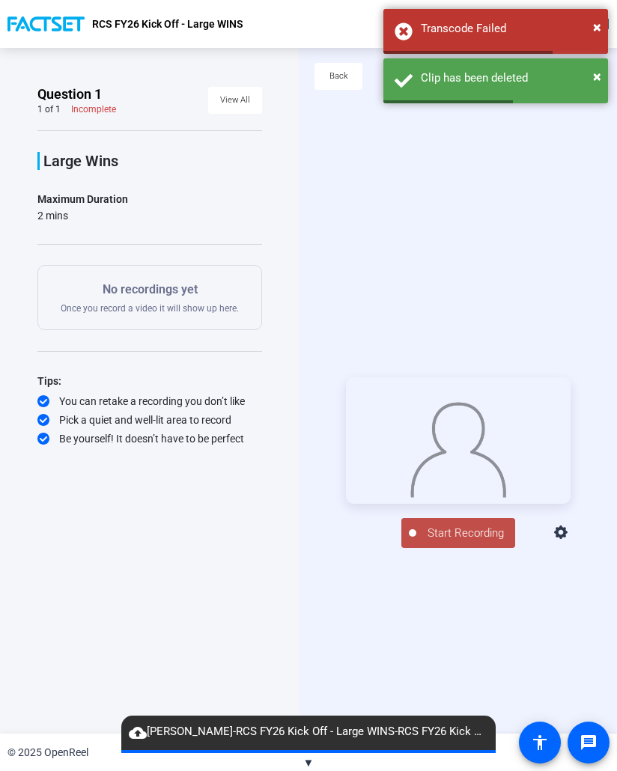
click at [459, 542] on span "Start Recording" at bounding box center [465, 533] width 99 height 17
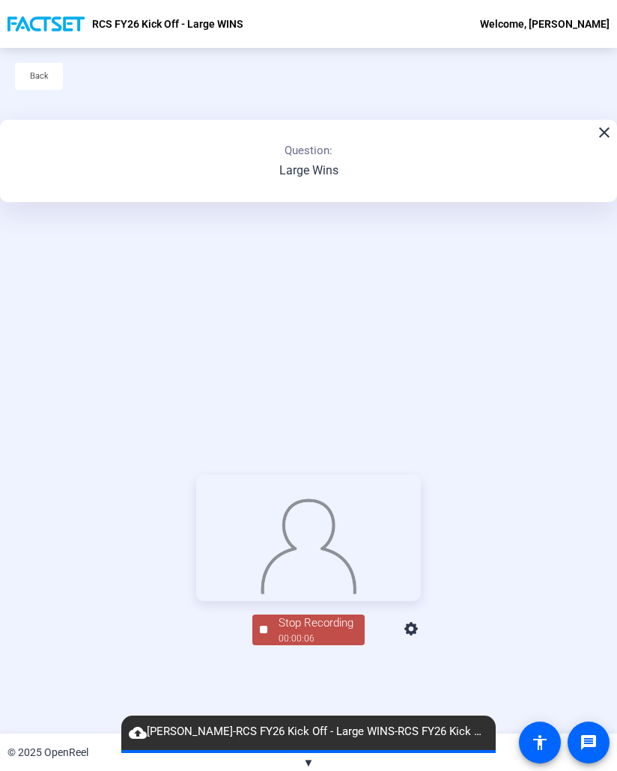
click at [255, 645] on button "Stop Recording 00:00:06" at bounding box center [308, 630] width 112 height 31
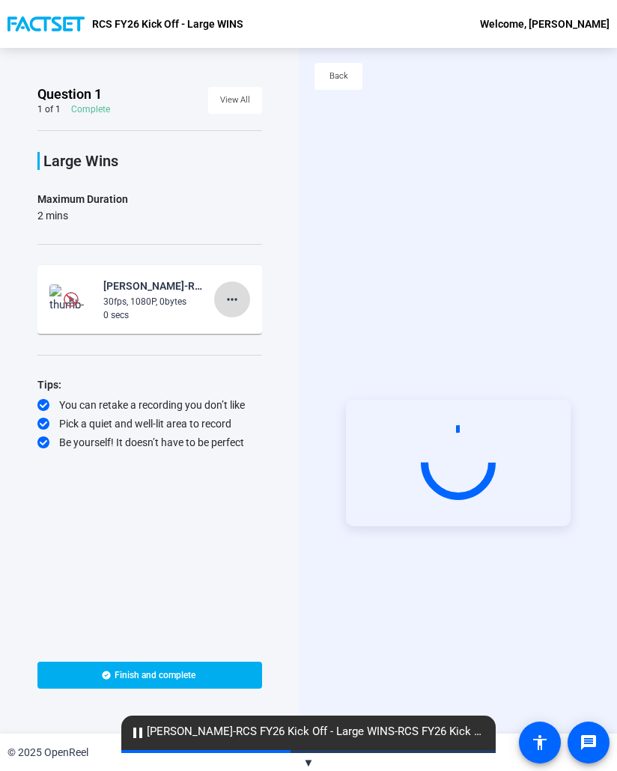
click at [240, 297] on mat-icon "more_horiz" at bounding box center [232, 300] width 18 height 18
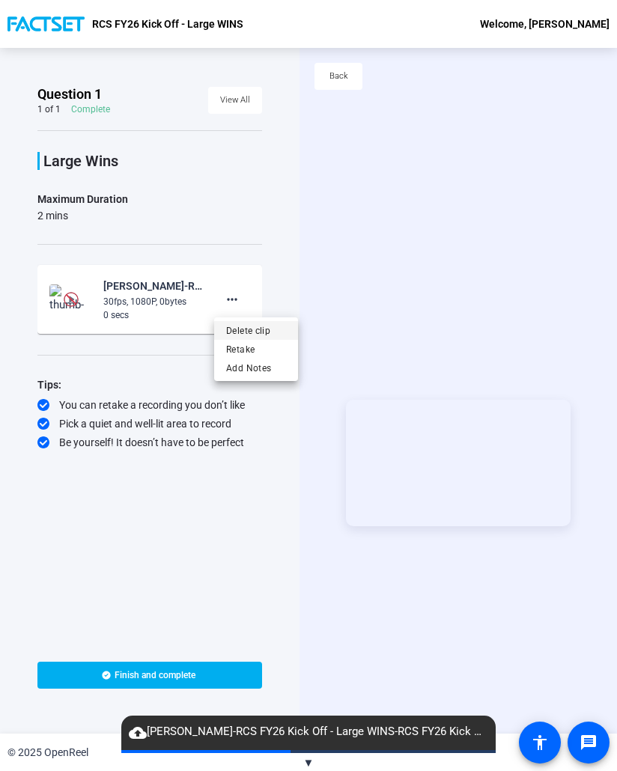
click at [256, 332] on span "Delete clip" at bounding box center [256, 331] width 60 height 18
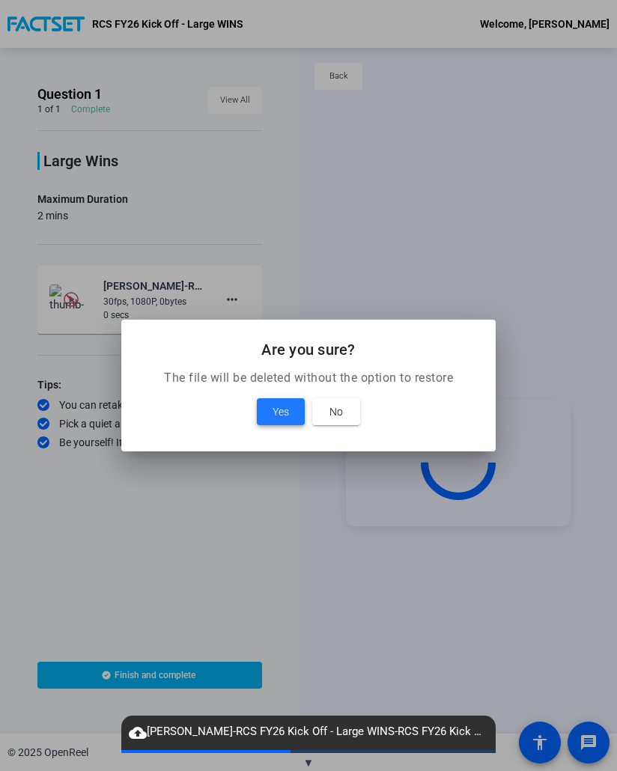
click at [285, 409] on span "Yes" at bounding box center [281, 412] width 16 height 18
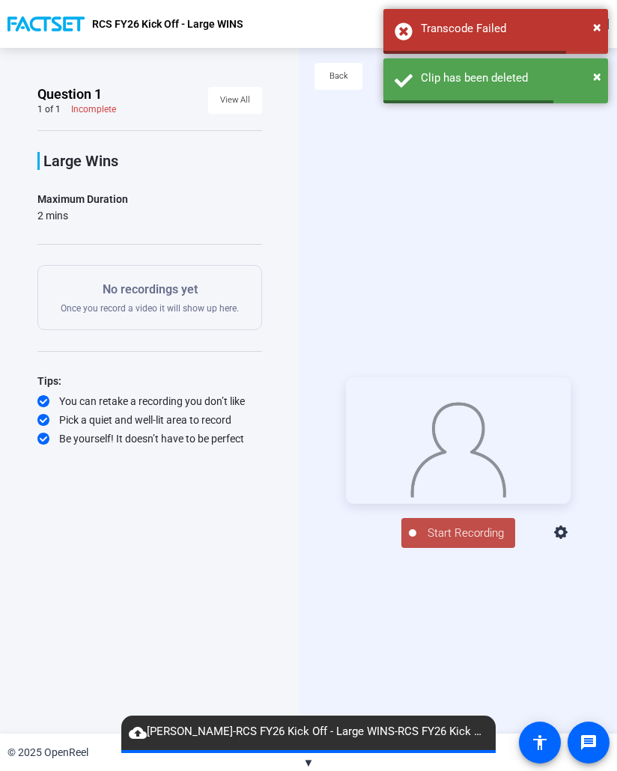
click at [455, 542] on span "Start Recording" at bounding box center [465, 533] width 99 height 17
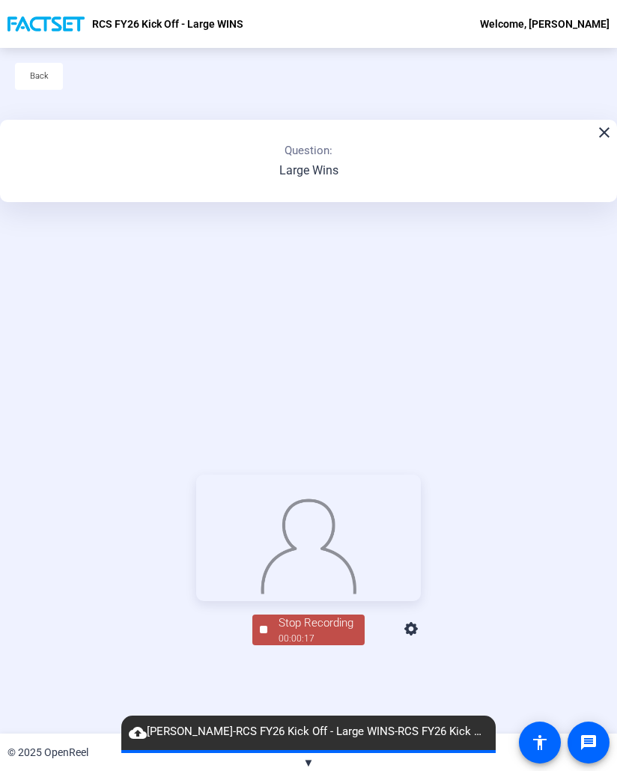
click at [324, 632] on div "Stop Recording" at bounding box center [316, 623] width 75 height 17
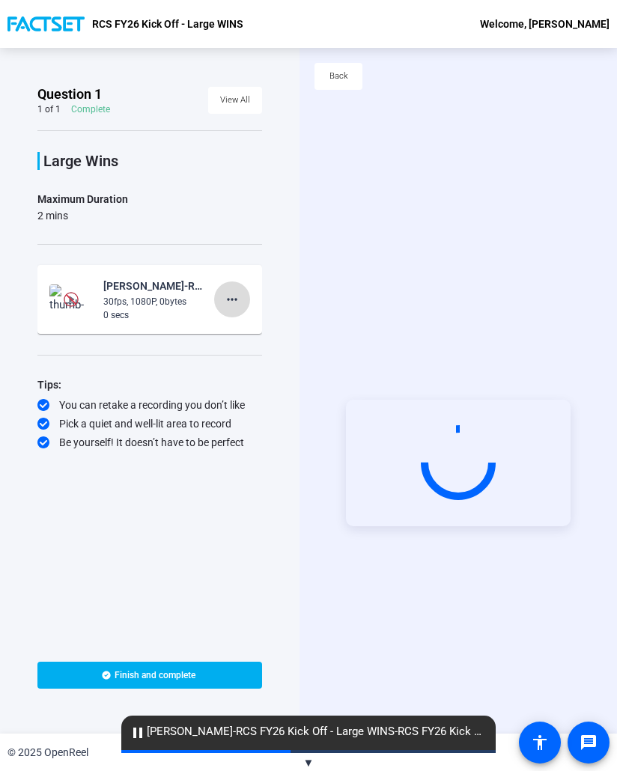
click at [243, 300] on span at bounding box center [232, 300] width 36 height 36
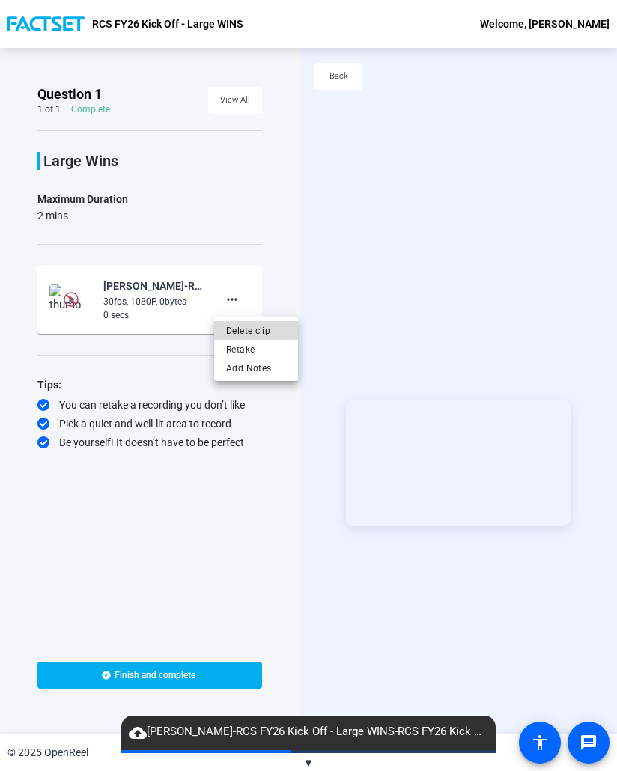
click at [252, 335] on span "Delete clip" at bounding box center [256, 331] width 60 height 18
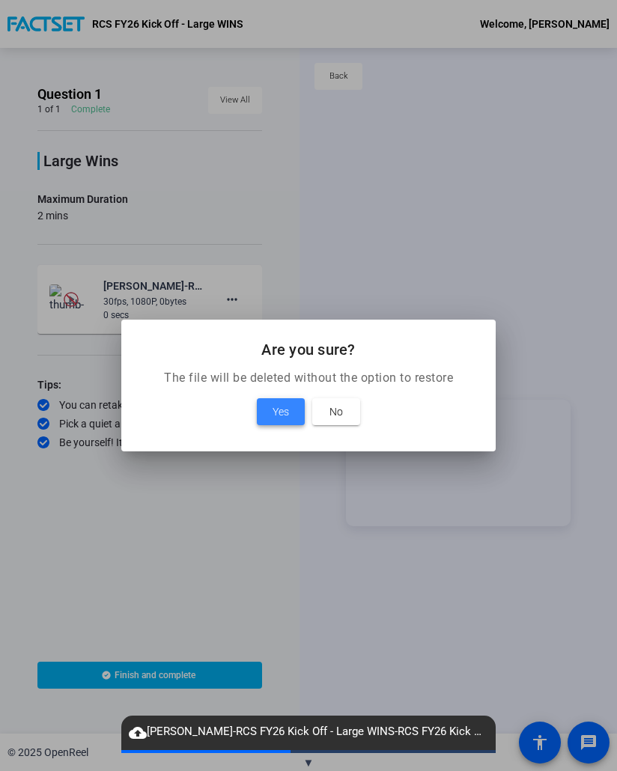
click at [276, 407] on span "Yes" at bounding box center [281, 412] width 16 height 18
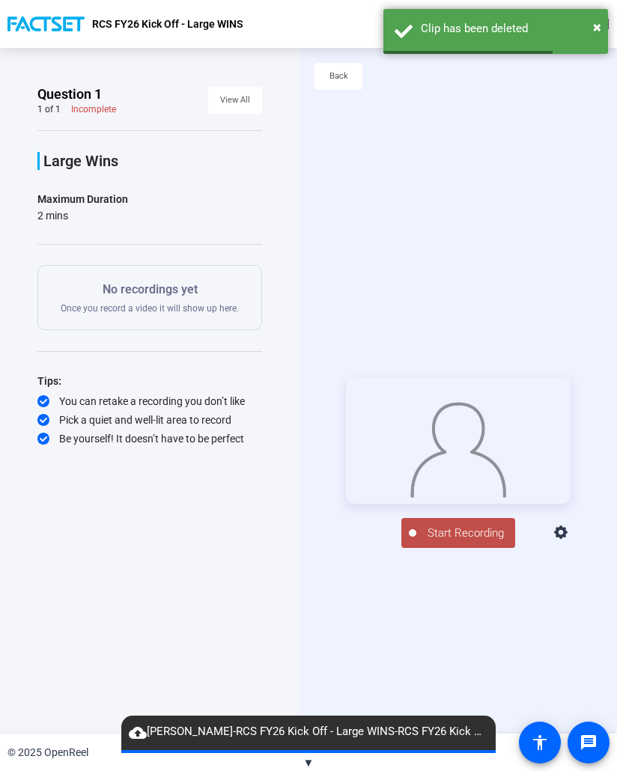
click at [453, 542] on span "Start Recording" at bounding box center [465, 533] width 99 height 17
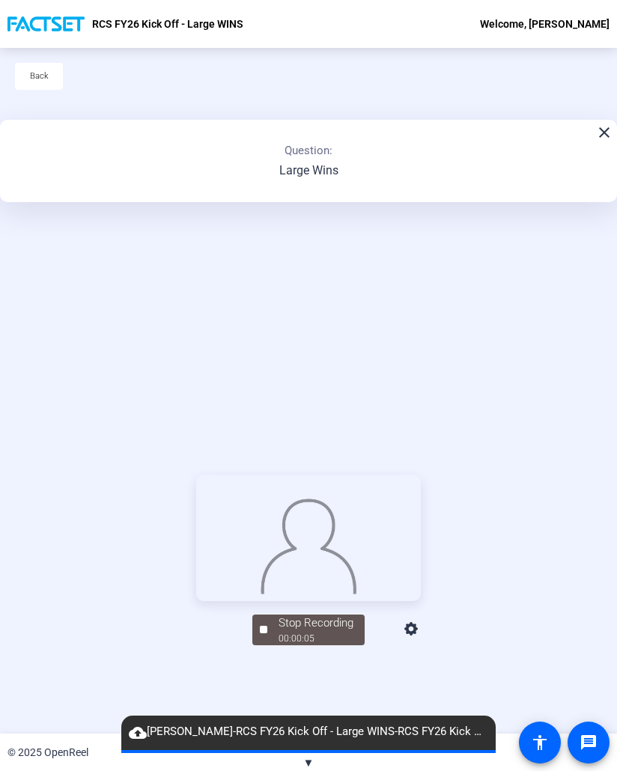
click at [604, 139] on mat-icon "close" at bounding box center [604, 133] width 18 height 18
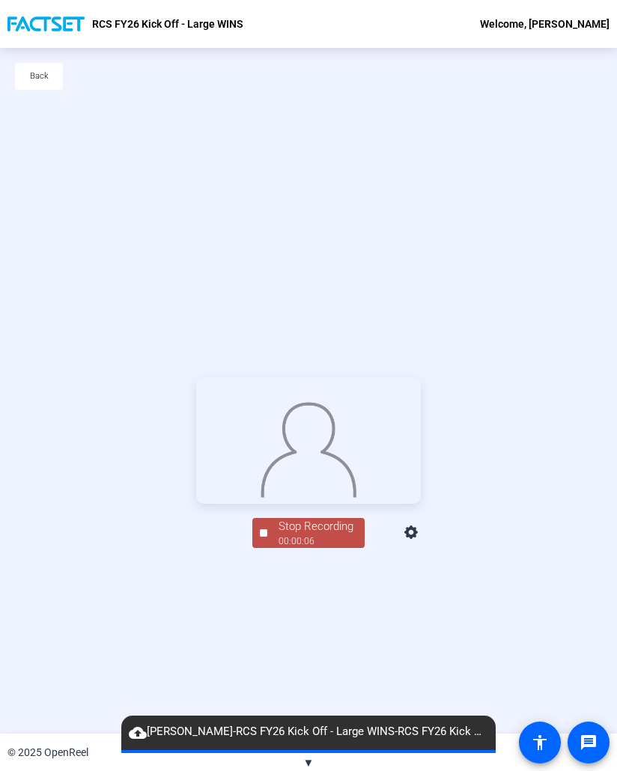
click at [270, 549] on span "Stop Recording 00:00:06" at bounding box center [315, 533] width 97 height 31
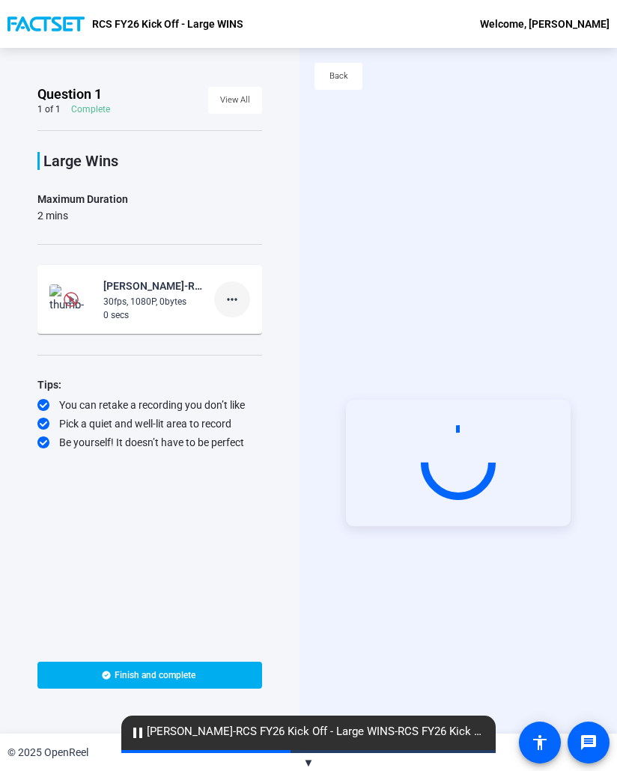
click at [243, 306] on span at bounding box center [232, 300] width 36 height 36
click at [251, 332] on span "Delete clip" at bounding box center [256, 331] width 60 height 18
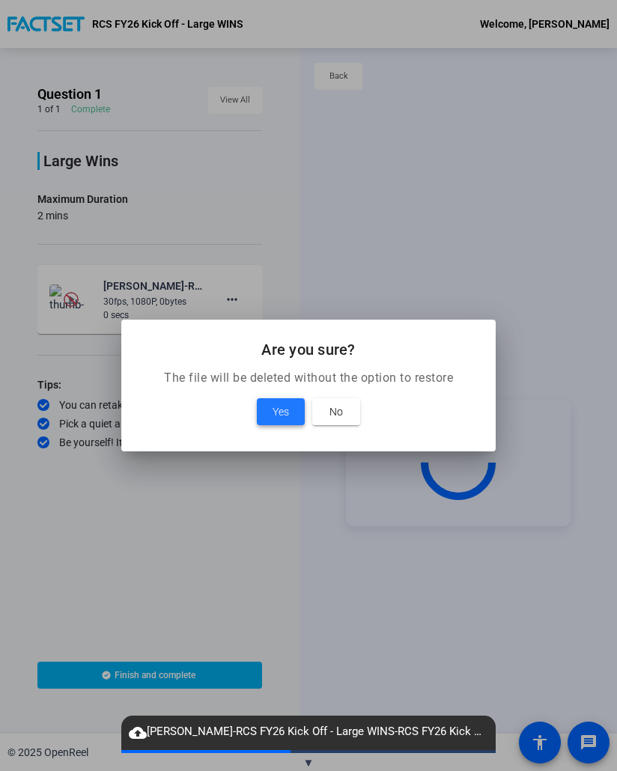
click at [276, 412] on span "Yes" at bounding box center [281, 412] width 16 height 18
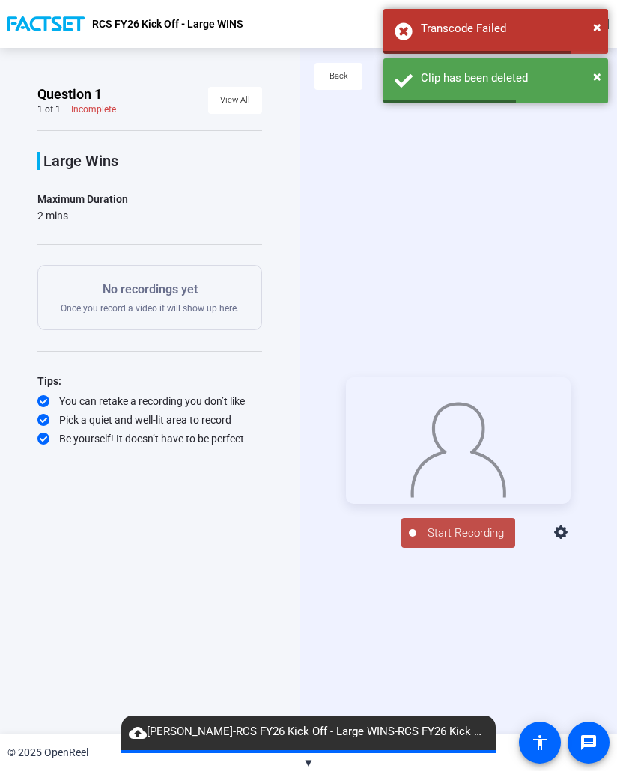
click at [461, 542] on span "Start Recording" at bounding box center [465, 533] width 99 height 17
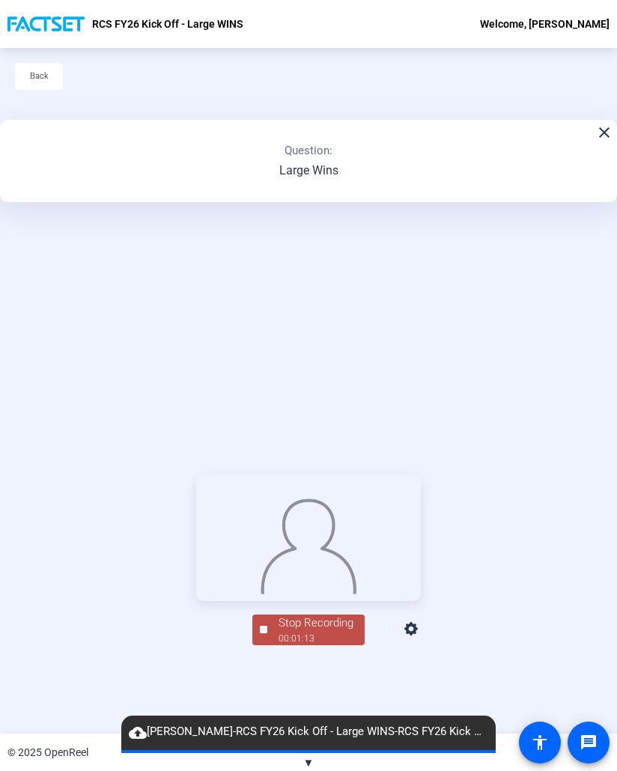
click at [280, 632] on div "Stop Recording" at bounding box center [316, 623] width 75 height 17
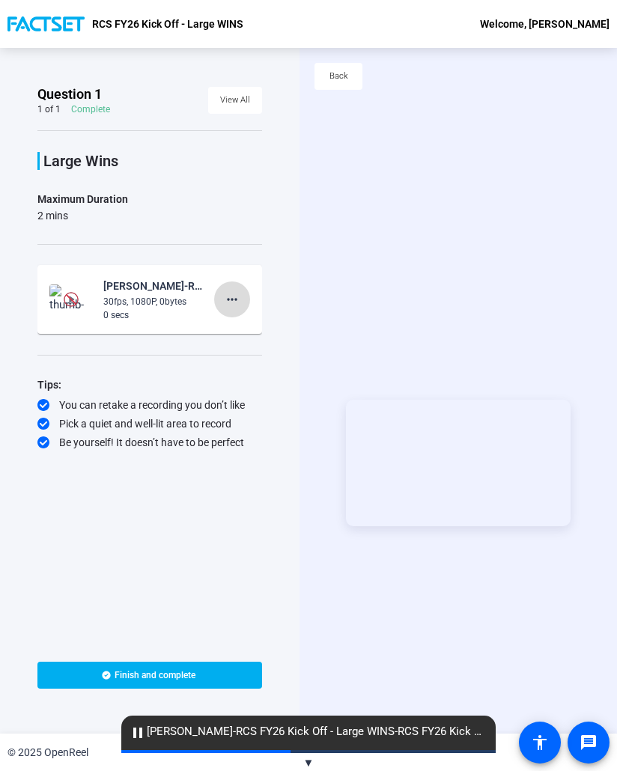
click at [237, 303] on mat-icon "more_horiz" at bounding box center [232, 300] width 18 height 18
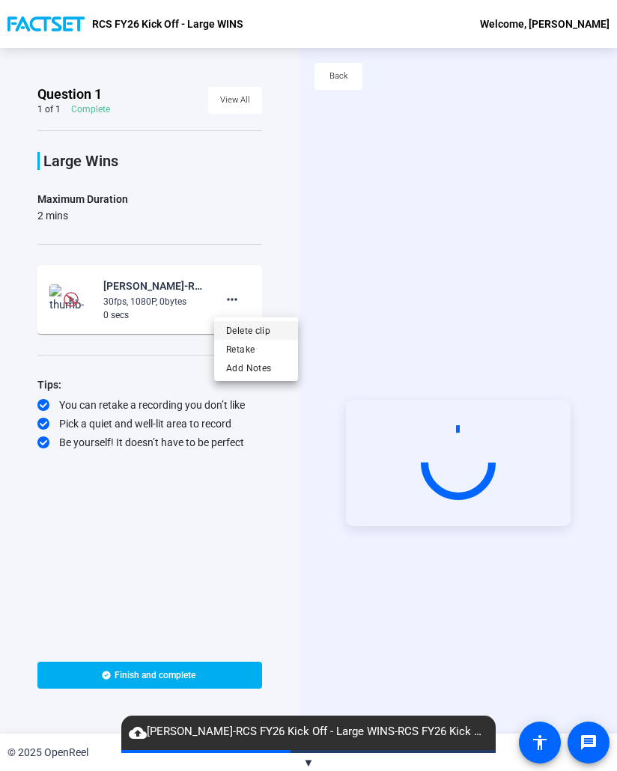
click at [255, 332] on span "Delete clip" at bounding box center [256, 331] width 60 height 18
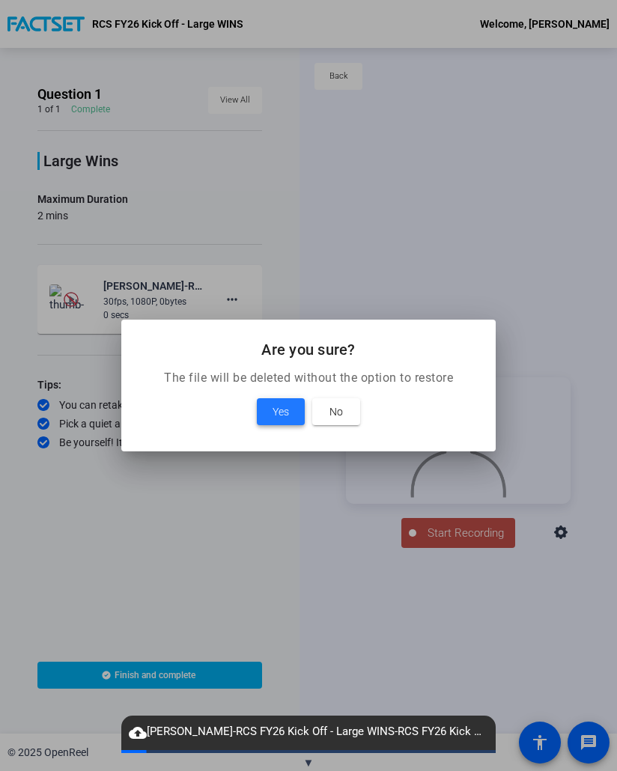
click at [282, 409] on span "Yes" at bounding box center [281, 412] width 16 height 18
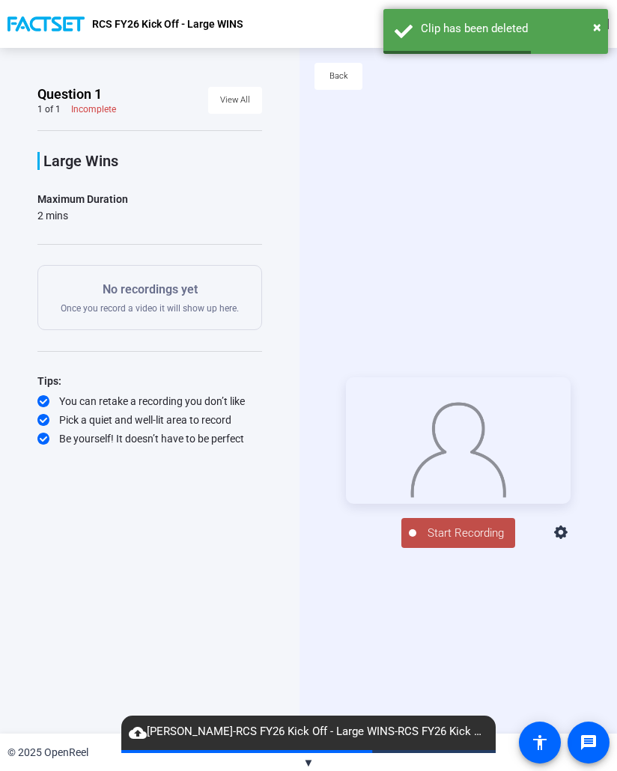
click at [443, 542] on span "Start Recording" at bounding box center [465, 533] width 99 height 17
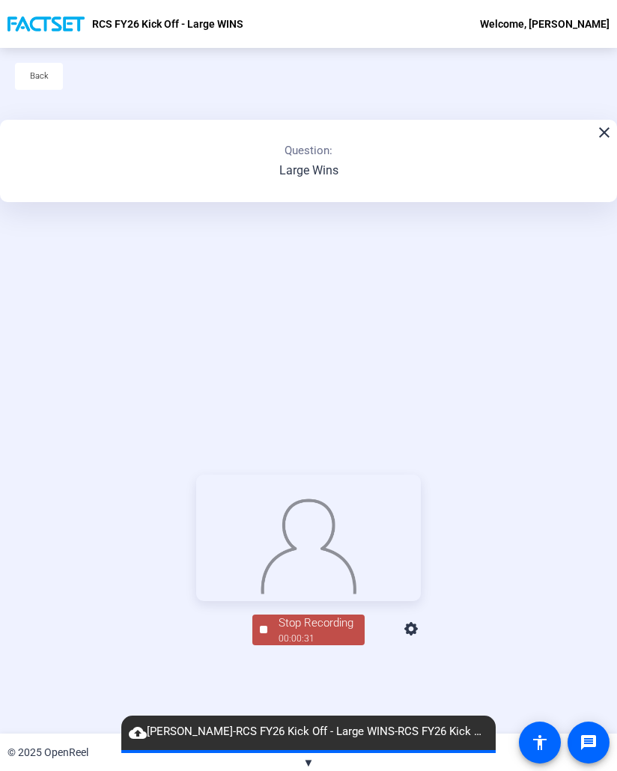
click at [296, 716] on div "cloud_upload Neil Patel-RCS FY26 Kick Off - Large WINS-RCS FY26 Kick Off - Larg…" at bounding box center [308, 733] width 374 height 34
click at [294, 632] on div "Stop Recording" at bounding box center [316, 623] width 75 height 17
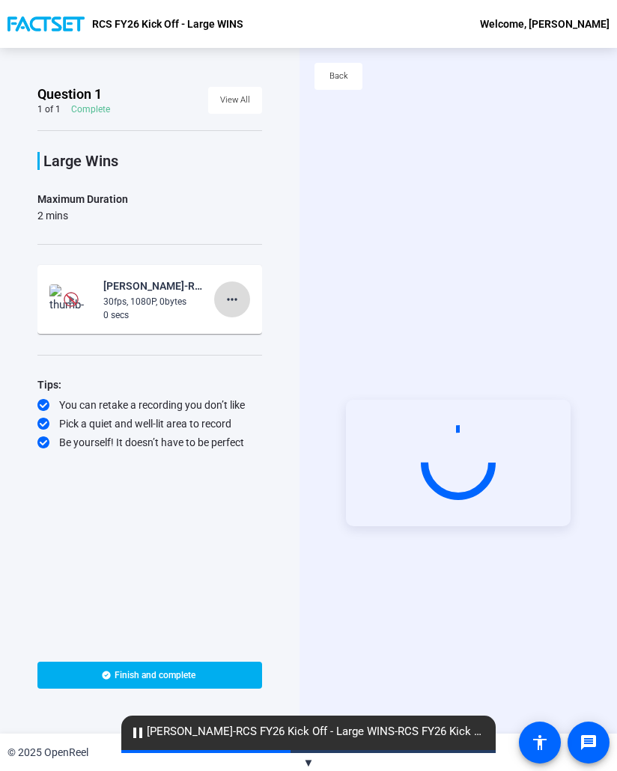
click at [229, 302] on mat-icon "more_horiz" at bounding box center [232, 300] width 18 height 18
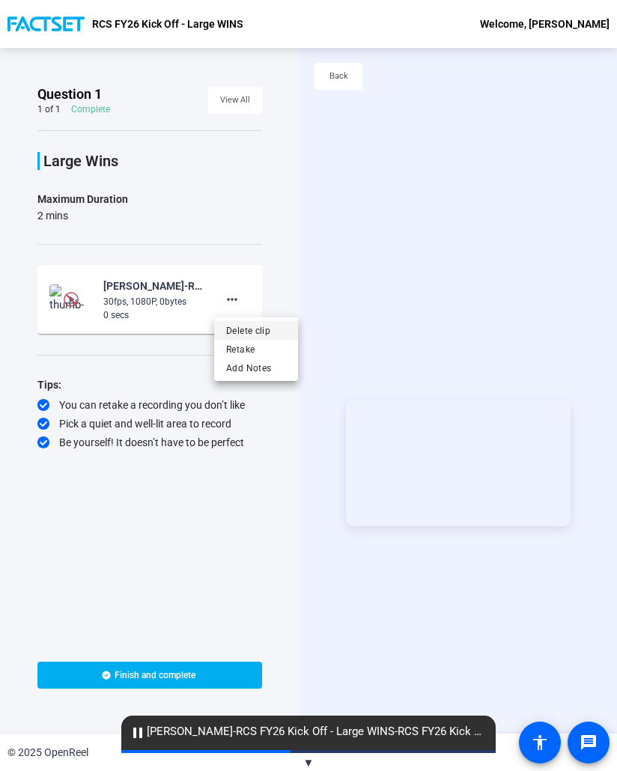
click at [256, 333] on span "Delete clip" at bounding box center [256, 331] width 60 height 18
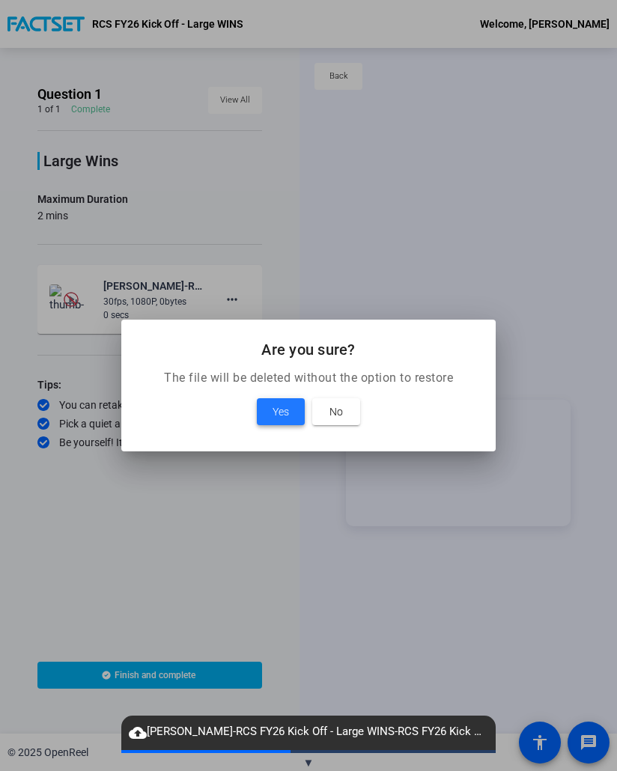
click at [278, 417] on span "Yes" at bounding box center [281, 412] width 16 height 18
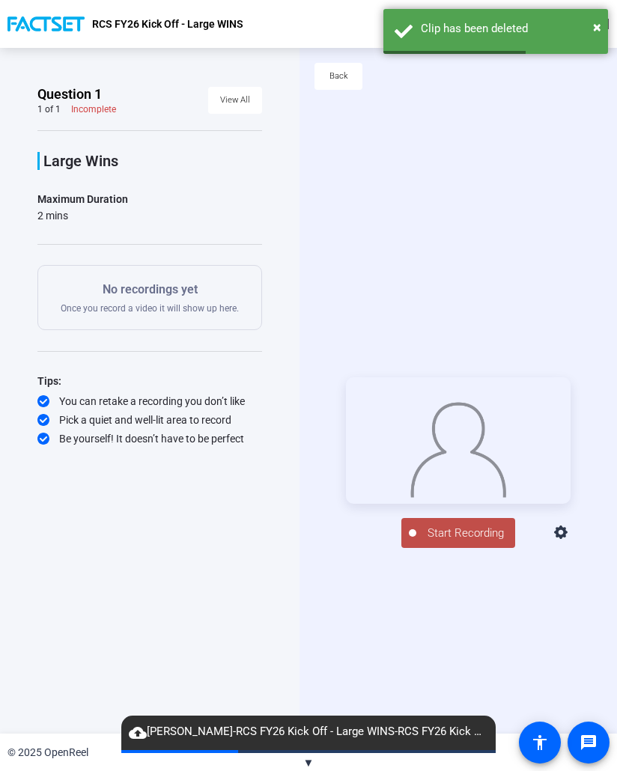
click at [455, 542] on span "Start Recording" at bounding box center [465, 533] width 99 height 17
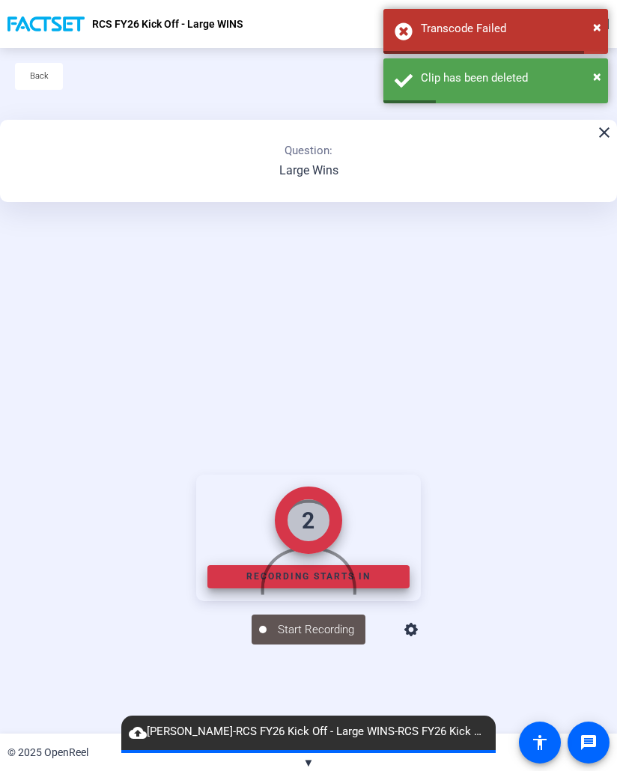
click at [229, 348] on div "2 Recording starts in Start Recording person Hide Overlay flip Flip Camera ques…" at bounding box center [308, 560] width 617 height 686
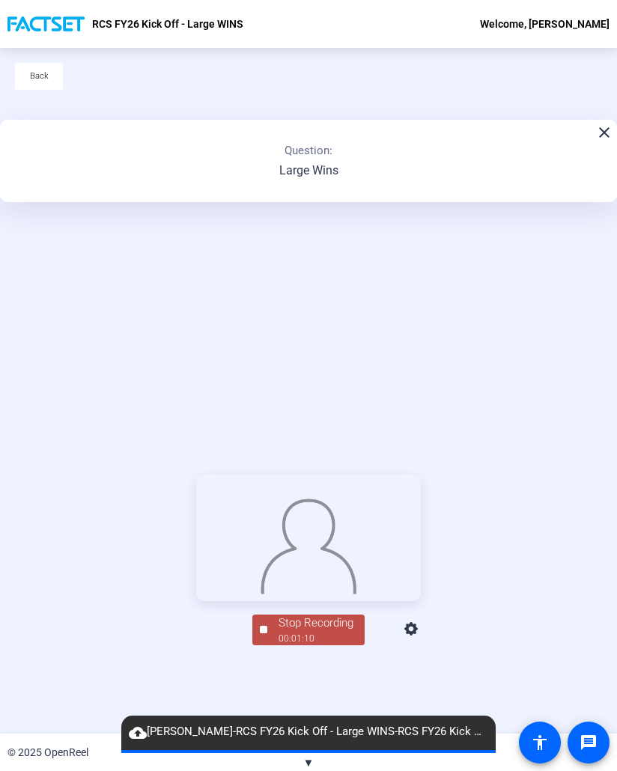
click at [273, 645] on span "Stop Recording 00:01:10" at bounding box center [315, 630] width 97 height 31
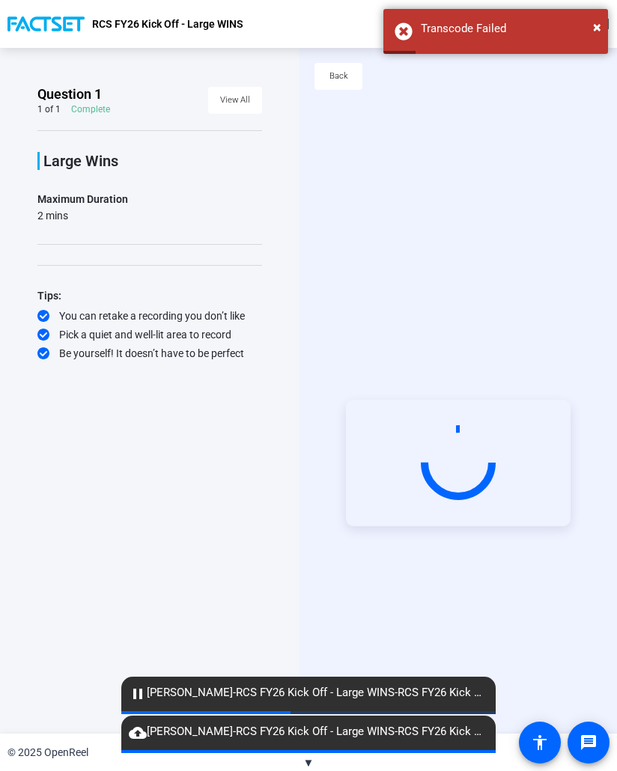
click at [264, 581] on div "Question 1 1 of 1 Complete View All Large Wins Maximum Duration 2 mins Tips: Yo…" at bounding box center [150, 391] width 300 height 686
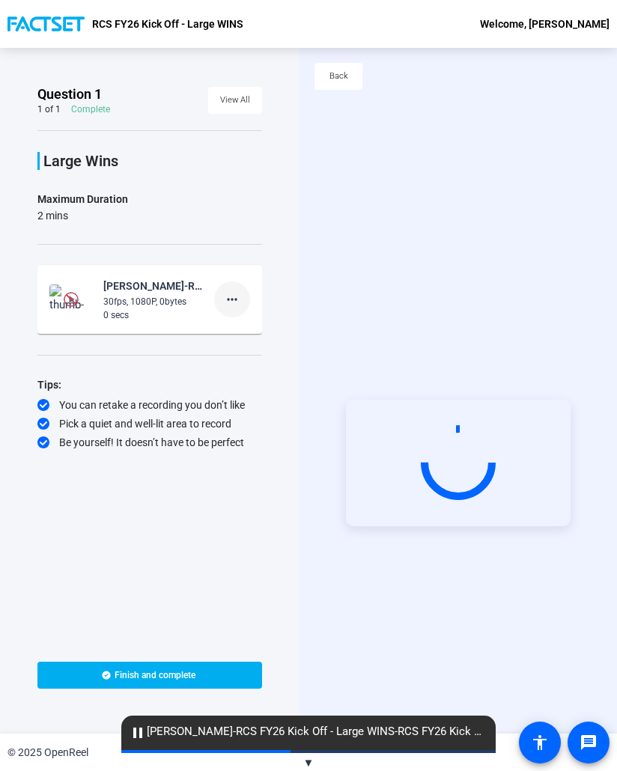
click at [231, 291] on mat-icon "more_horiz" at bounding box center [232, 300] width 18 height 18
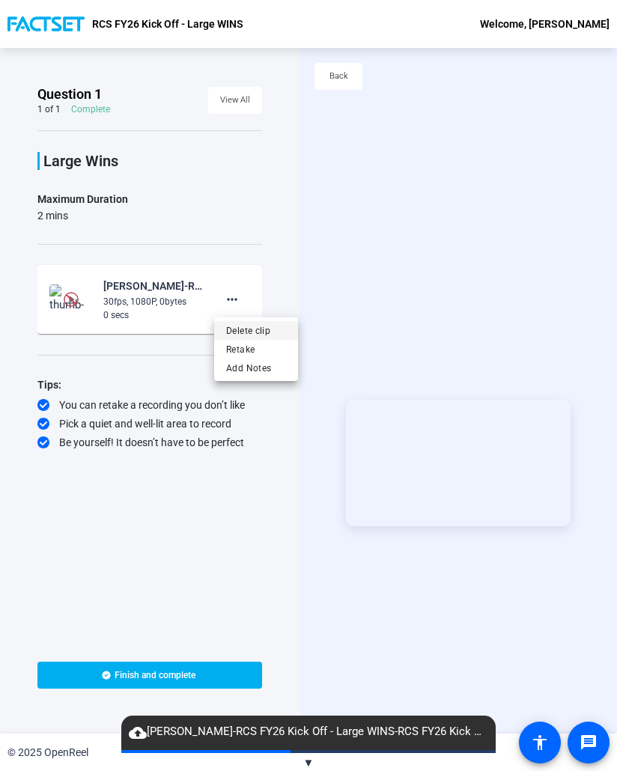
click at [262, 327] on span "Delete clip" at bounding box center [256, 331] width 60 height 18
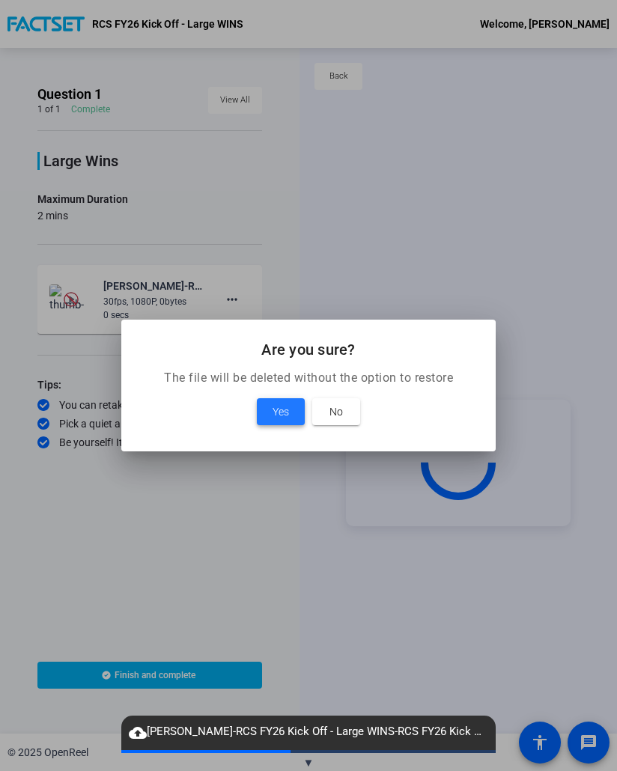
click at [285, 416] on span "Yes" at bounding box center [281, 412] width 16 height 18
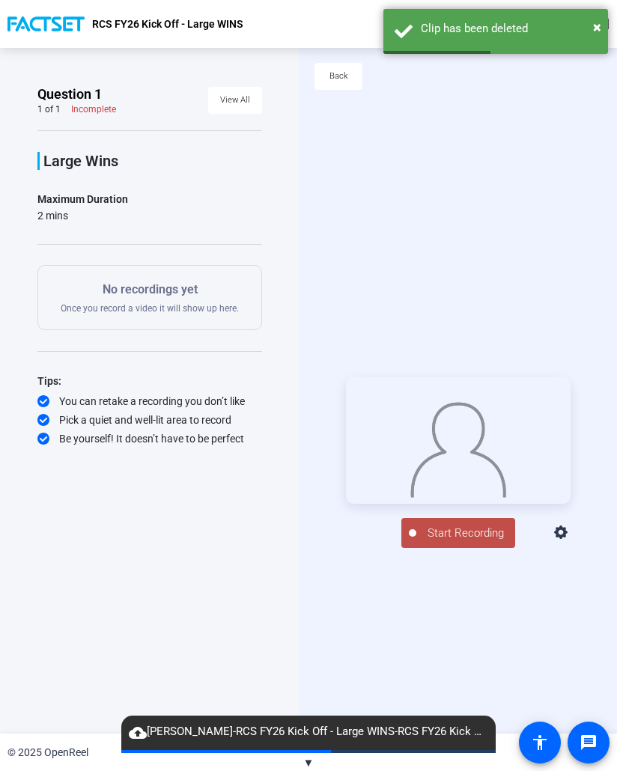
click at [457, 542] on span "Start Recording" at bounding box center [465, 533] width 99 height 17
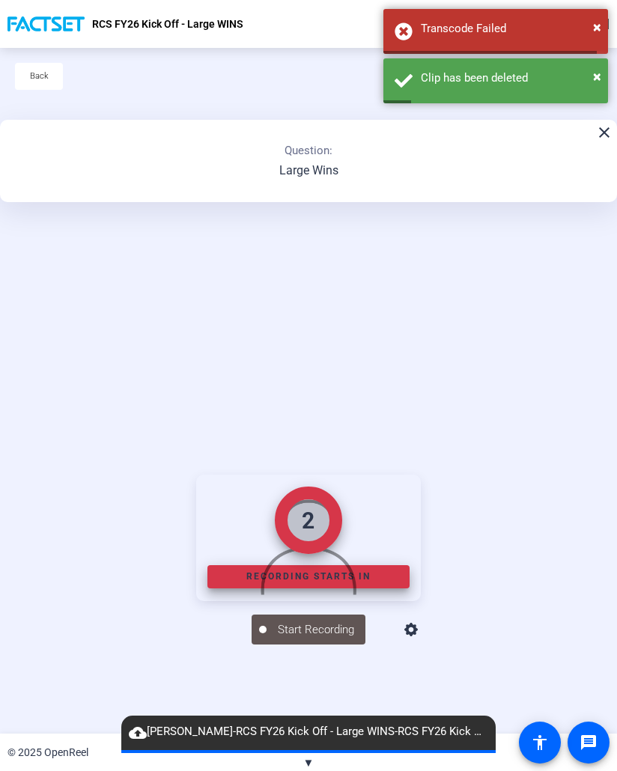
click at [56, 348] on div "2 Recording starts in Start Recording person Hide Overlay flip Flip Camera ques…" at bounding box center [308, 560] width 617 height 686
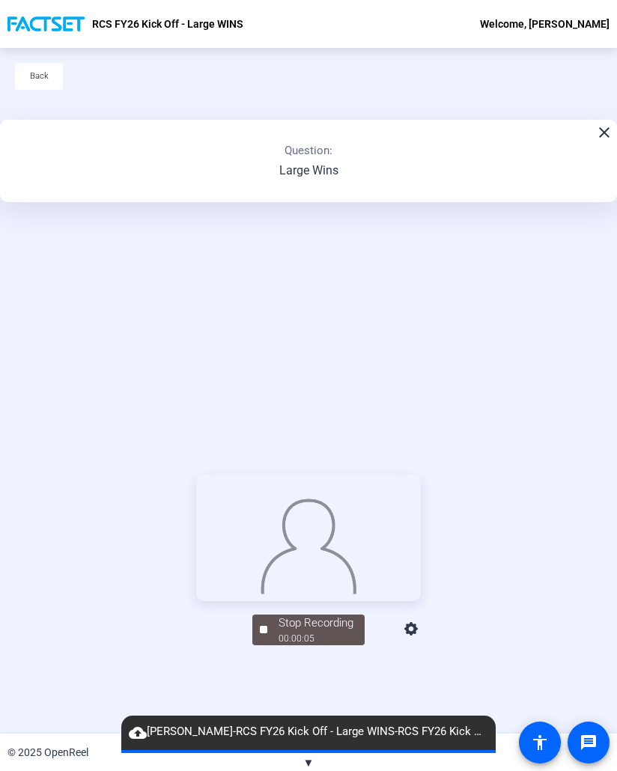
click at [585, 657] on div "Stop Recording 00:00:05 person Hide Overlay flip Flip Camera question_mark Ques…" at bounding box center [308, 560] width 617 height 686
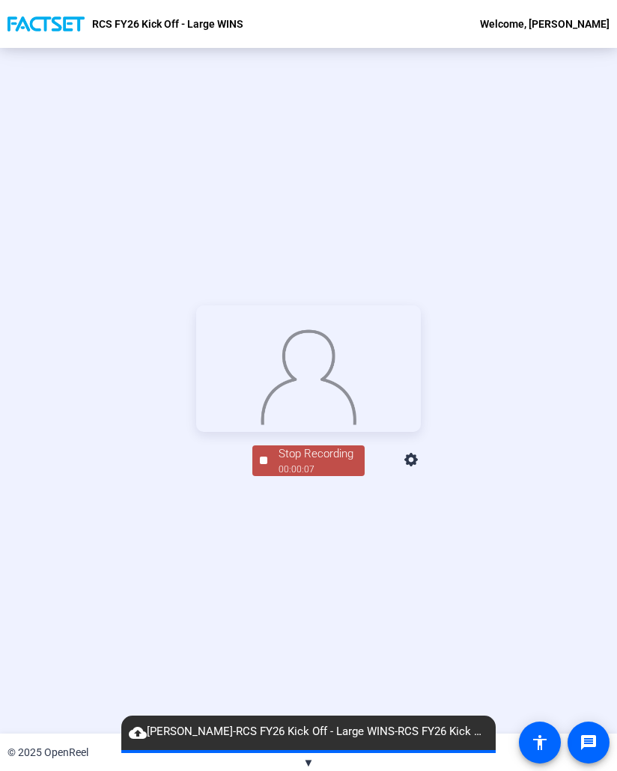
click at [323, 476] on div "00:00:07" at bounding box center [316, 469] width 75 height 13
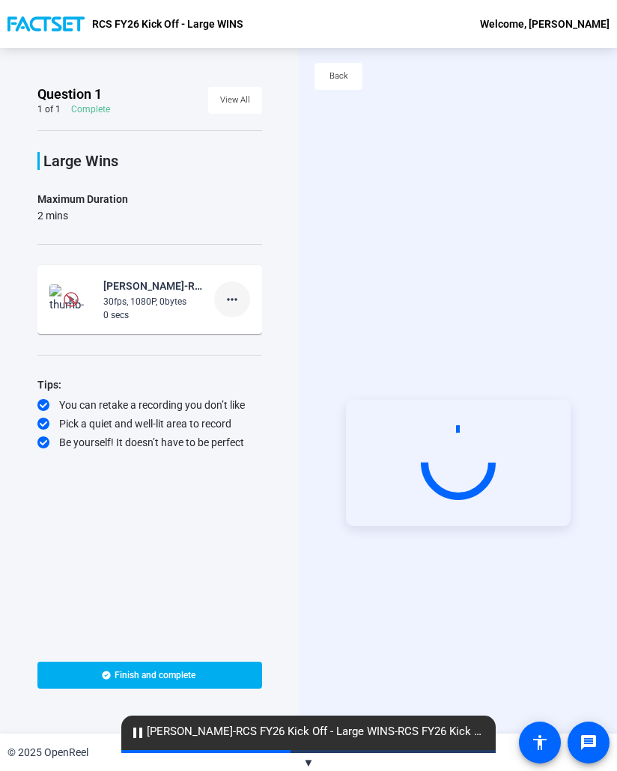
click at [231, 300] on mat-icon "more_horiz" at bounding box center [232, 300] width 18 height 18
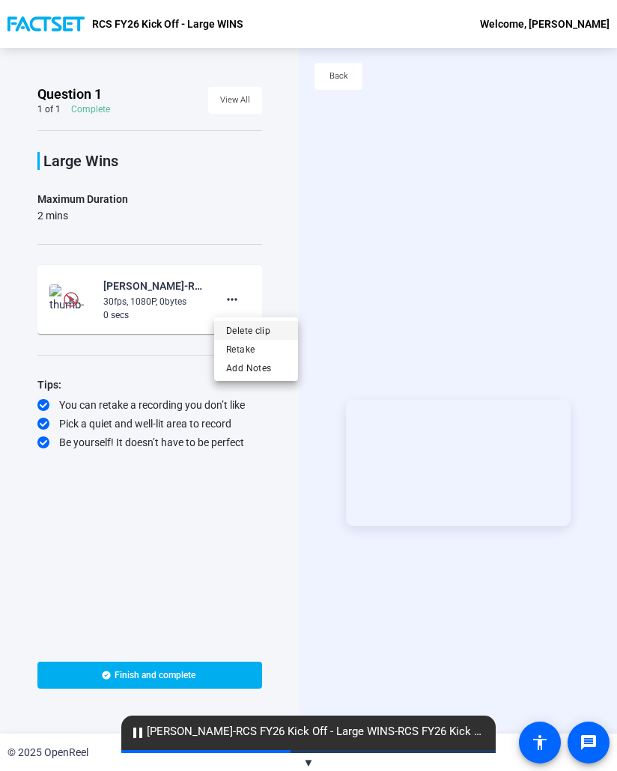
click at [260, 332] on span "Delete clip" at bounding box center [256, 331] width 60 height 18
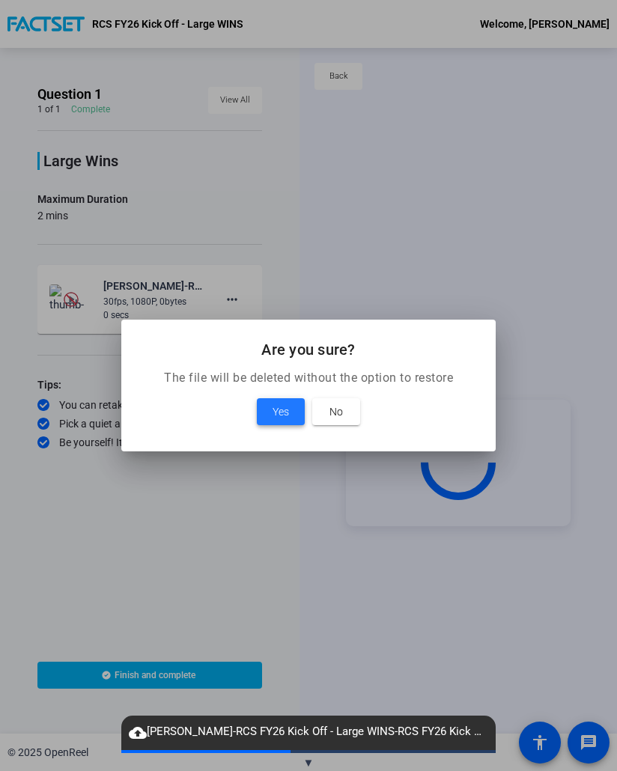
click at [279, 401] on span at bounding box center [281, 412] width 48 height 36
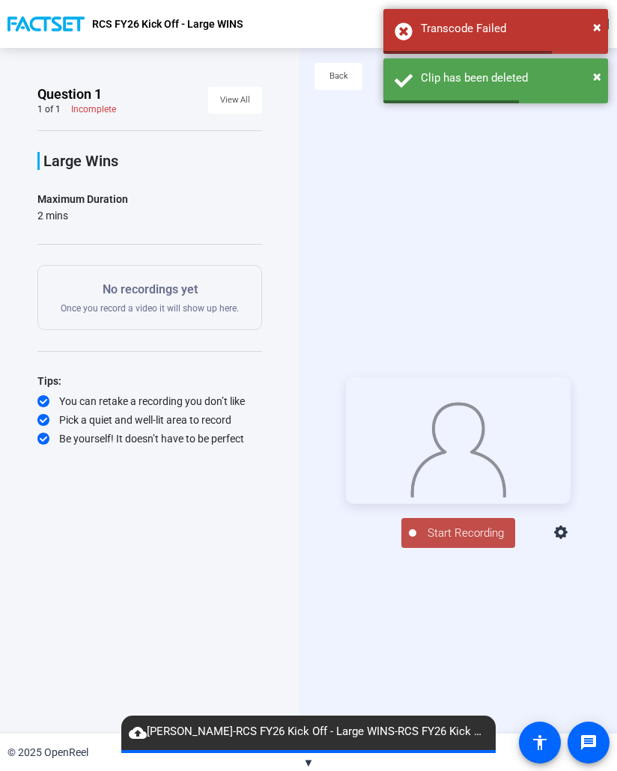
click at [438, 541] on span "Start Recording" at bounding box center [465, 533] width 99 height 17
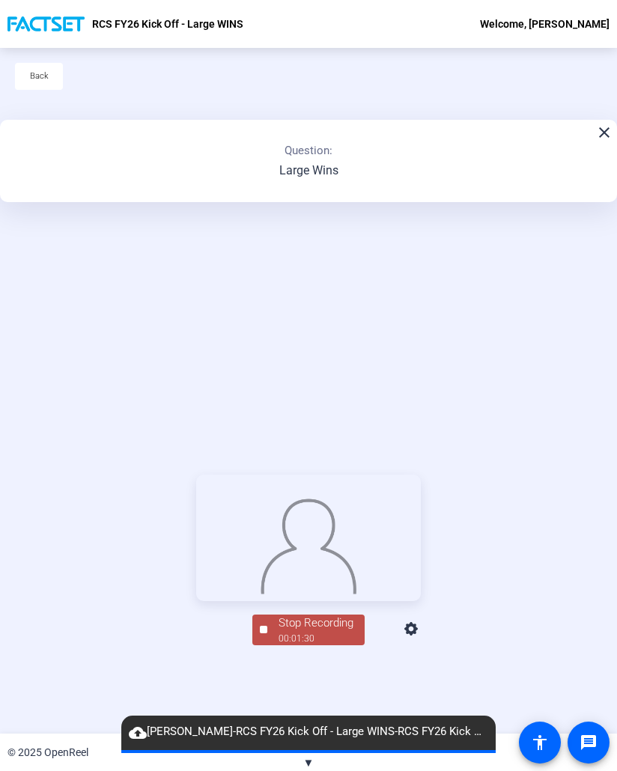
click at [282, 632] on div "Stop Recording" at bounding box center [316, 623] width 75 height 17
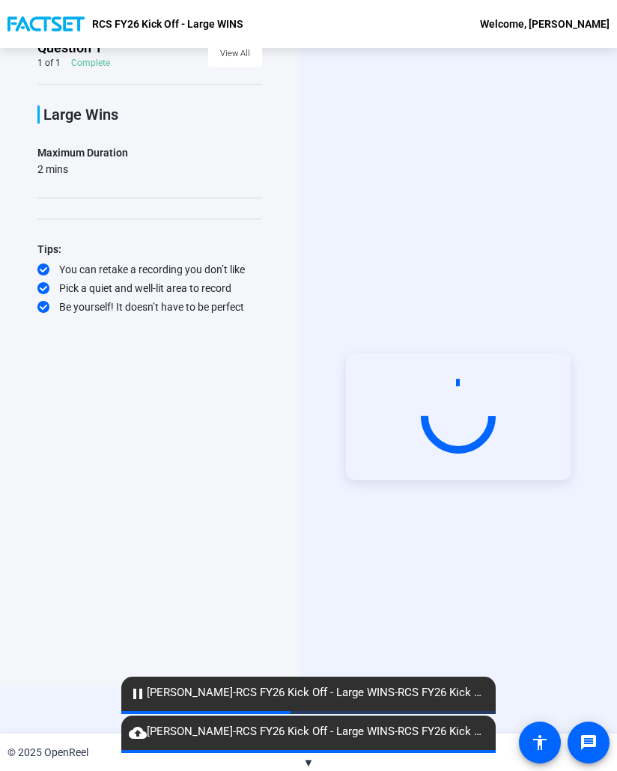
scroll to position [72, 0]
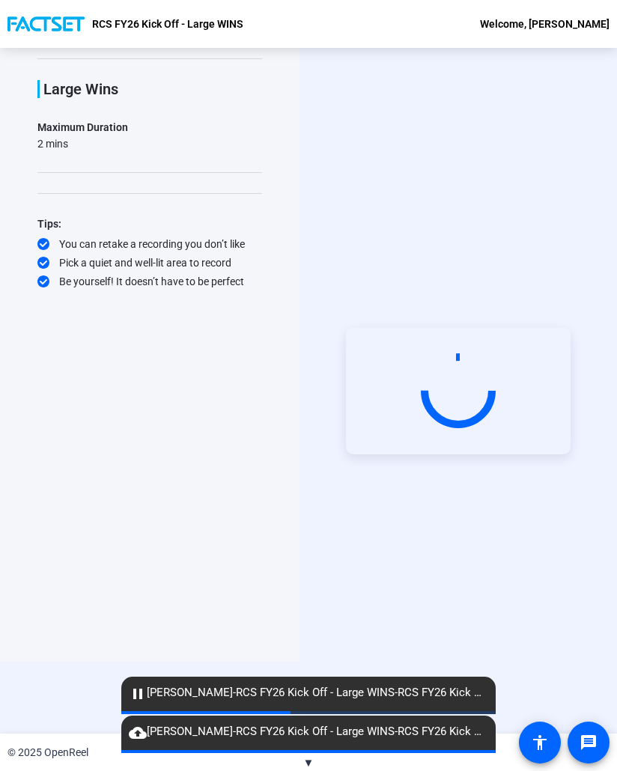
click at [295, 173] on div "Question 1 1 of 1 Complete View All Large Wins Maximum Duration 2 mins Tips: Yo…" at bounding box center [150, 319] width 300 height 686
click at [370, 206] on div "Start Recording" at bounding box center [459, 391] width 318 height 686
click at [273, 542] on div "Question 1 1 of 1 Complete View All Large Wins Maximum Duration 2 mins Tips: Yo…" at bounding box center [150, 319] width 300 height 686
click at [367, 539] on div "Start Recording" at bounding box center [459, 391] width 318 height 686
click at [142, 737] on mat-icon "cloud_upload" at bounding box center [138, 733] width 18 height 18
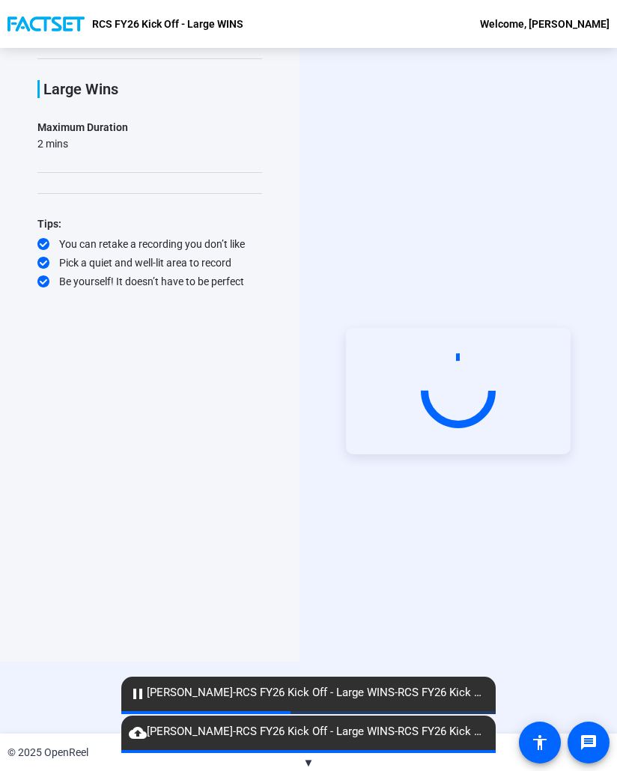
click at [407, 696] on span "pause [PERSON_NAME]-RCS FY26 Kick Off - Large WINS-RCS FY26 Kick Off - Large WI…" at bounding box center [308, 693] width 374 height 18
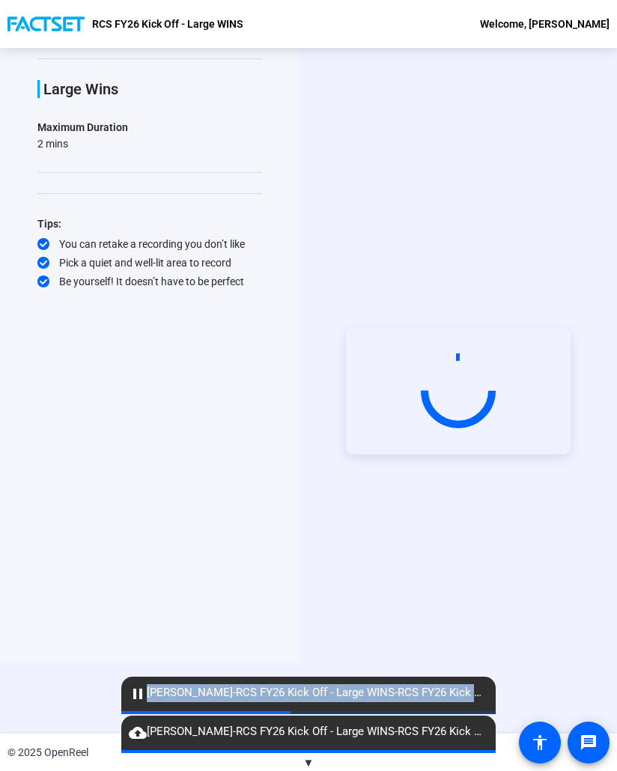
click at [407, 696] on span "pause [PERSON_NAME]-RCS FY26 Kick Off - Large WINS-RCS FY26 Kick Off - Large WI…" at bounding box center [308, 693] width 374 height 18
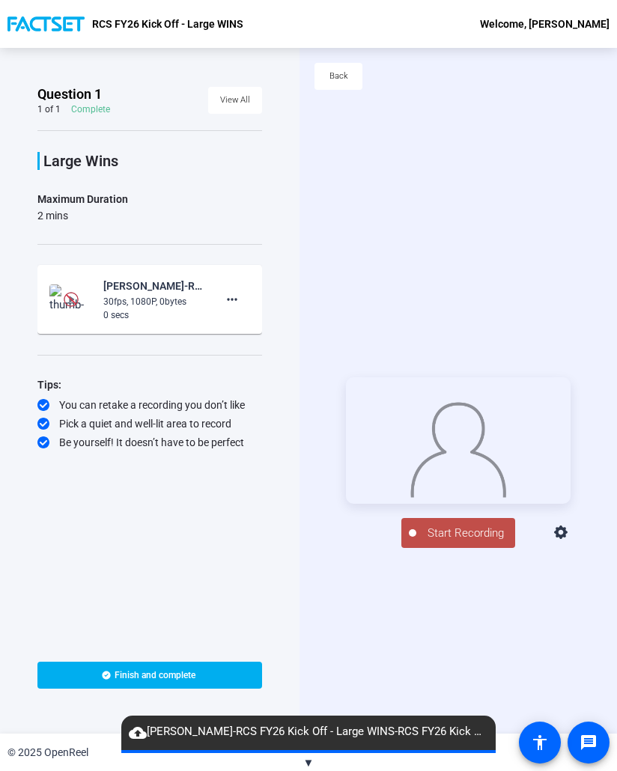
click at [470, 542] on span "Start Recording" at bounding box center [465, 533] width 99 height 17
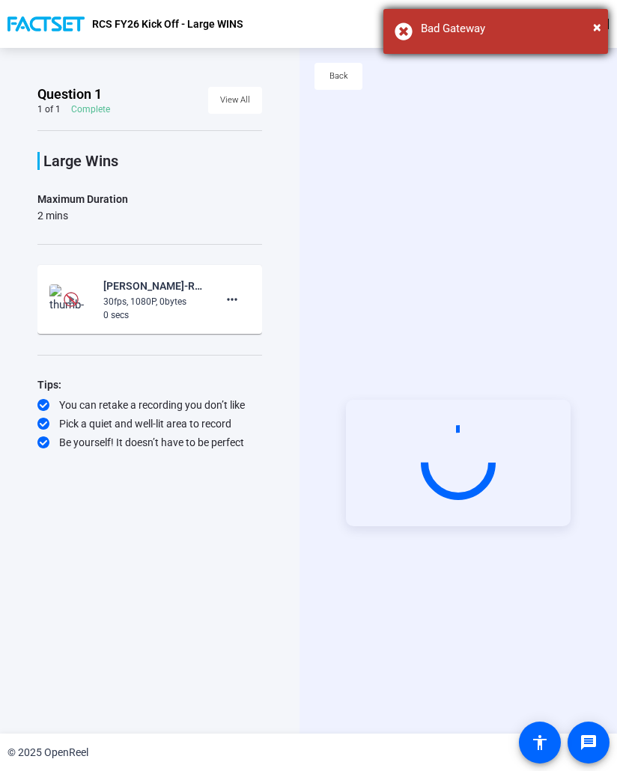
click at [517, 34] on div "Bad Gateway" at bounding box center [509, 28] width 176 height 17
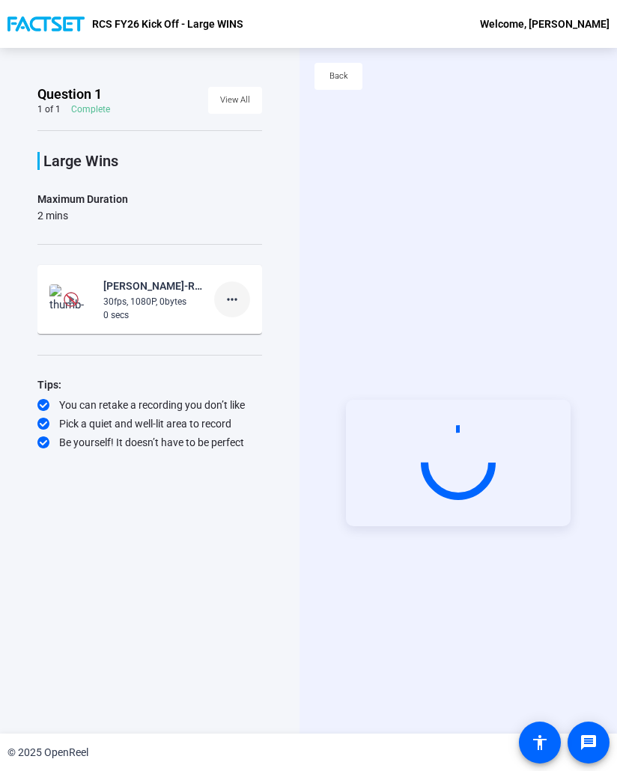
click at [228, 303] on mat-icon "more_horiz" at bounding box center [232, 300] width 18 height 18
click at [258, 332] on span "Delete clip" at bounding box center [256, 331] width 60 height 18
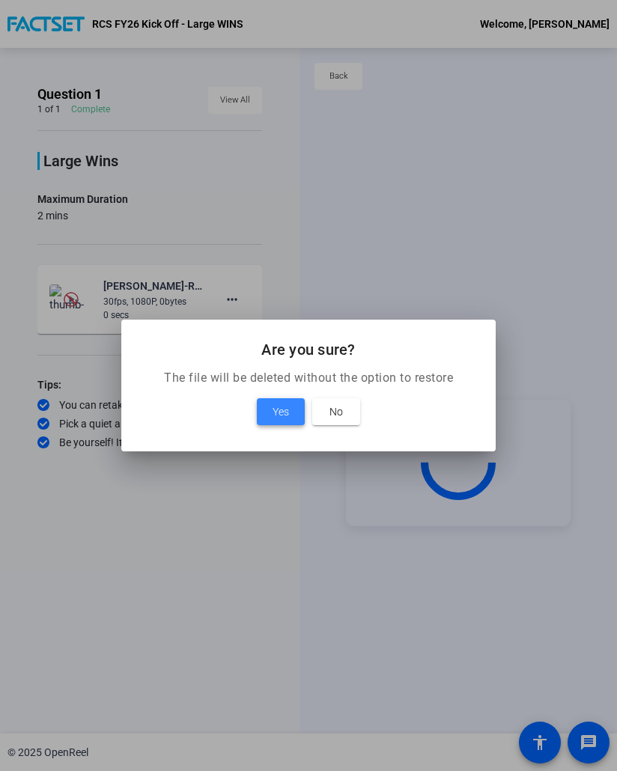
click at [271, 402] on span at bounding box center [281, 412] width 48 height 36
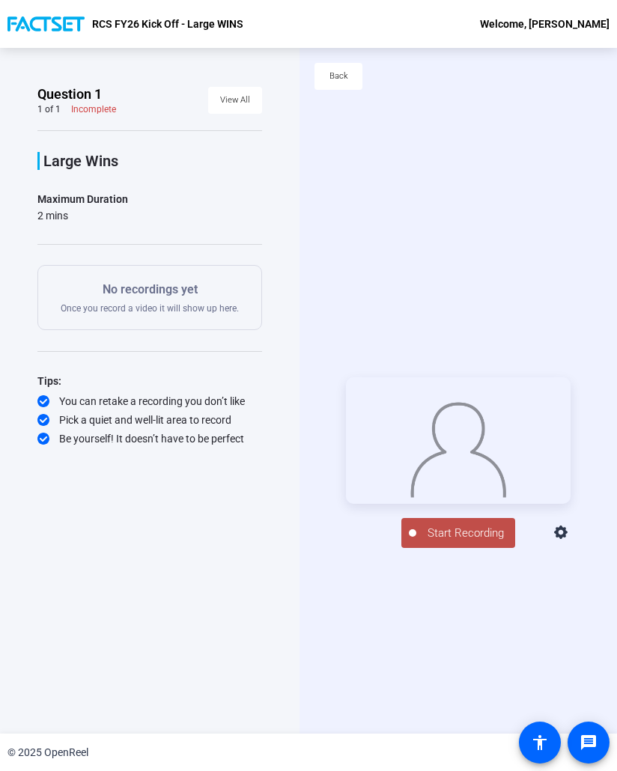
click at [432, 541] on span "Start Recording" at bounding box center [465, 533] width 99 height 17
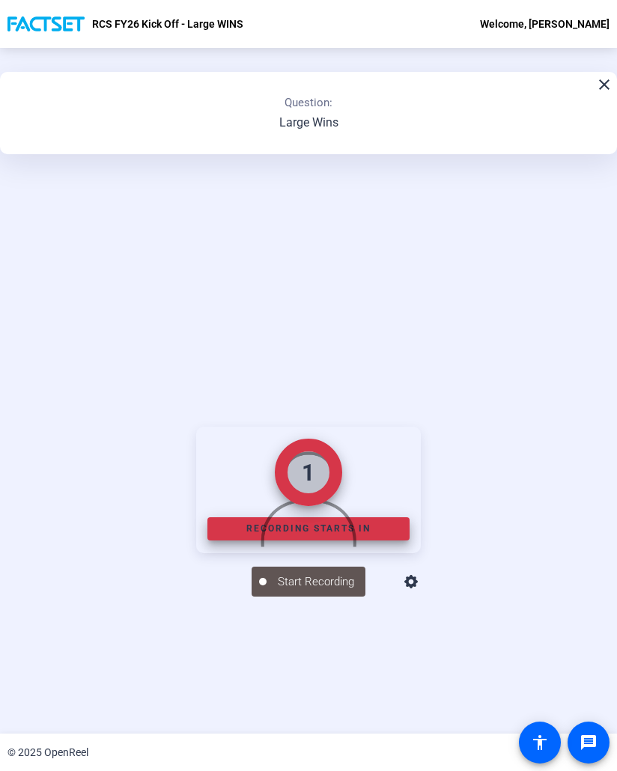
scroll to position [75, 0]
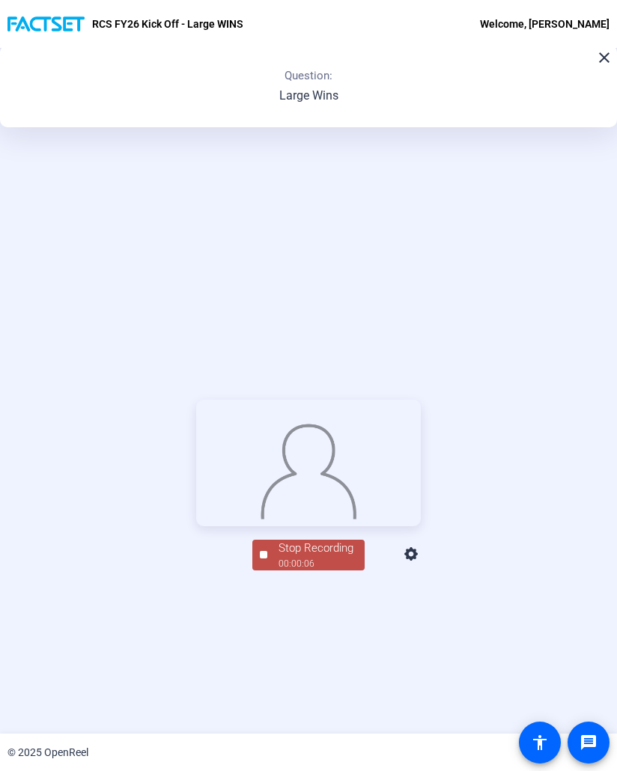
click at [267, 571] on span "Stop Recording 00:00:06" at bounding box center [315, 555] width 97 height 31
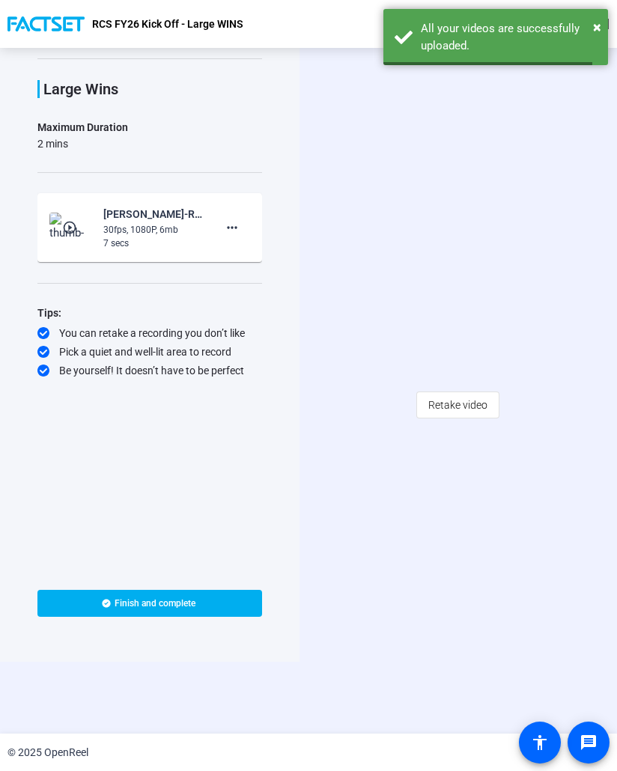
scroll to position [0, 0]
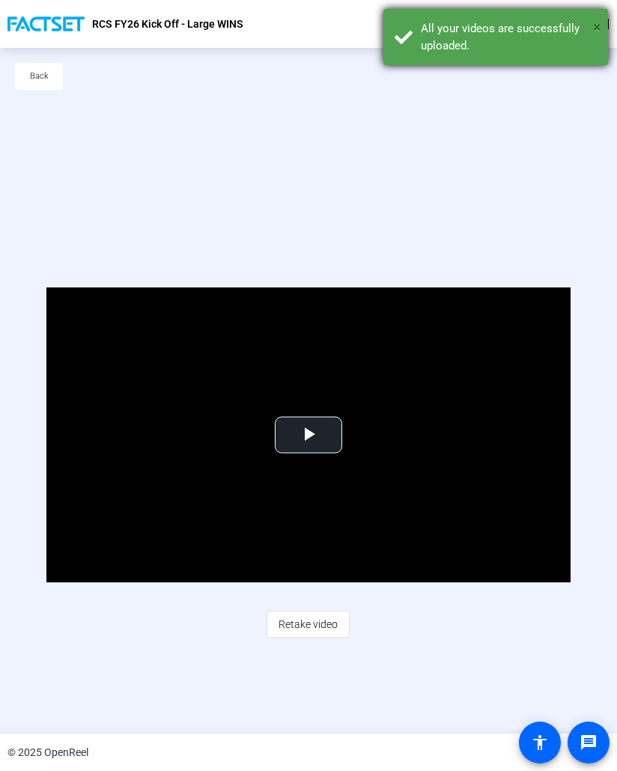
click at [598, 22] on span "×" at bounding box center [597, 27] width 8 height 18
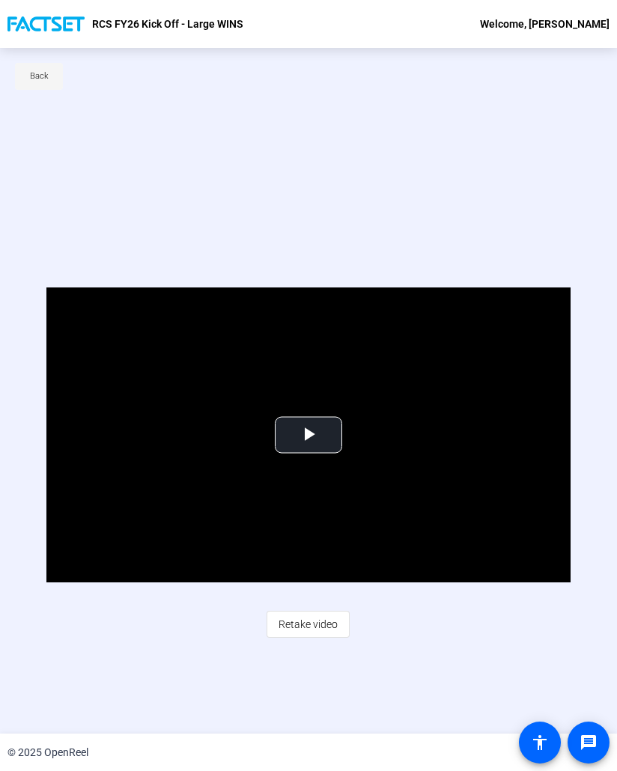
click at [46, 72] on span "Back" at bounding box center [39, 76] width 19 height 22
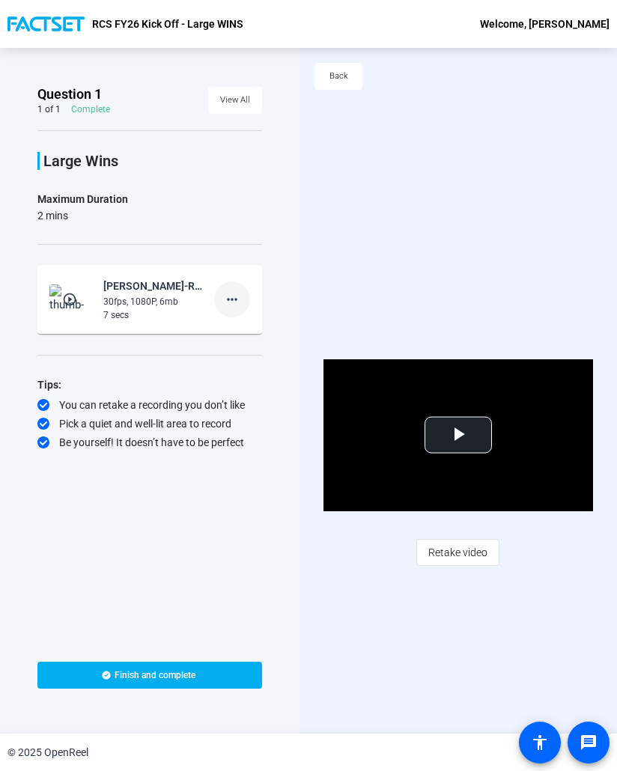
click at [237, 301] on mat-icon "more_horiz" at bounding box center [232, 300] width 18 height 18
click at [249, 350] on span "Retake" at bounding box center [256, 350] width 60 height 18
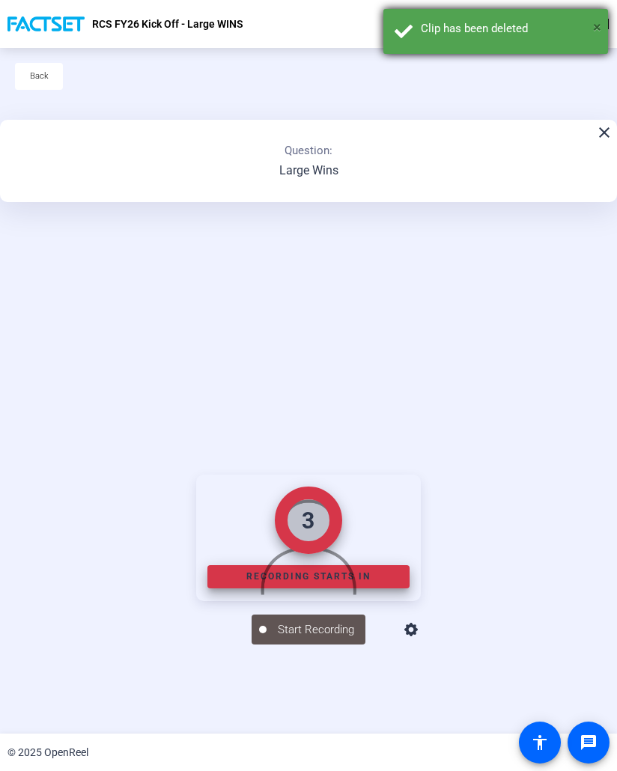
click at [594, 31] on span "×" at bounding box center [597, 27] width 8 height 18
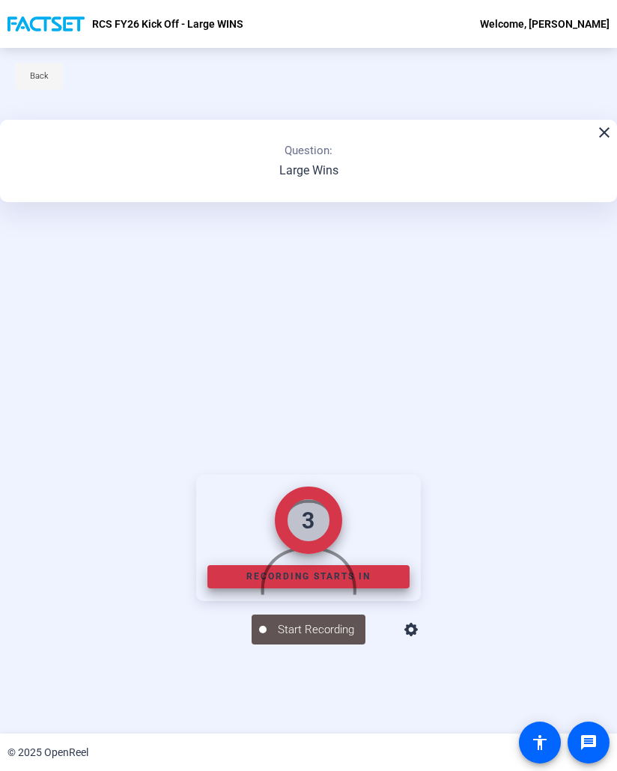
click at [40, 80] on span "Back" at bounding box center [39, 76] width 19 height 22
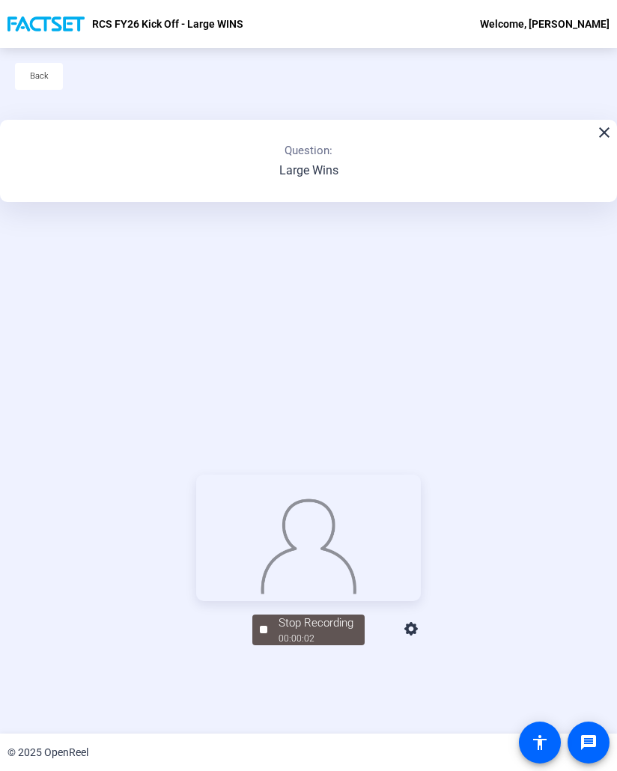
click at [595, 133] on mat-icon "close" at bounding box center [604, 133] width 18 height 18
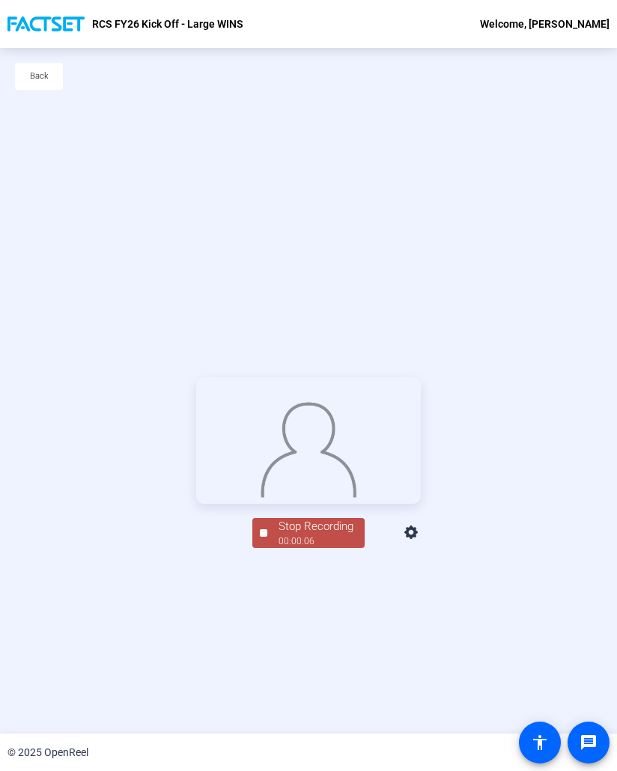
click at [267, 549] on span "Stop Recording 00:00:06" at bounding box center [315, 533] width 97 height 31
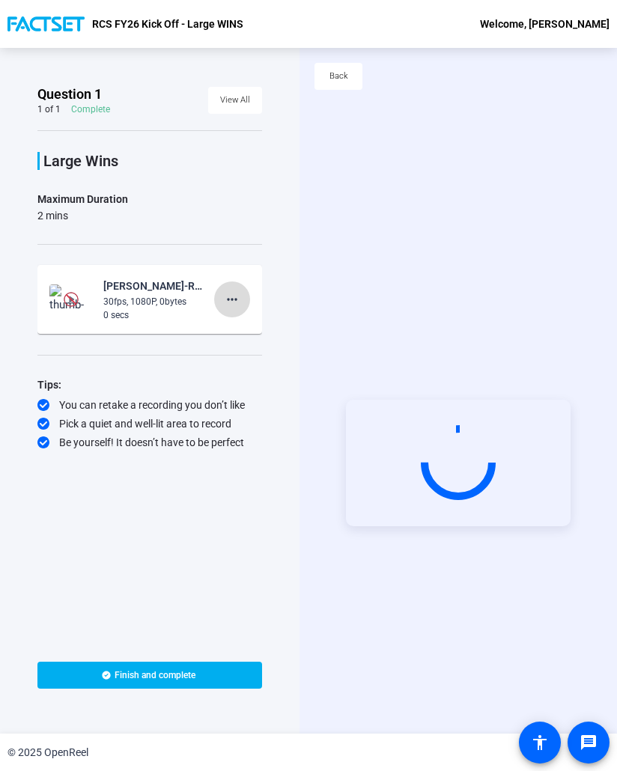
click at [227, 296] on mat-icon "more_horiz" at bounding box center [232, 300] width 18 height 18
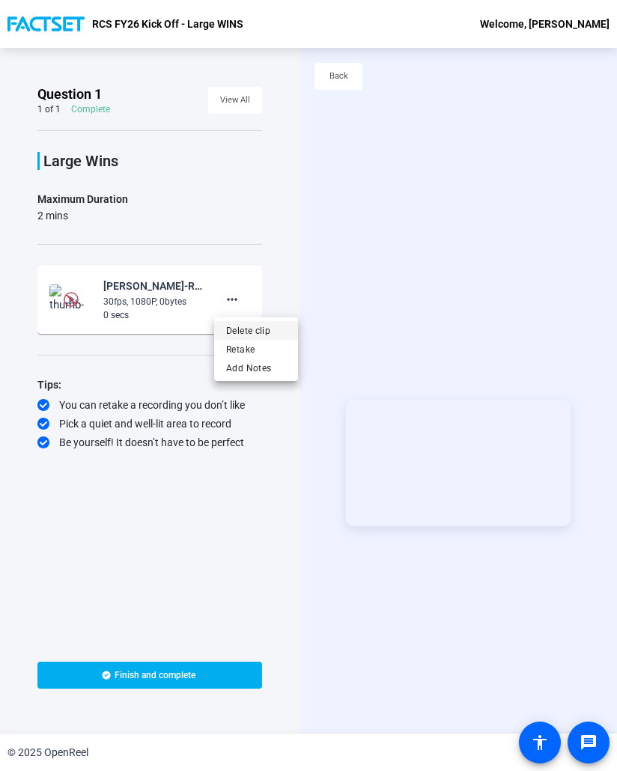
click at [255, 334] on span "Delete clip" at bounding box center [256, 331] width 60 height 18
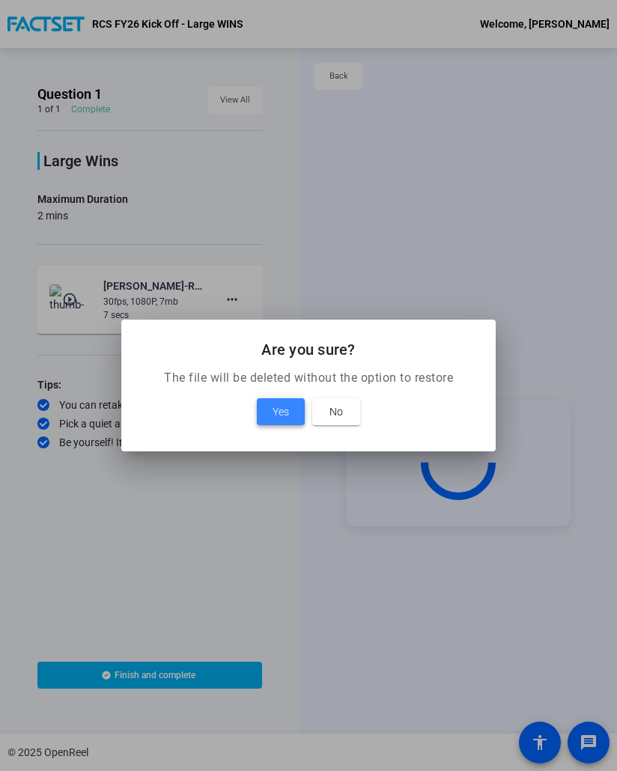
click at [276, 398] on span at bounding box center [281, 412] width 48 height 36
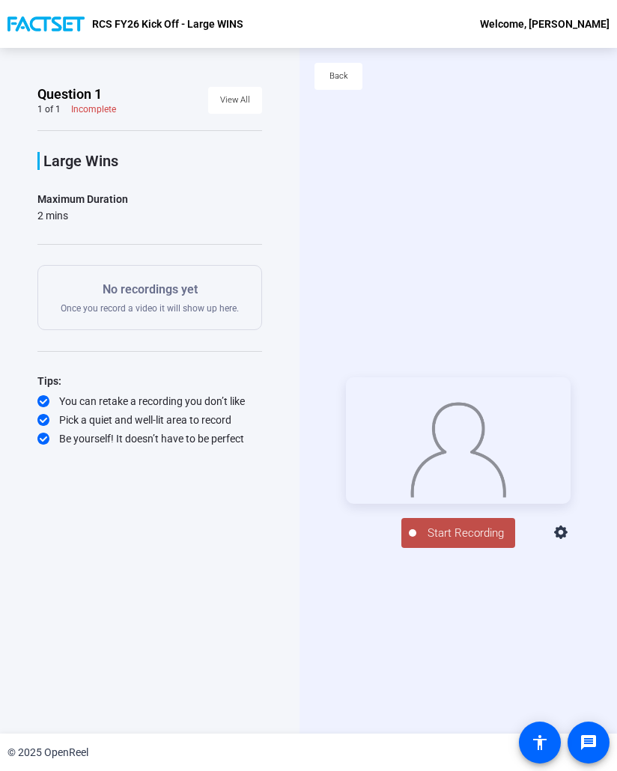
click at [464, 542] on span "Start Recording" at bounding box center [465, 533] width 99 height 17
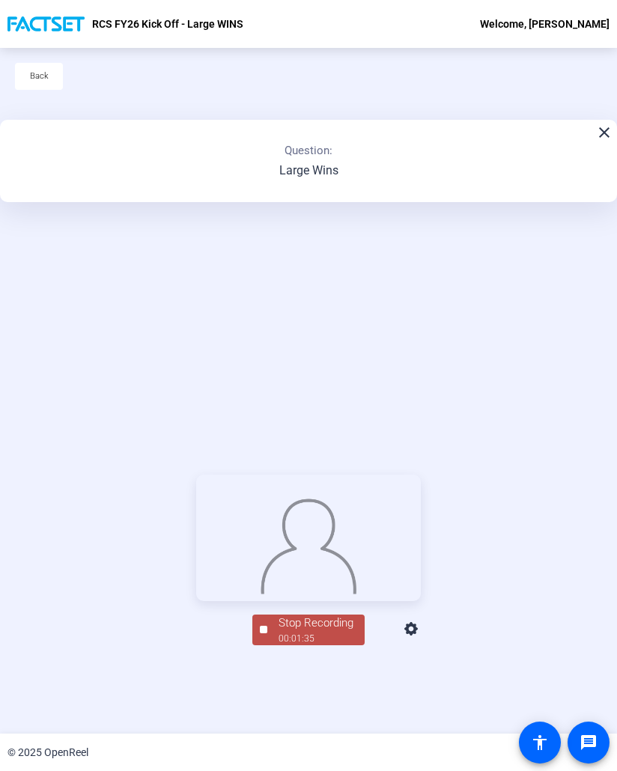
click at [267, 645] on span "Stop Recording 00:01:35" at bounding box center [315, 630] width 97 height 31
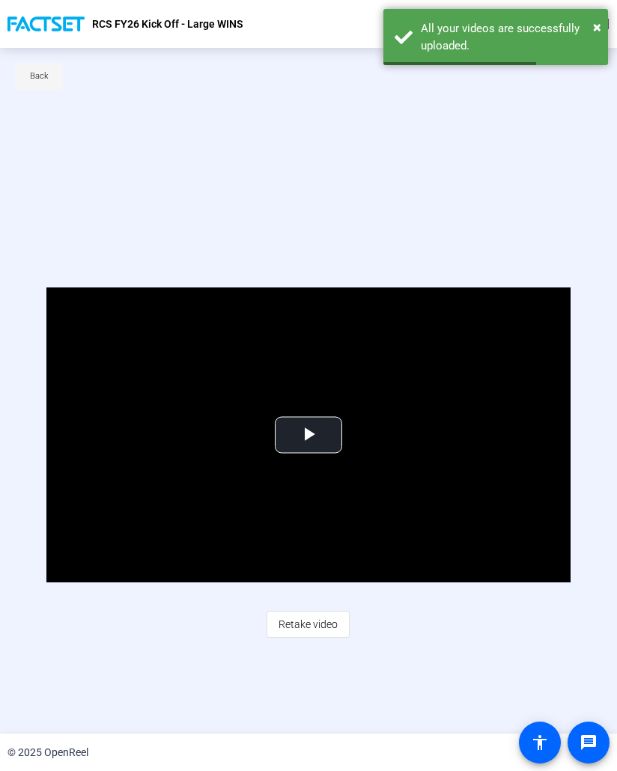
click at [45, 76] on span "Back" at bounding box center [39, 76] width 19 height 22
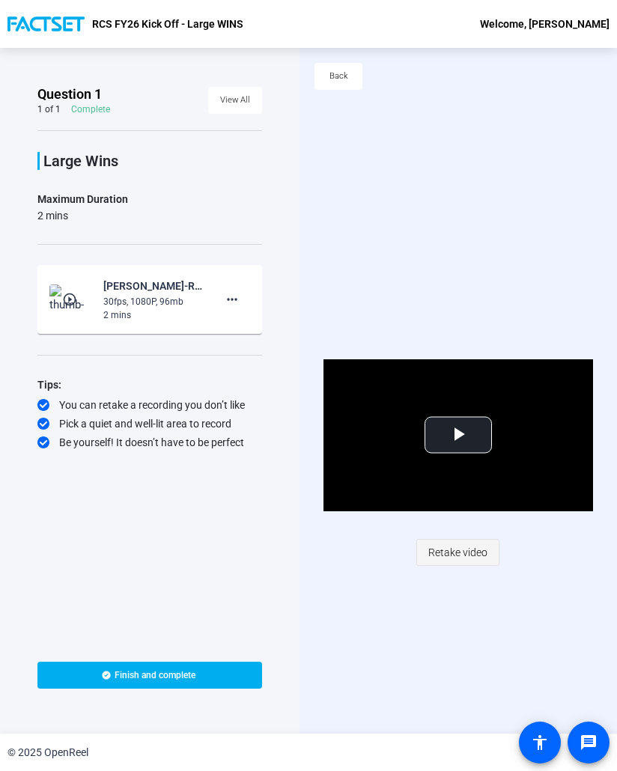
click at [453, 556] on span "Retake video" at bounding box center [457, 552] width 59 height 28
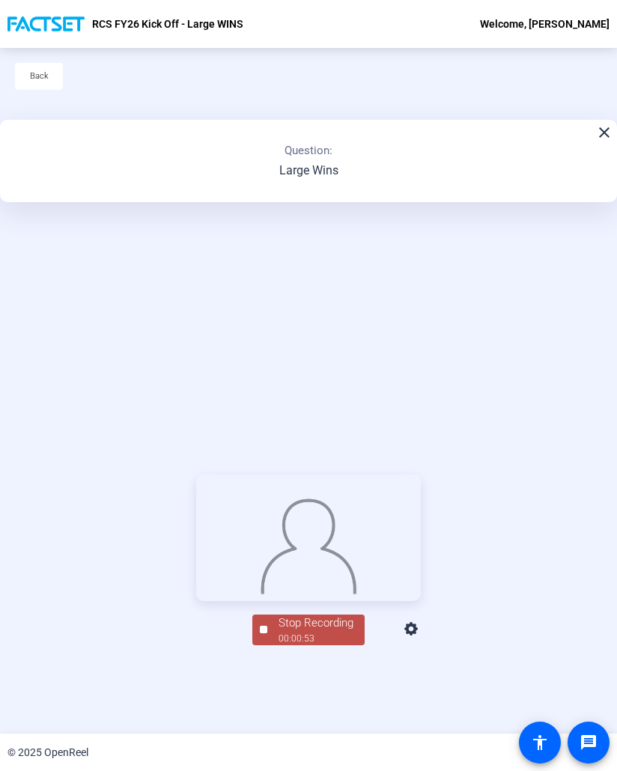
click at [279, 645] on div "00:00:53" at bounding box center [316, 638] width 75 height 13
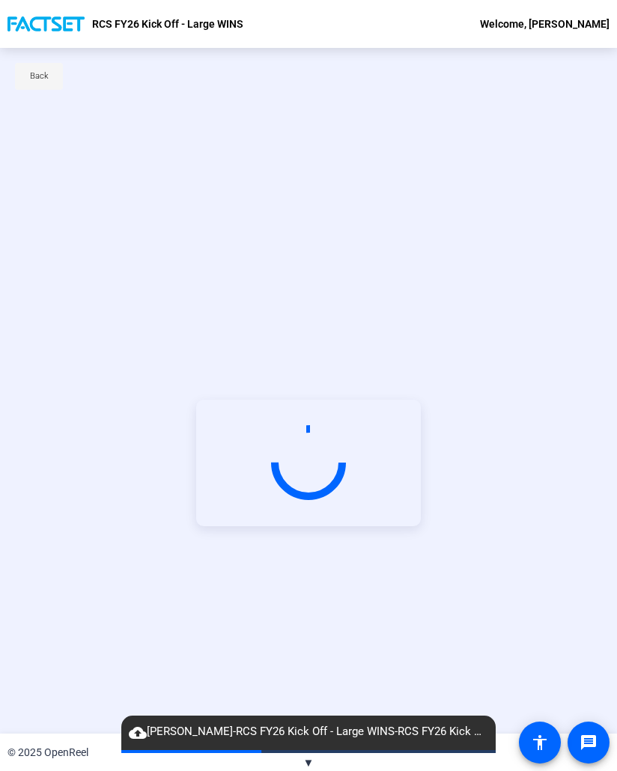
click at [33, 73] on span "Back" at bounding box center [39, 76] width 19 height 22
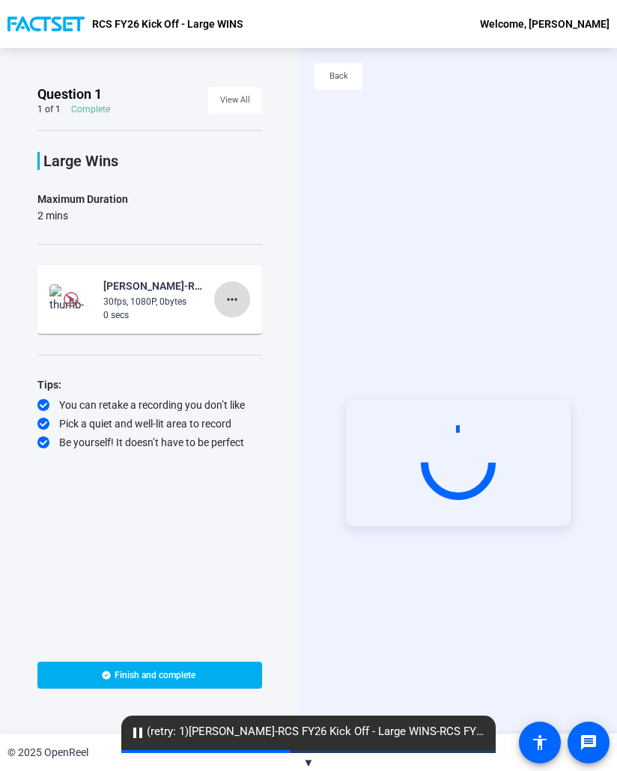
click at [235, 302] on mat-icon "more_horiz" at bounding box center [232, 300] width 18 height 18
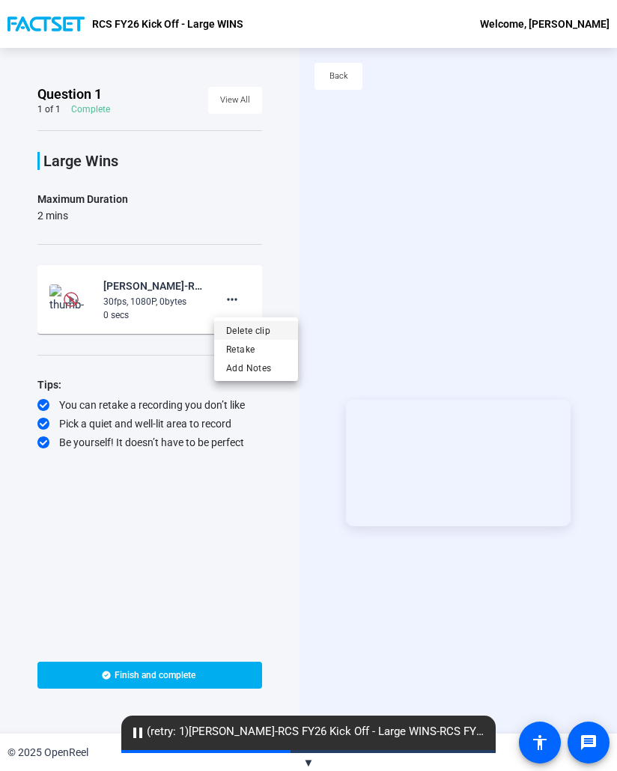
click at [260, 333] on span "Delete clip" at bounding box center [256, 331] width 60 height 18
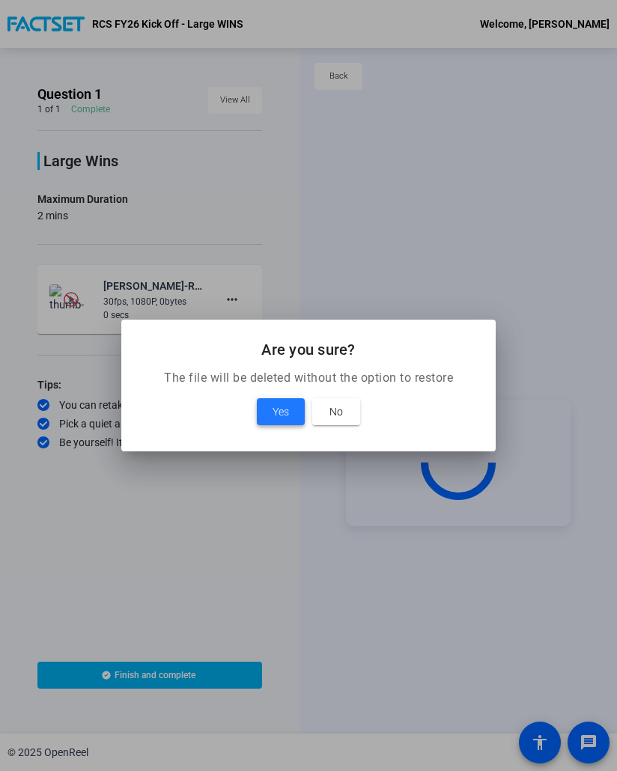
click at [274, 408] on span "Yes" at bounding box center [281, 412] width 16 height 18
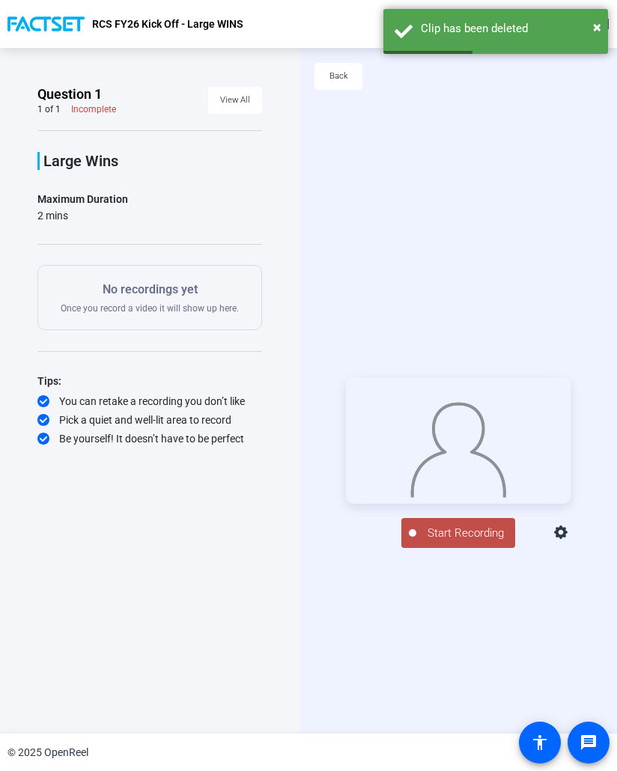
click at [466, 541] on span "Start Recording" at bounding box center [465, 533] width 99 height 17
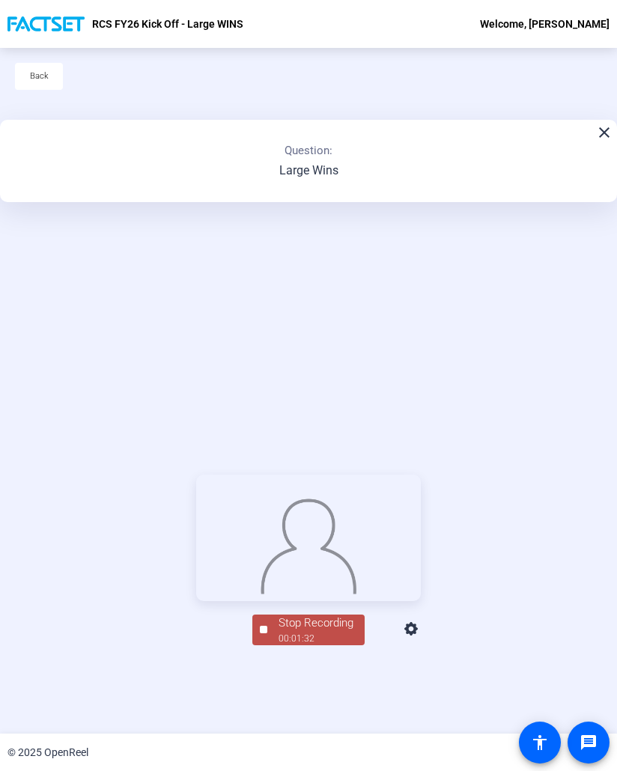
click at [252, 645] on button "Stop Recording 00:01:32" at bounding box center [308, 630] width 112 height 31
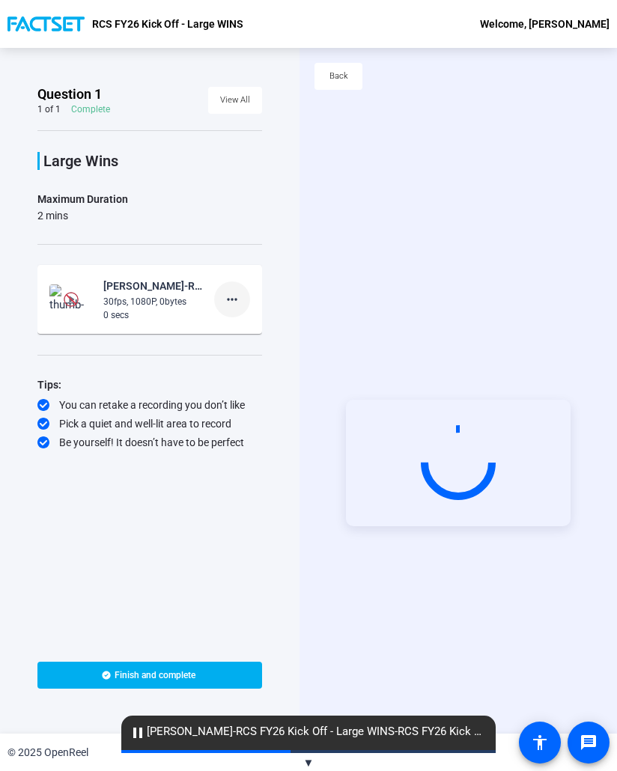
click at [235, 293] on mat-icon "more_horiz" at bounding box center [232, 300] width 18 height 18
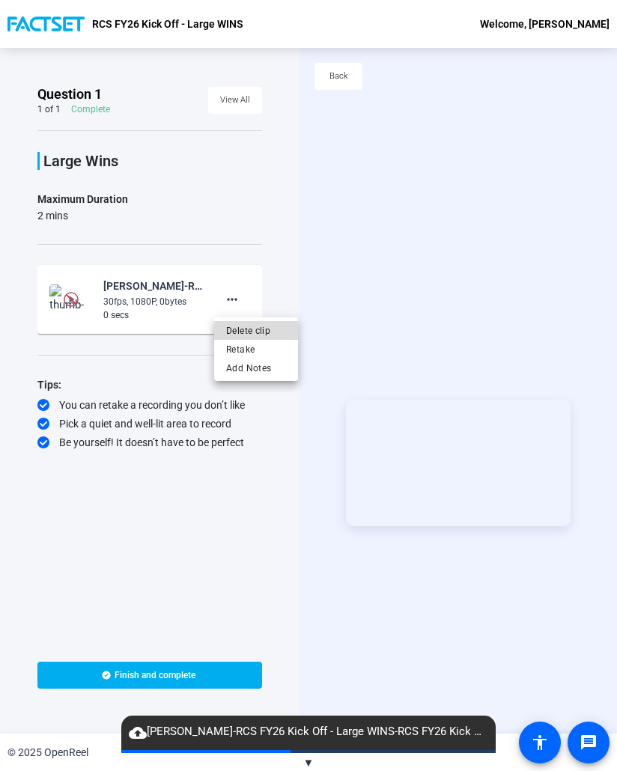
click at [257, 329] on span "Delete clip" at bounding box center [256, 331] width 60 height 18
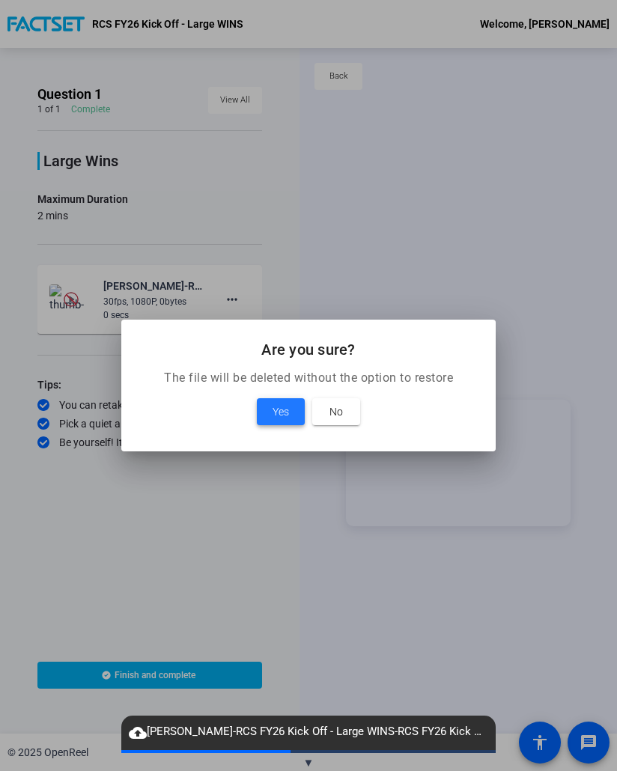
click at [282, 414] on span "Yes" at bounding box center [281, 412] width 16 height 18
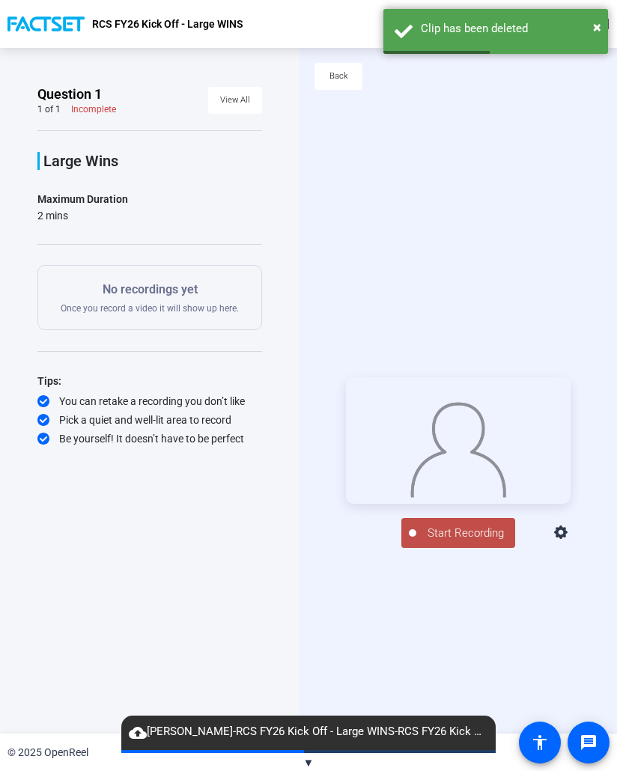
click at [443, 542] on span "Start Recording" at bounding box center [465, 533] width 99 height 17
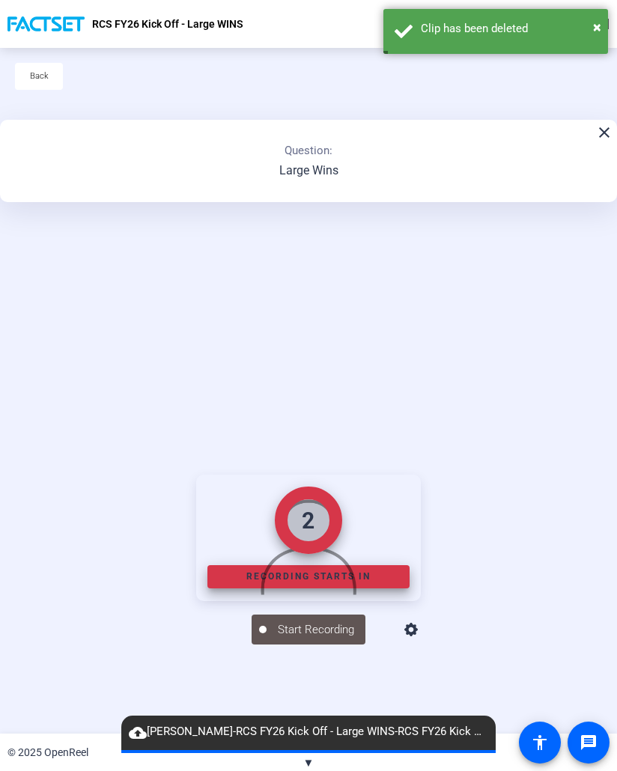
click at [337, 305] on div "2 Recording starts in Start Recording person Hide Overlay flip Flip Camera ques…" at bounding box center [308, 560] width 617 height 686
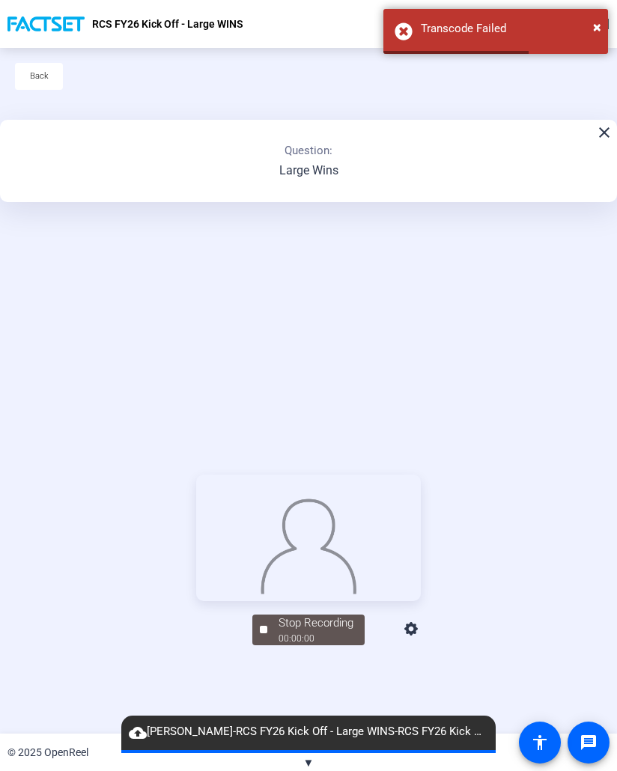
click at [383, 303] on div "Stop Recording 00:00:00 person Hide Overlay flip Flip Camera question_mark Ques…" at bounding box center [308, 560] width 617 height 686
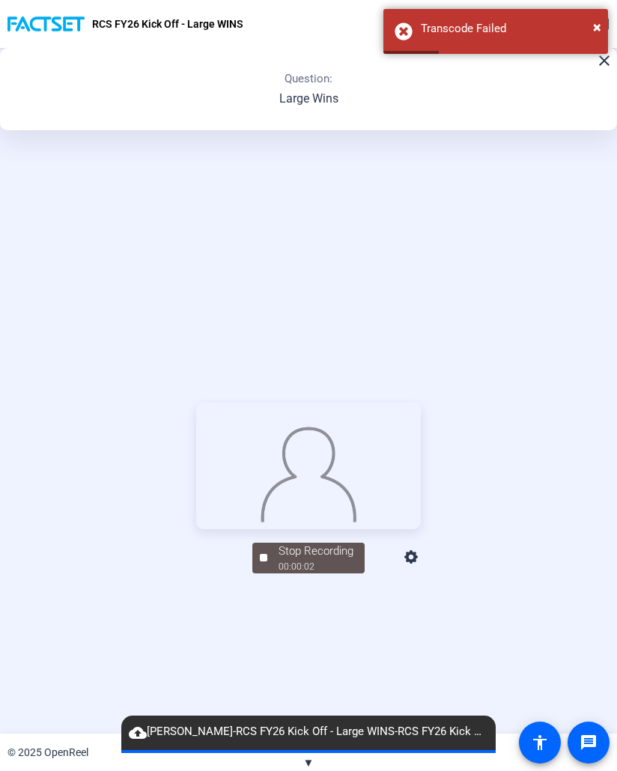
scroll to position [150, 0]
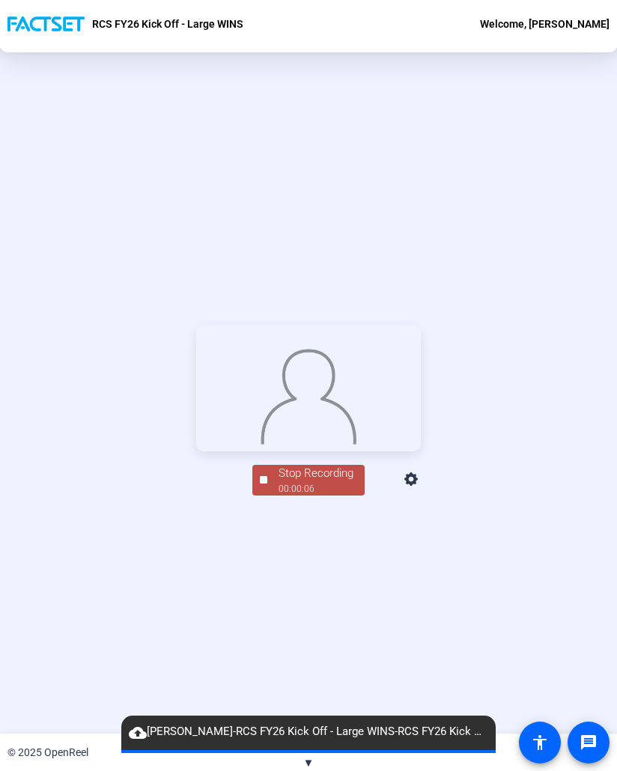
click at [260, 484] on div at bounding box center [263, 479] width 7 height 7
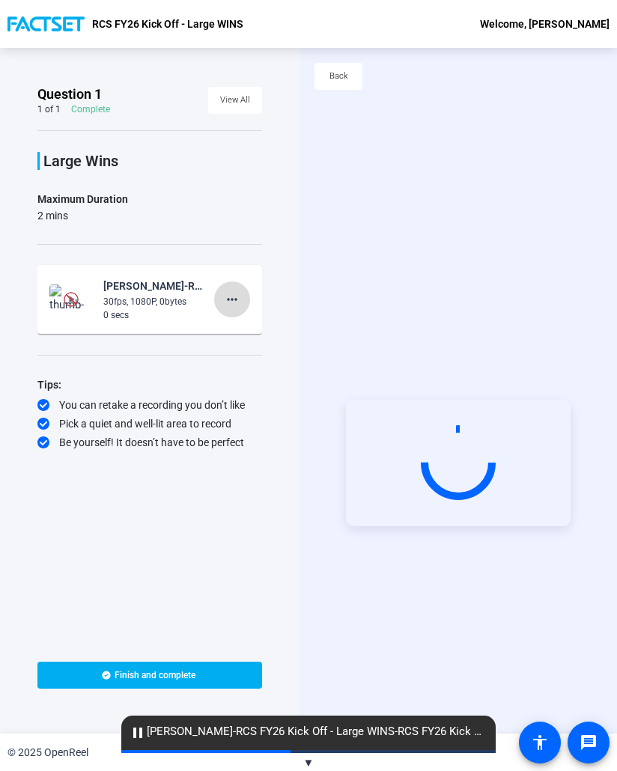
click at [237, 300] on mat-icon "more_horiz" at bounding box center [232, 300] width 18 height 18
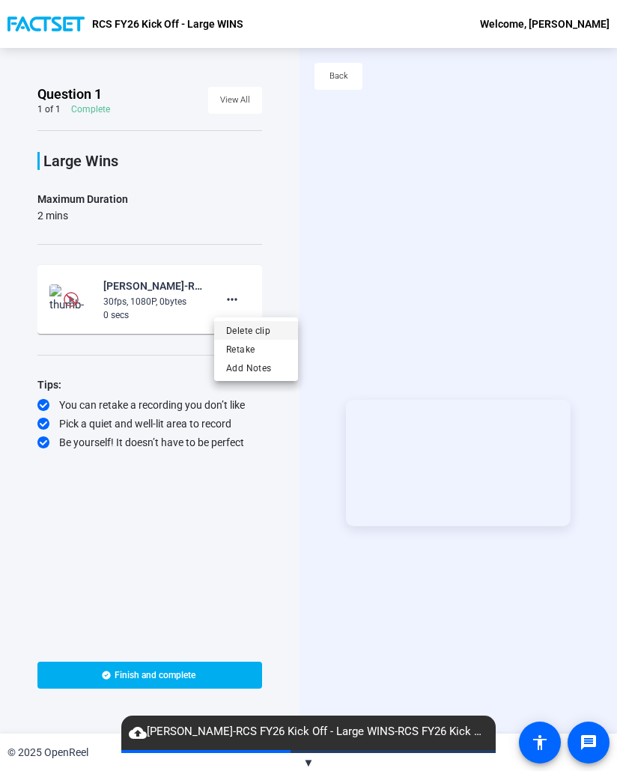
click at [253, 336] on span "Delete clip" at bounding box center [256, 331] width 60 height 18
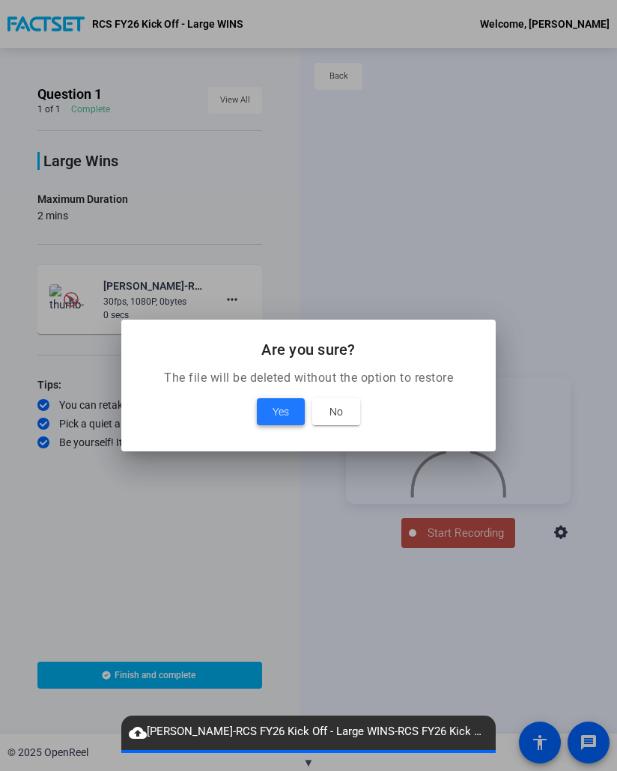
click at [278, 411] on span "Yes" at bounding box center [281, 412] width 16 height 18
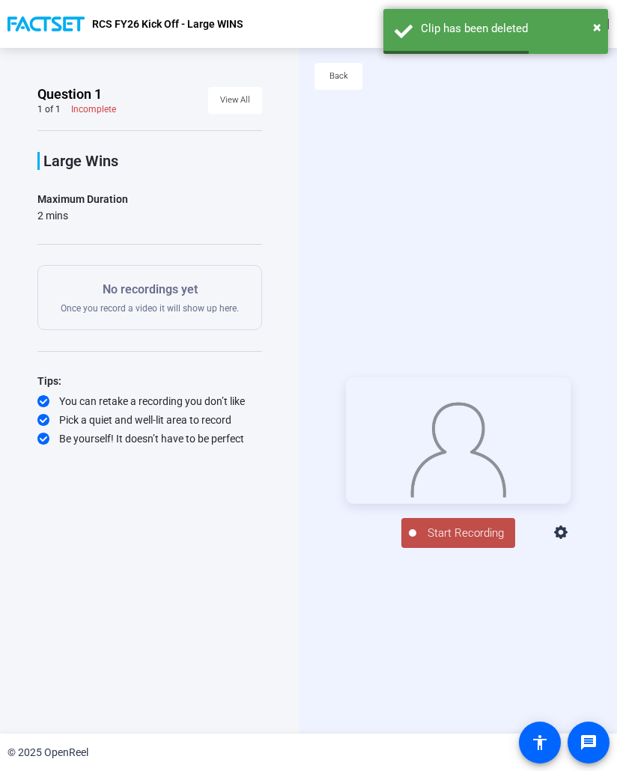
click at [455, 542] on span "Start Recording" at bounding box center [465, 533] width 99 height 17
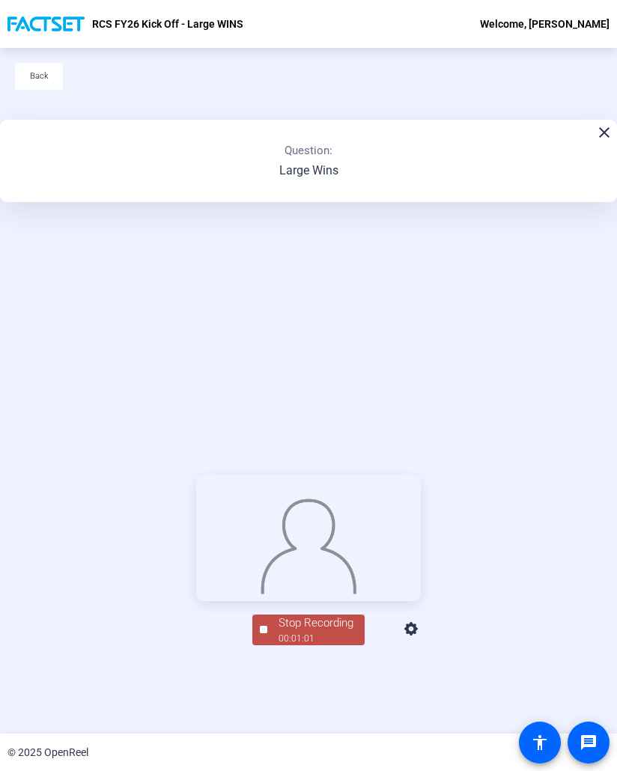
click at [320, 645] on div "00:01:01" at bounding box center [316, 638] width 75 height 13
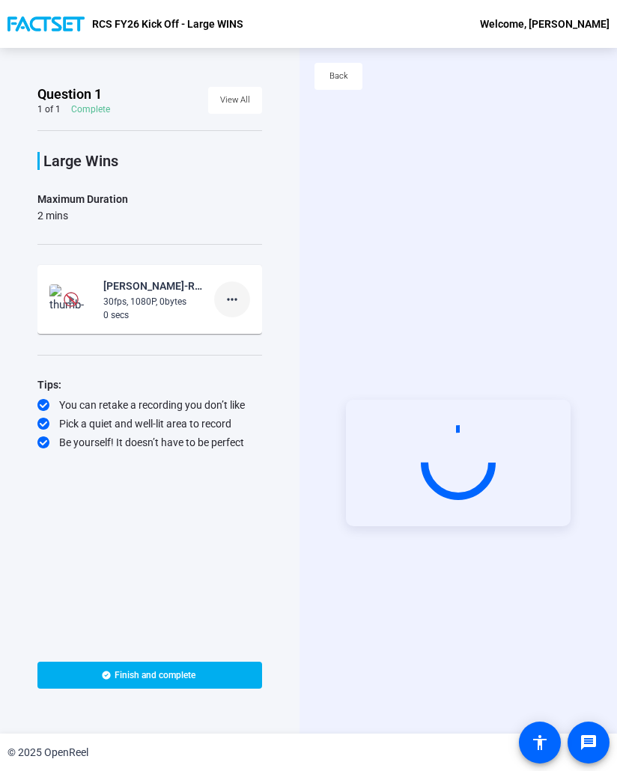
click at [237, 300] on mat-icon "more_horiz" at bounding box center [232, 300] width 18 height 18
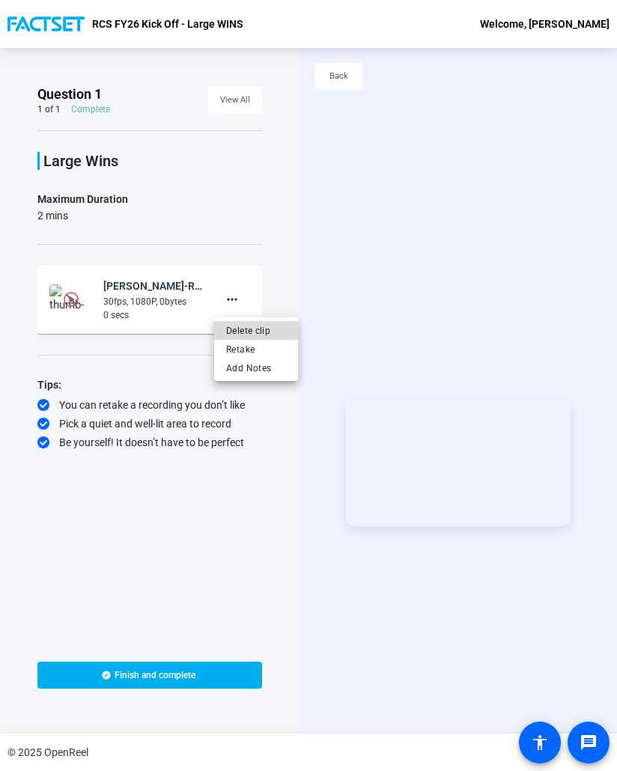
click at [274, 335] on span "Delete clip" at bounding box center [256, 331] width 60 height 18
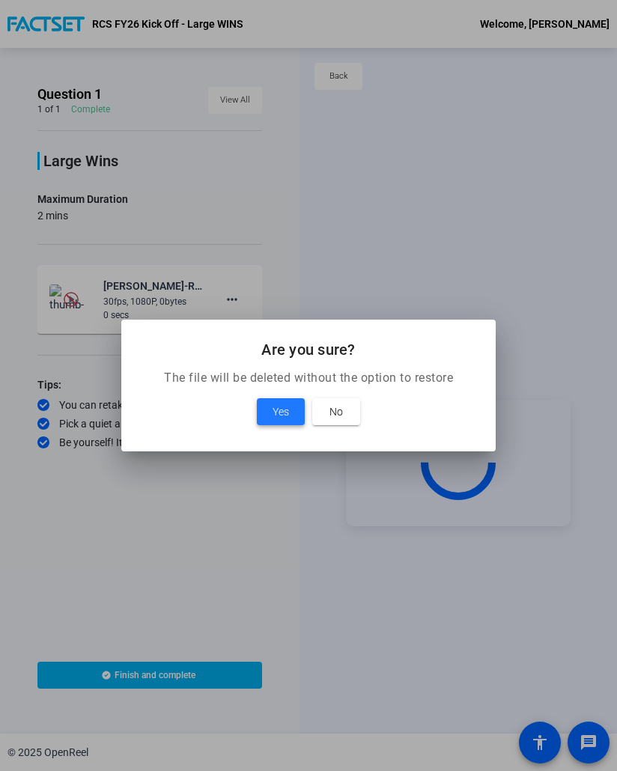
click at [268, 408] on span at bounding box center [281, 412] width 48 height 36
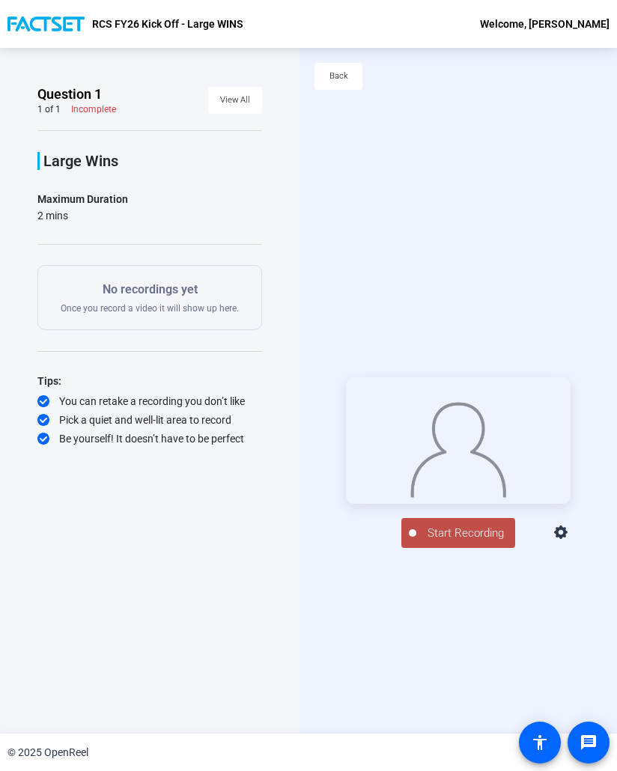
click at [458, 537] on span "Start Recording" at bounding box center [465, 533] width 99 height 17
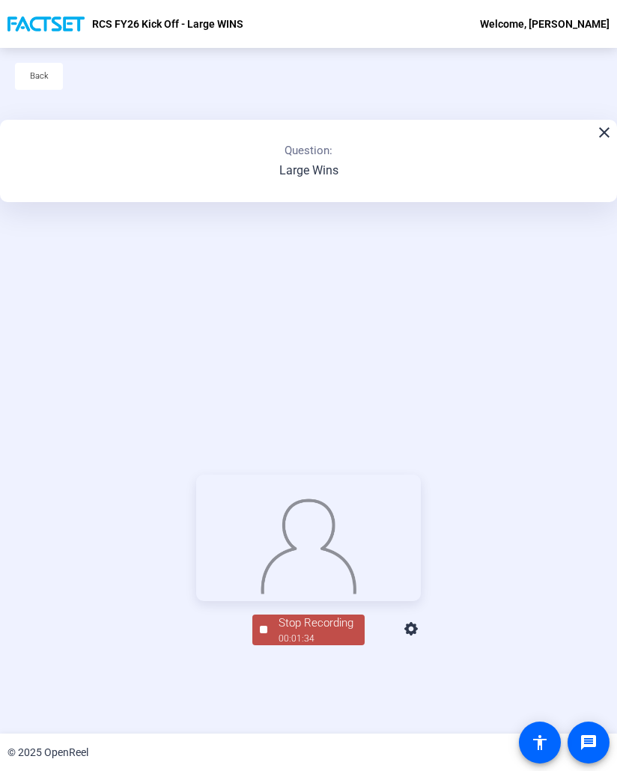
click at [320, 645] on div "00:01:34" at bounding box center [316, 638] width 75 height 13
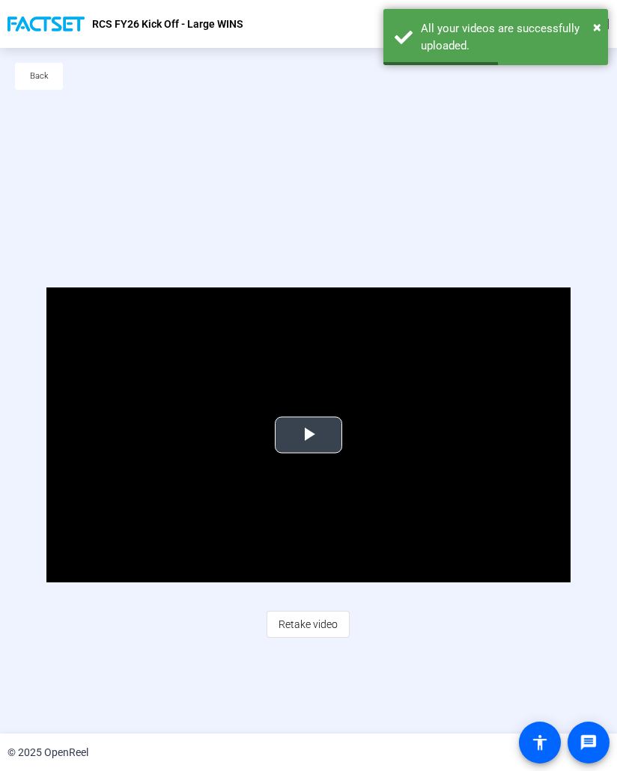
click at [309, 435] on span "Video Player" at bounding box center [309, 435] width 0 height 0
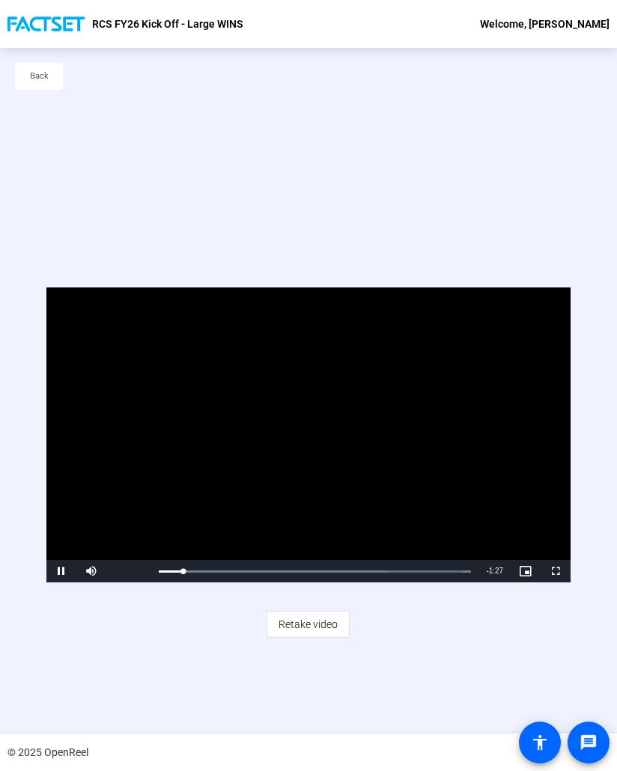
click at [445, 652] on div "Video Player is loading. Play Video Pause Mute Current Time 0:07 / Duration 1:3…" at bounding box center [308, 463] width 617 height 686
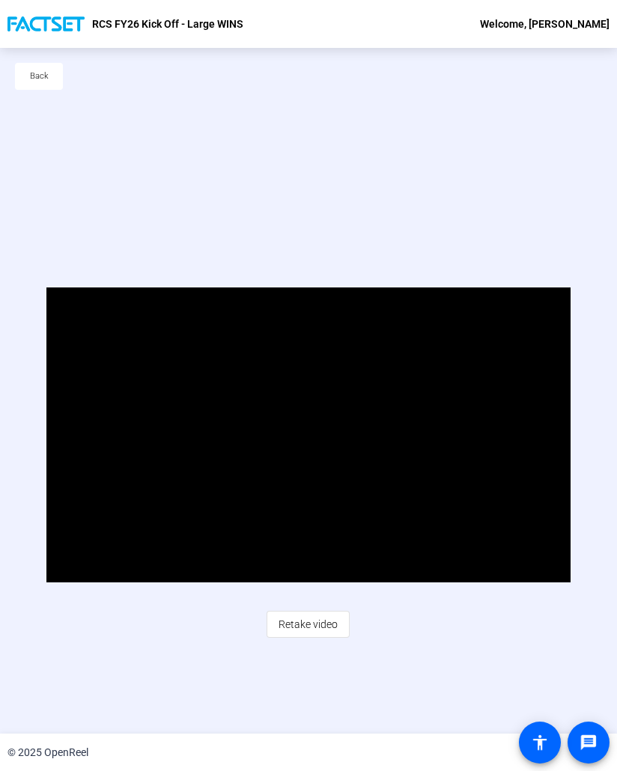
click at [426, 652] on div "Video Player is loading. Play Video Pause Mute Current Time 1:33 / Duration 1:3…" at bounding box center [308, 463] width 617 height 686
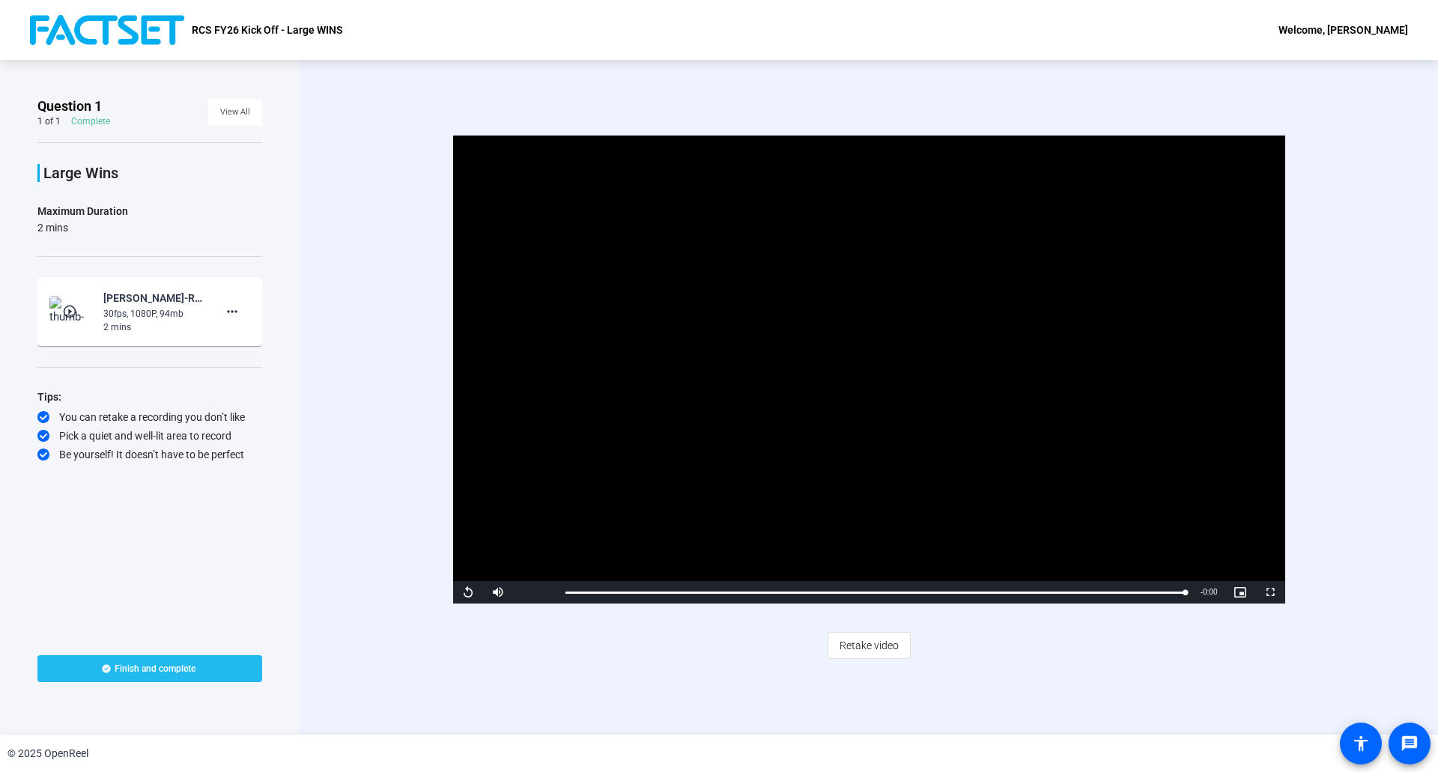
click at [175, 672] on span "Finish and complete" at bounding box center [155, 669] width 81 height 12
